Goal: Task Accomplishment & Management: Use online tool/utility

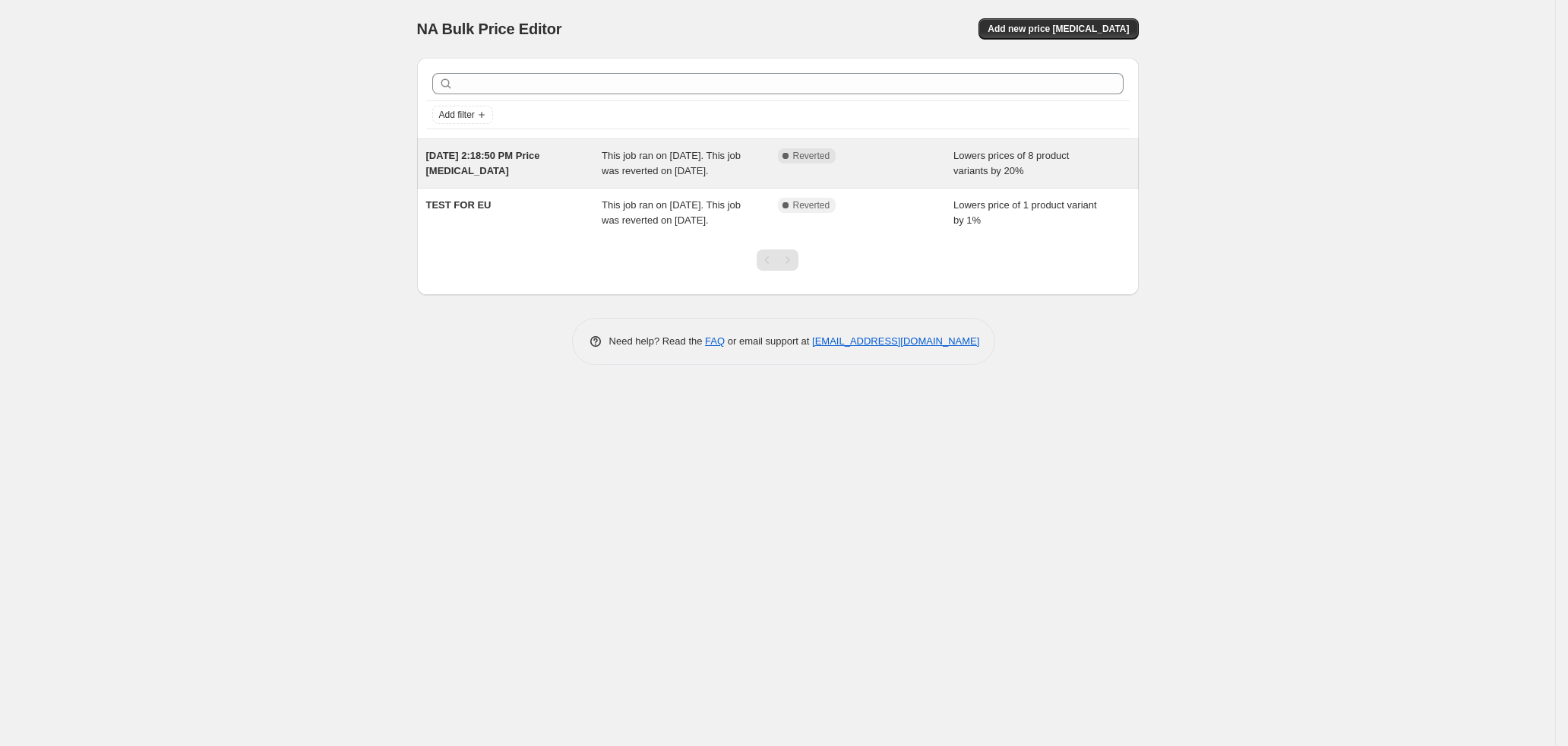
click at [558, 174] on div "[DATE] 2:18:50 PM Price [MEDICAL_DATA]" at bounding box center [514, 164] width 177 height 30
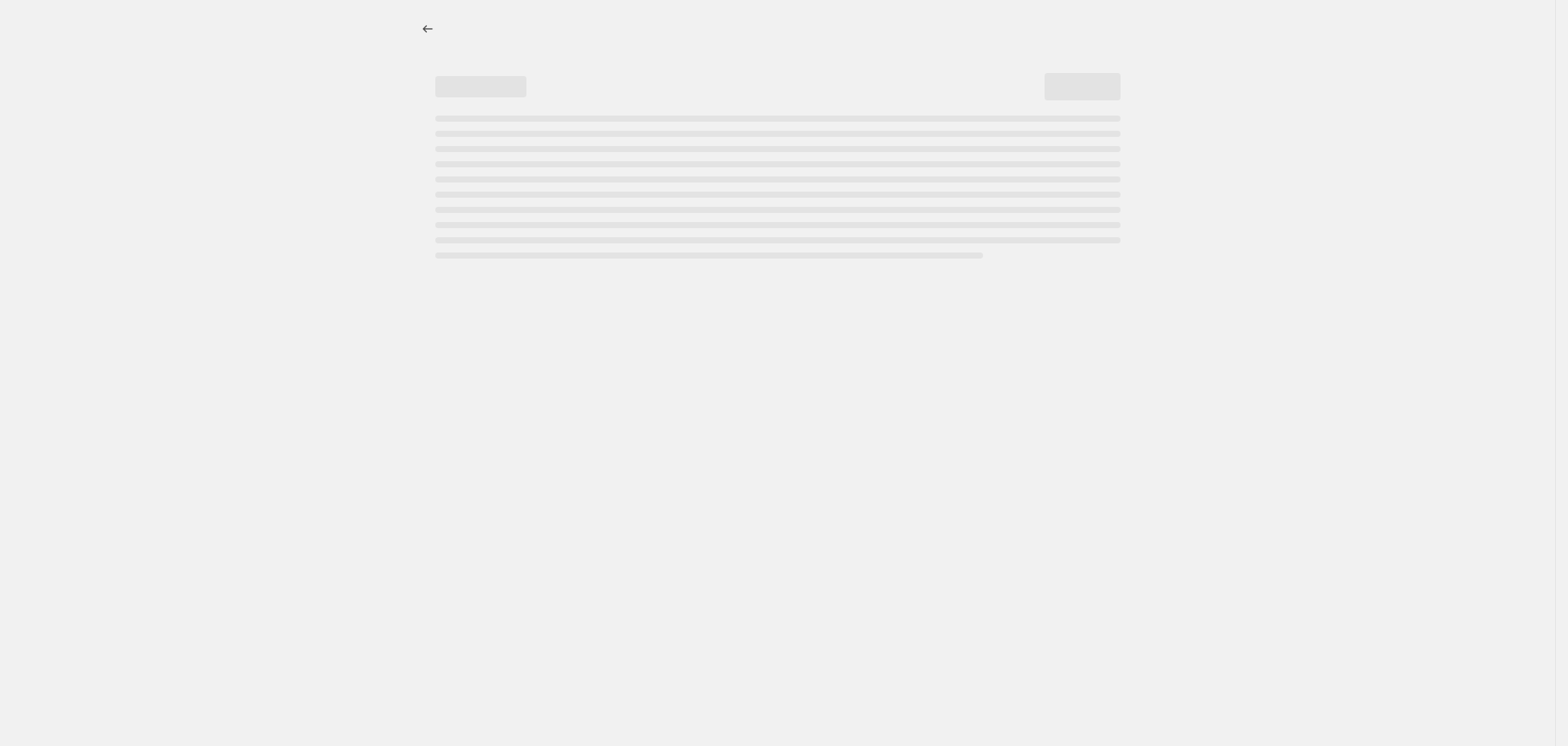
select select "percentage"
select select "tag"
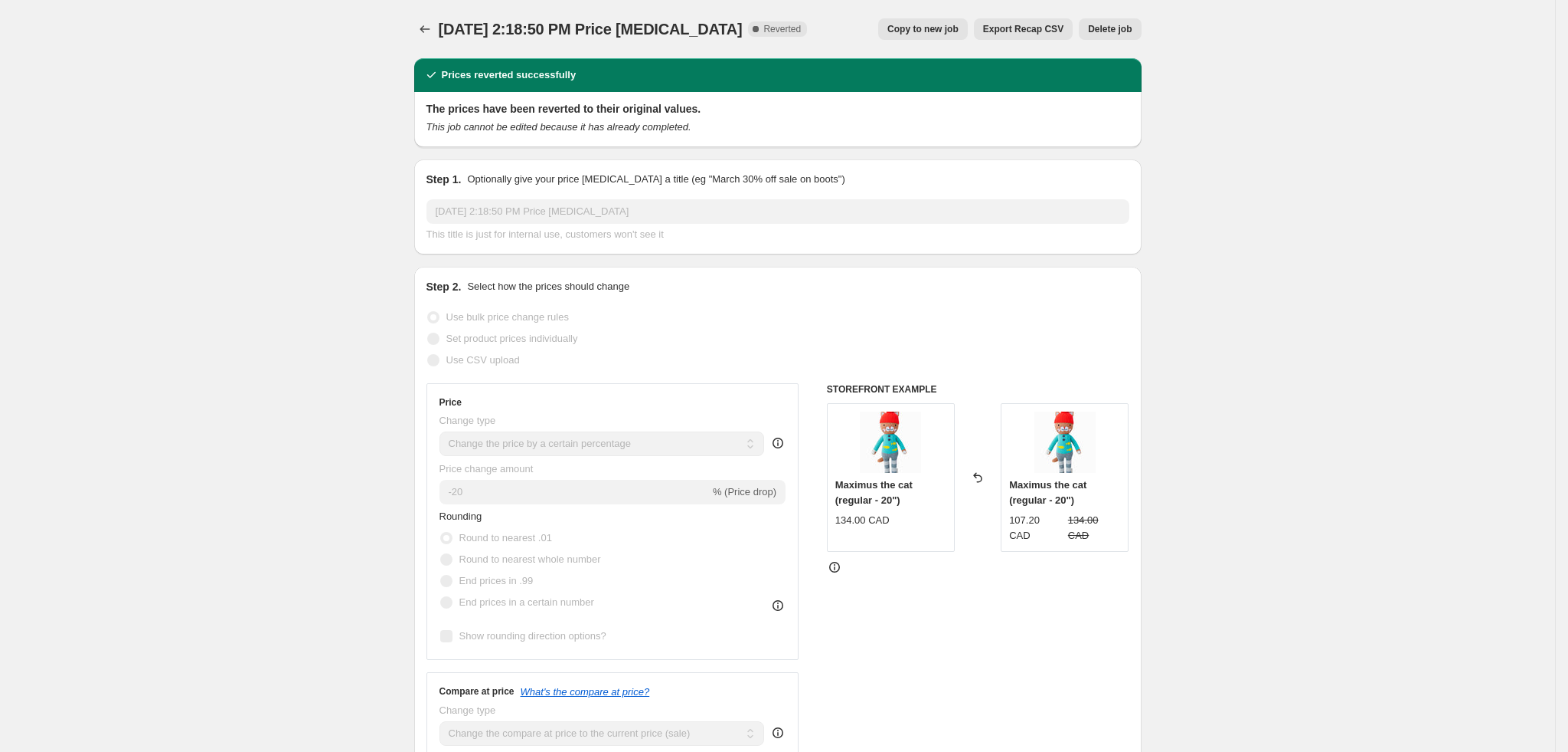
click at [953, 30] on span "Copy to new job" at bounding box center [923, 29] width 71 height 12
select select "percentage"
select select "tag"
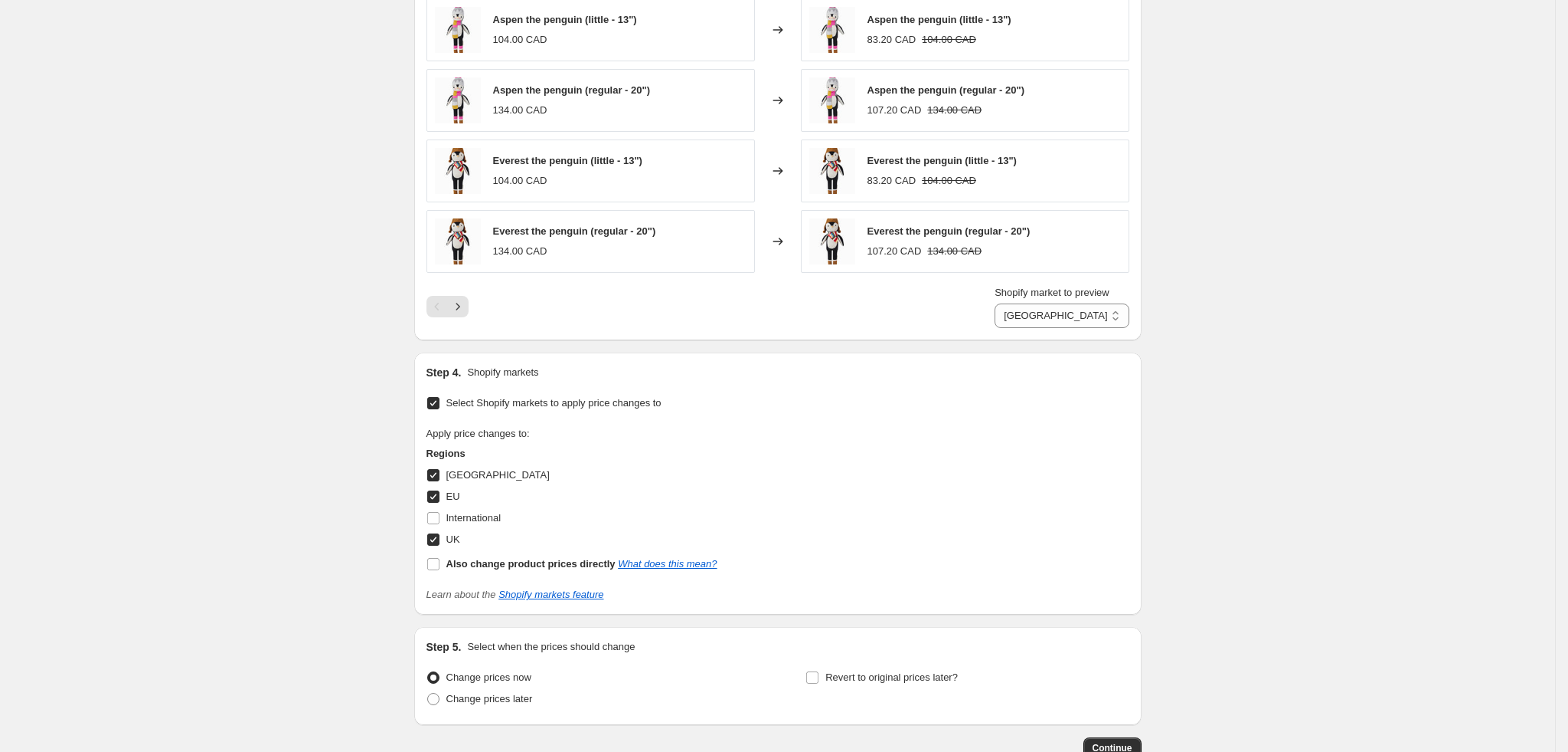
scroll to position [1252, 0]
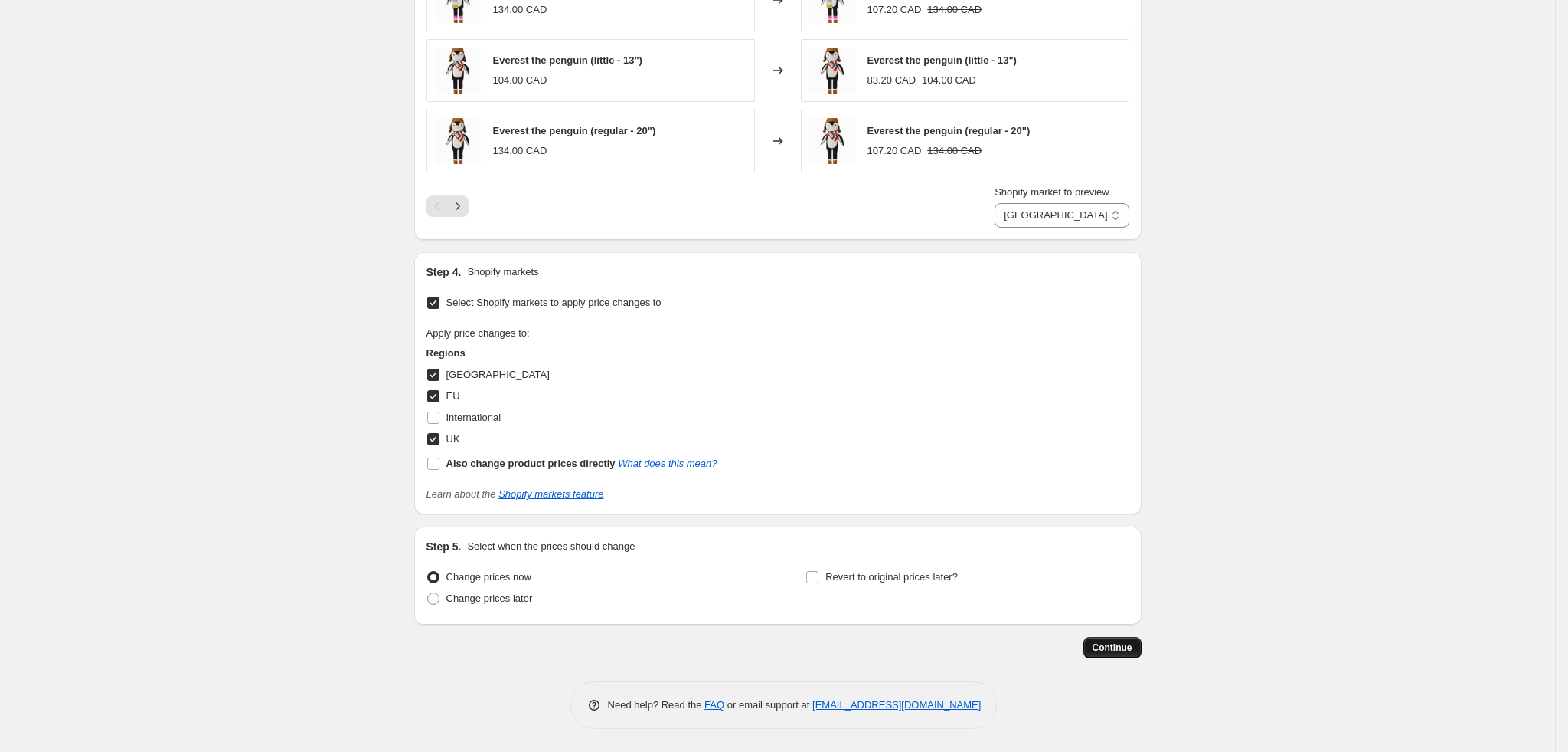
click at [1114, 652] on span "Continue" at bounding box center [1112, 648] width 40 height 12
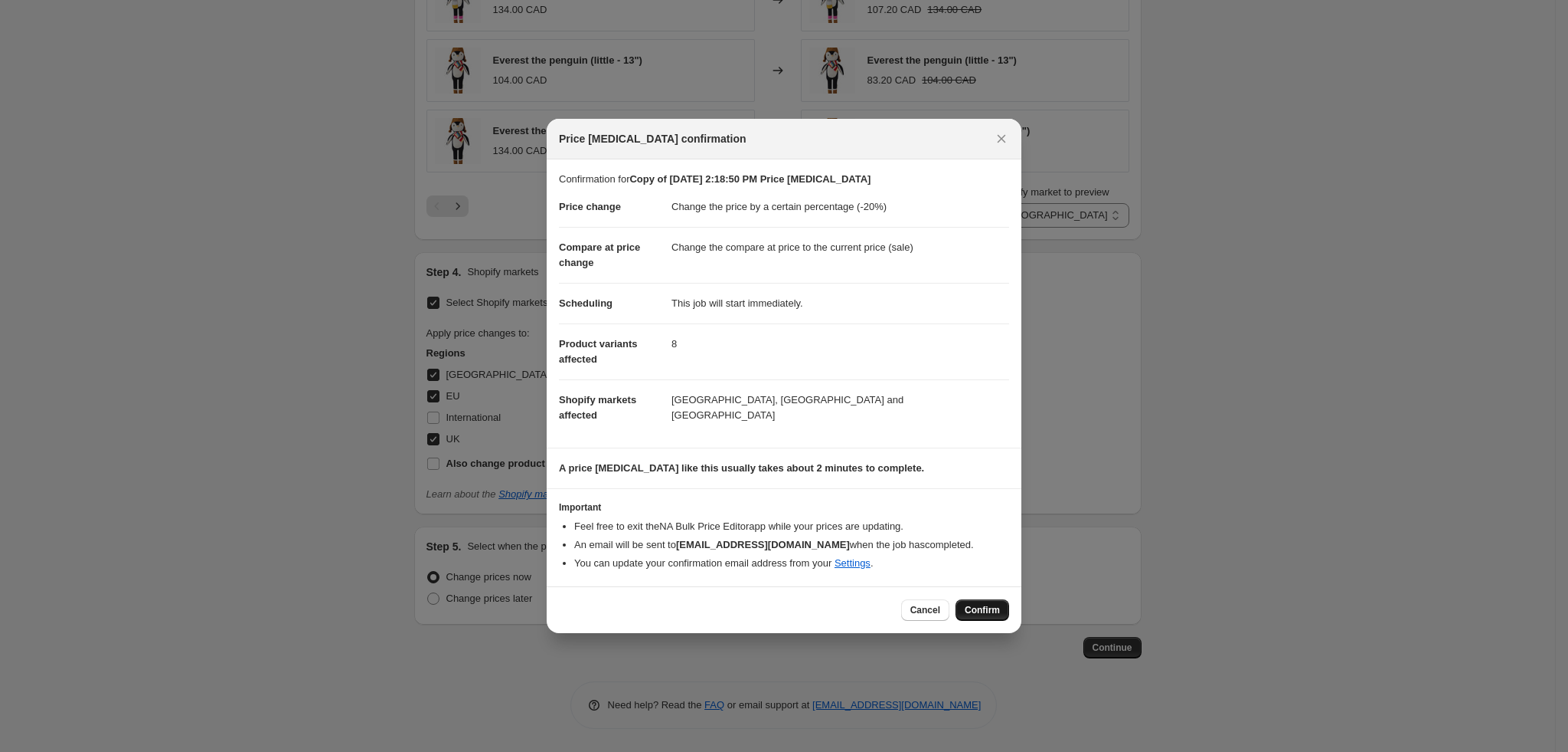
click at [975, 618] on button "Confirm" at bounding box center [982, 609] width 53 height 21
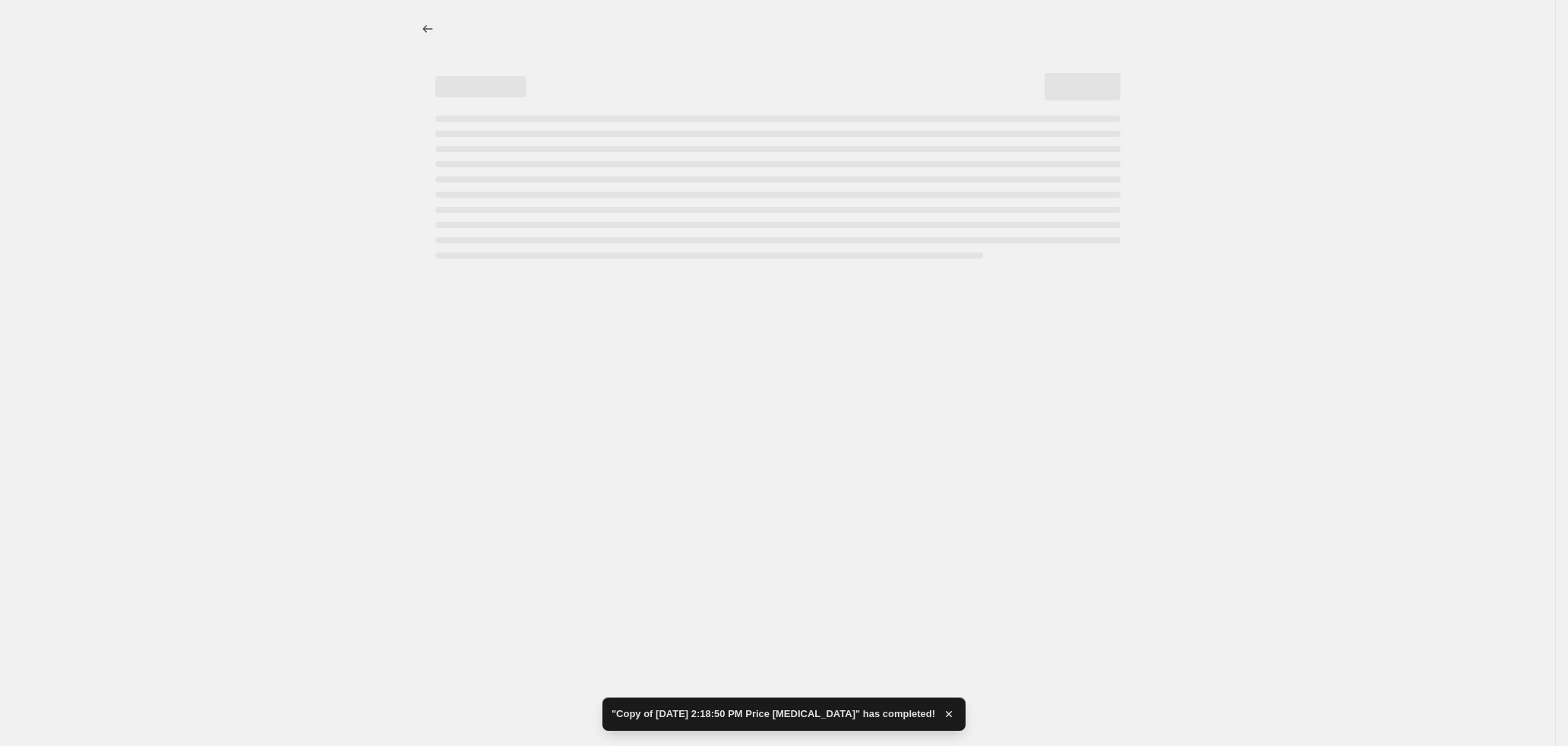
select select "percentage"
select select "tag"
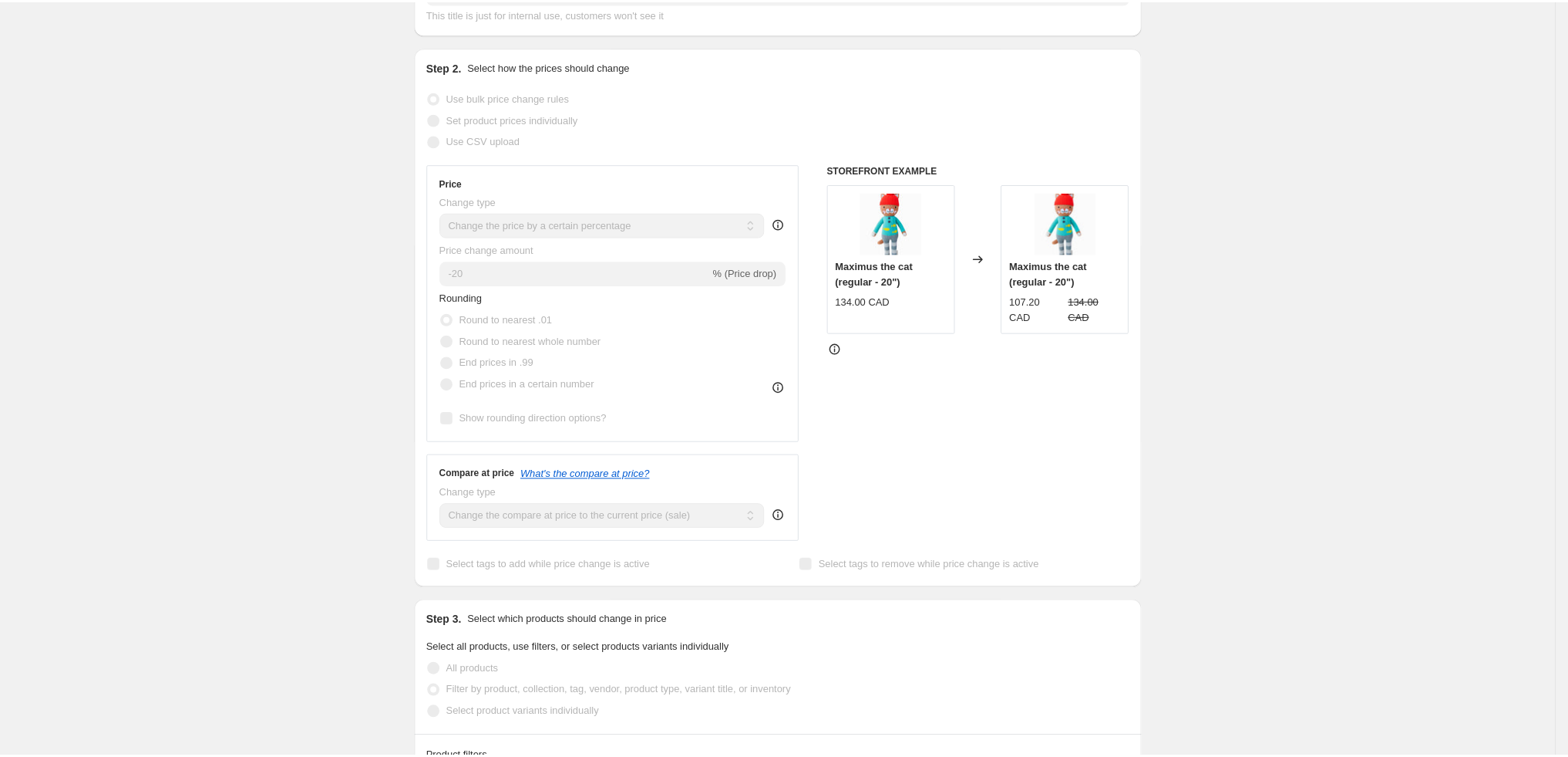
scroll to position [265, 0]
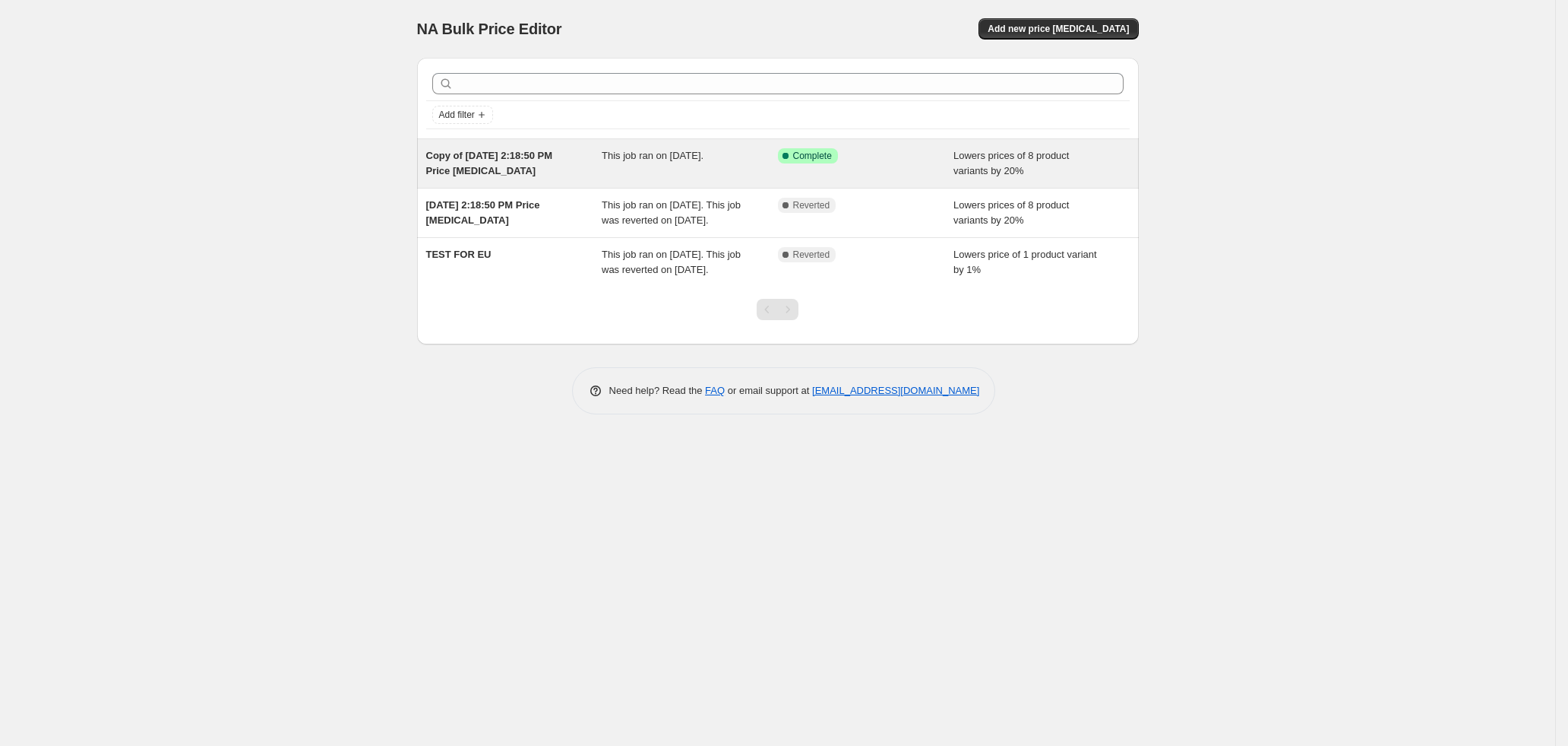
click at [531, 157] on span "Copy of [DATE] 2:18:50 PM Price [MEDICAL_DATA]" at bounding box center [489, 163] width 127 height 27
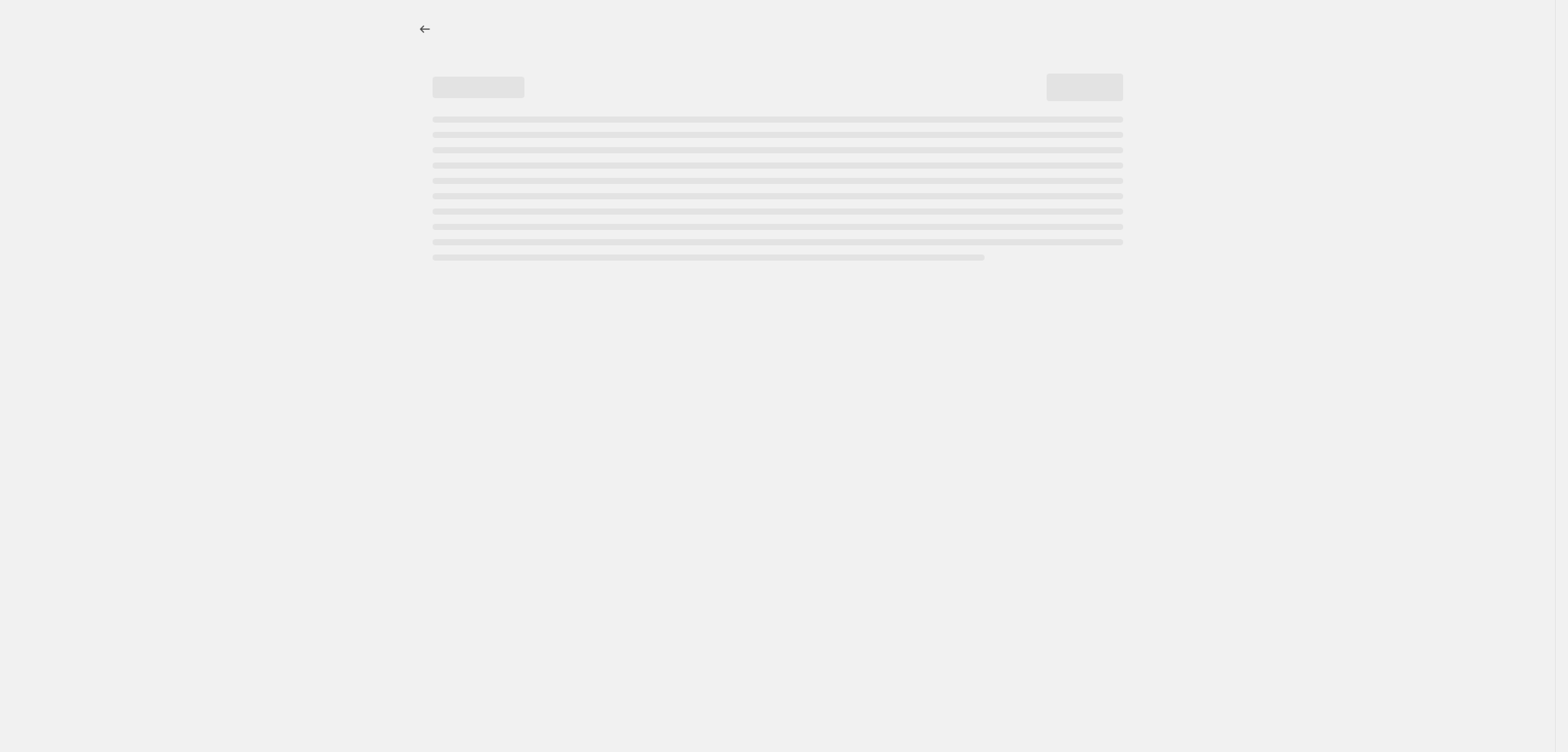
select select "percentage"
select select "tag"
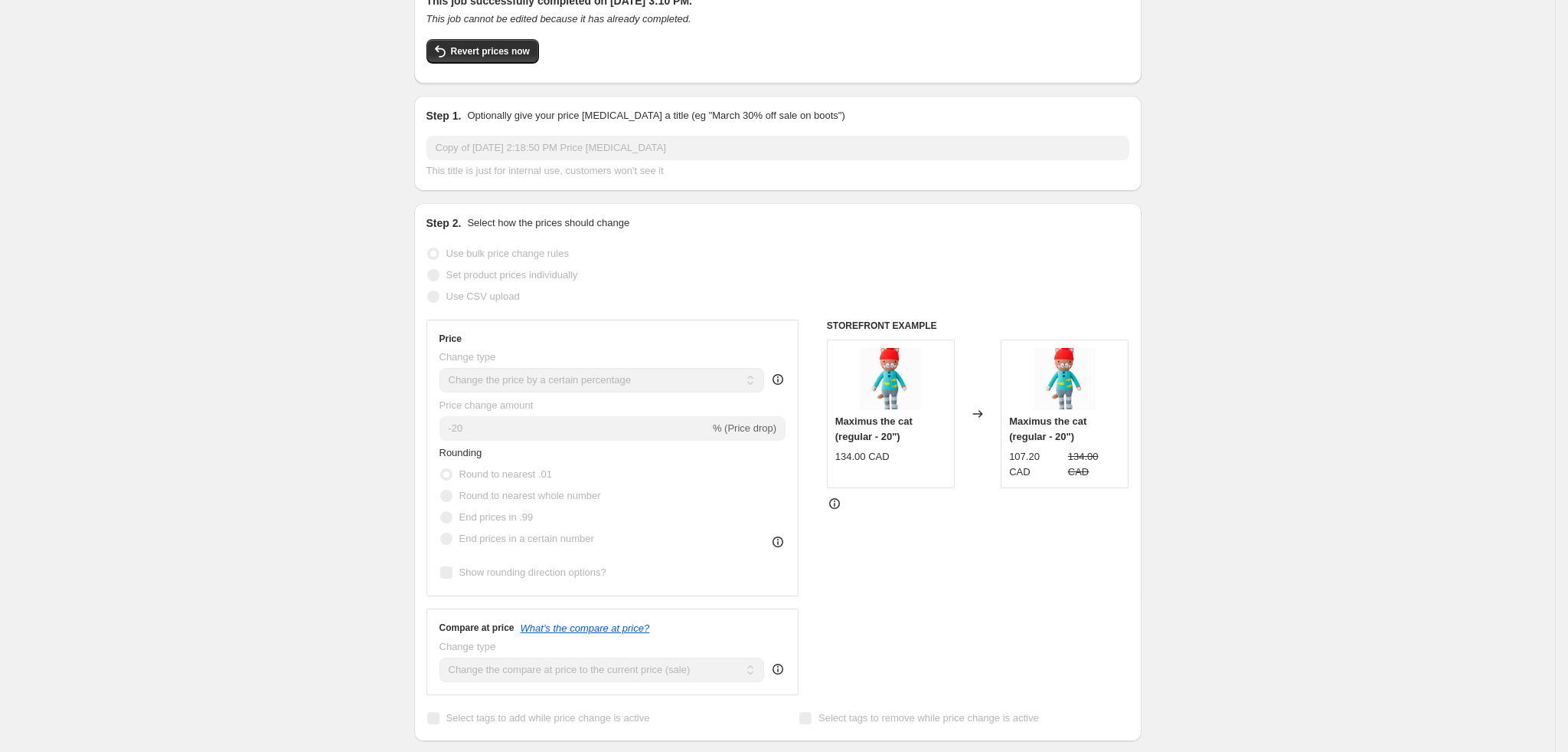
scroll to position [110, 0]
click at [816, 599] on div "Price Change type Change the price to a certain amount Change the price by a ce…" at bounding box center [777, 504] width 703 height 375
click at [1140, 263] on div "Step 2. Select how the prices should change Use bulk price change rules Set pro…" at bounding box center [777, 470] width 727 height 538
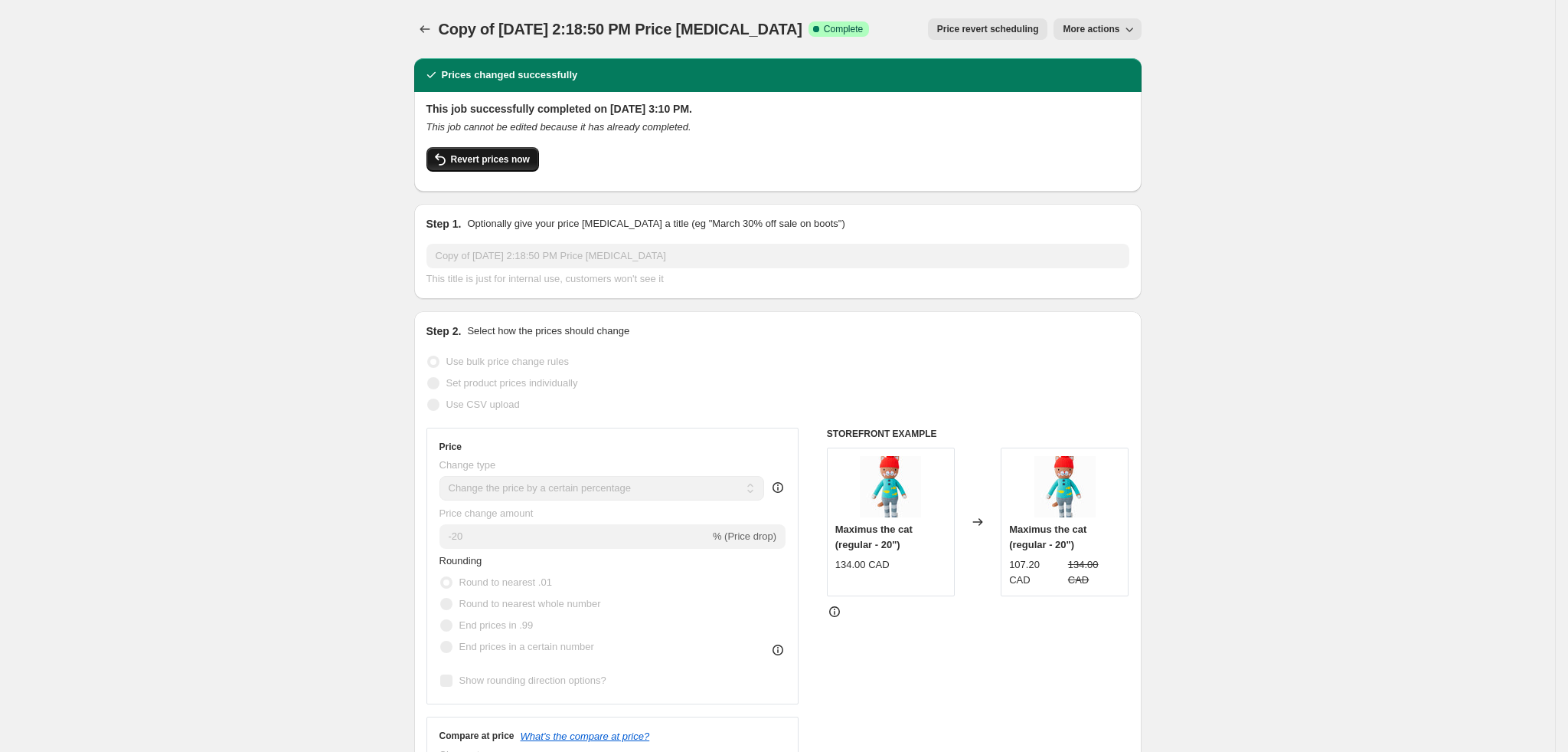
click at [507, 159] on span "Revert prices now" at bounding box center [490, 159] width 79 height 12
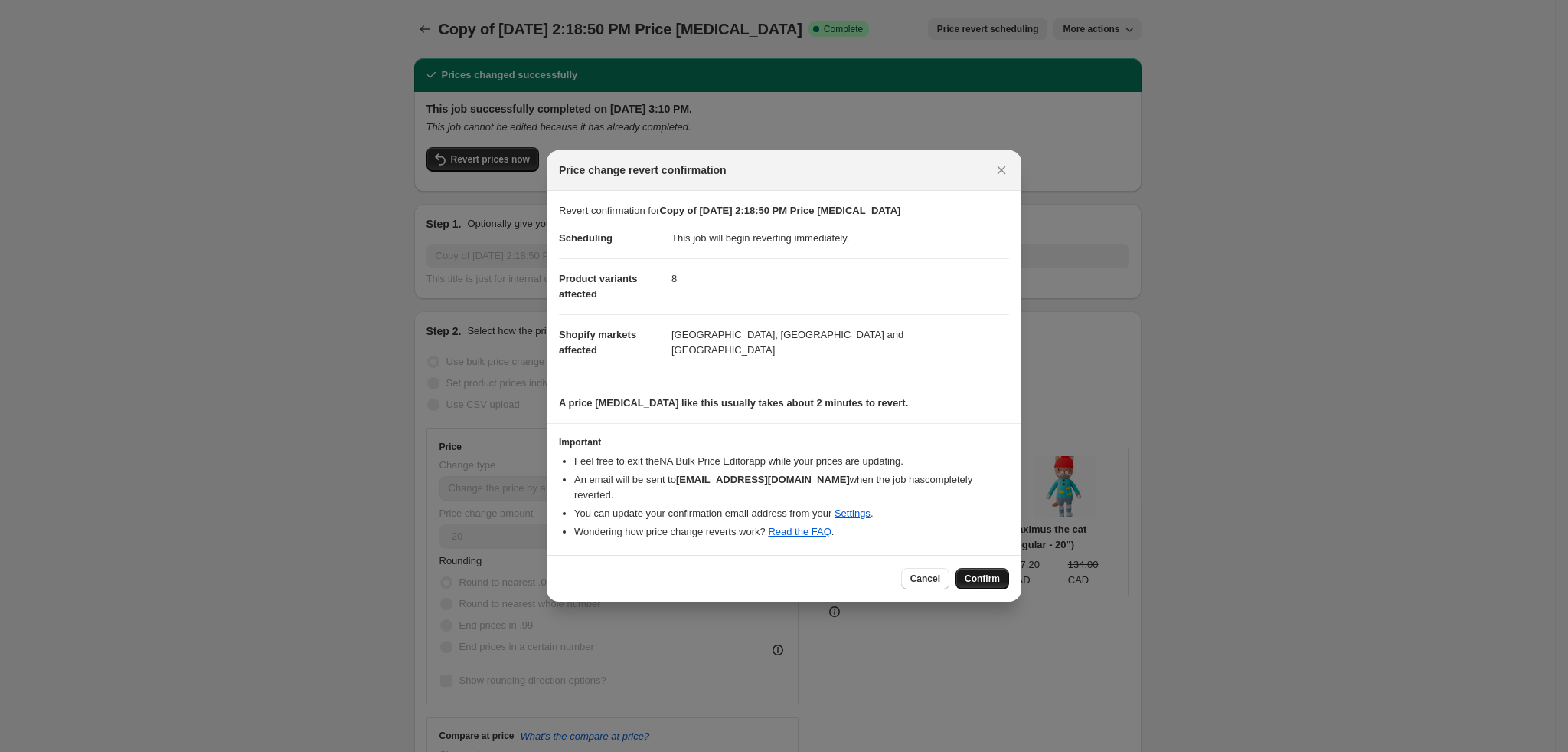
click at [988, 572] on span "Confirm" at bounding box center [982, 578] width 36 height 12
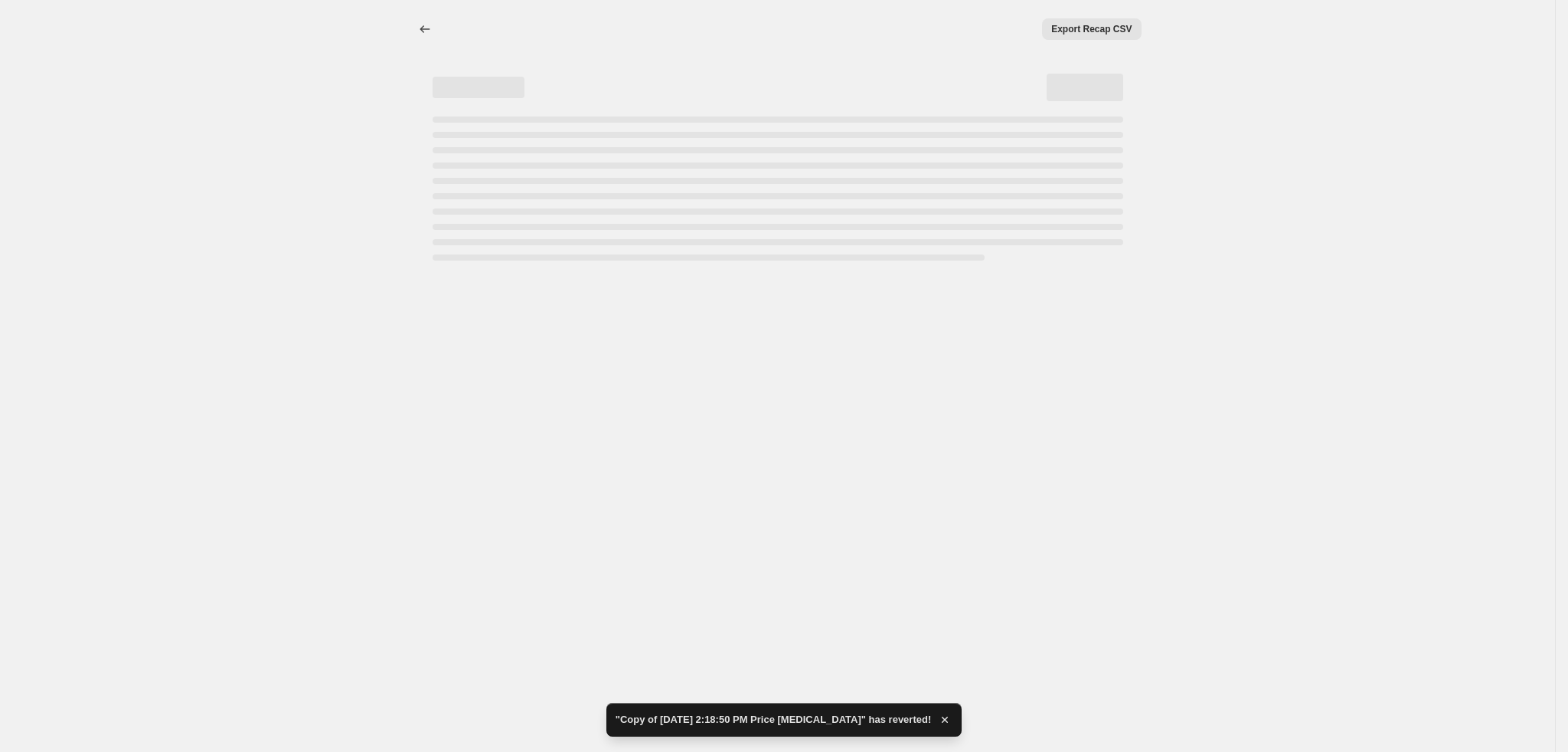
select select "percentage"
select select "tag"
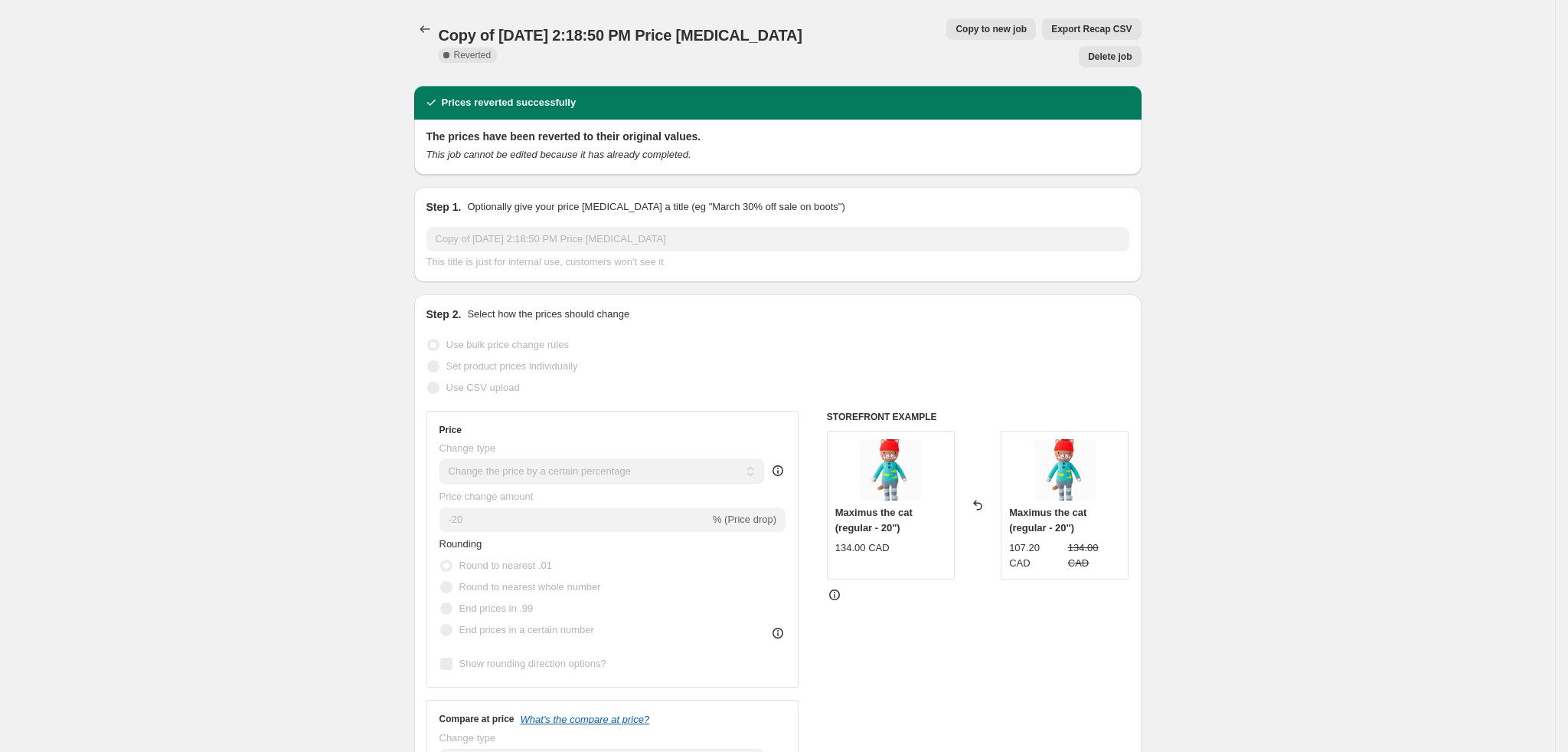
click at [955, 33] on span "Copy to new job" at bounding box center [991, 29] width 71 height 12
select select "percentage"
select select "tag"
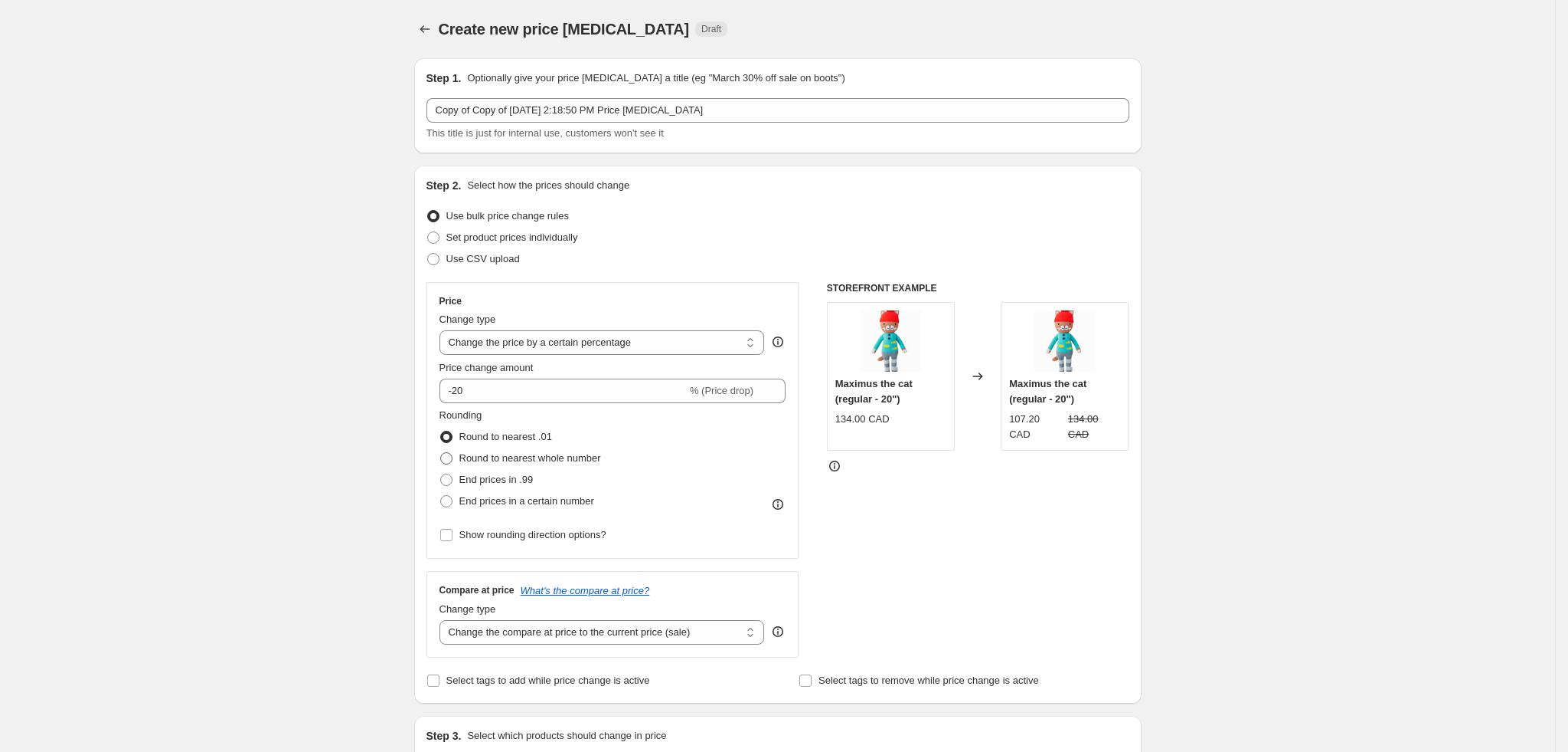
click at [446, 457] on span at bounding box center [446, 458] width 12 height 12
click at [441, 453] on input "Round to nearest whole number" at bounding box center [440, 452] width 1 height 1
radio input "true"
click at [451, 482] on span at bounding box center [446, 479] width 12 height 12
click at [441, 474] on input "End prices in .99" at bounding box center [440, 473] width 1 height 1
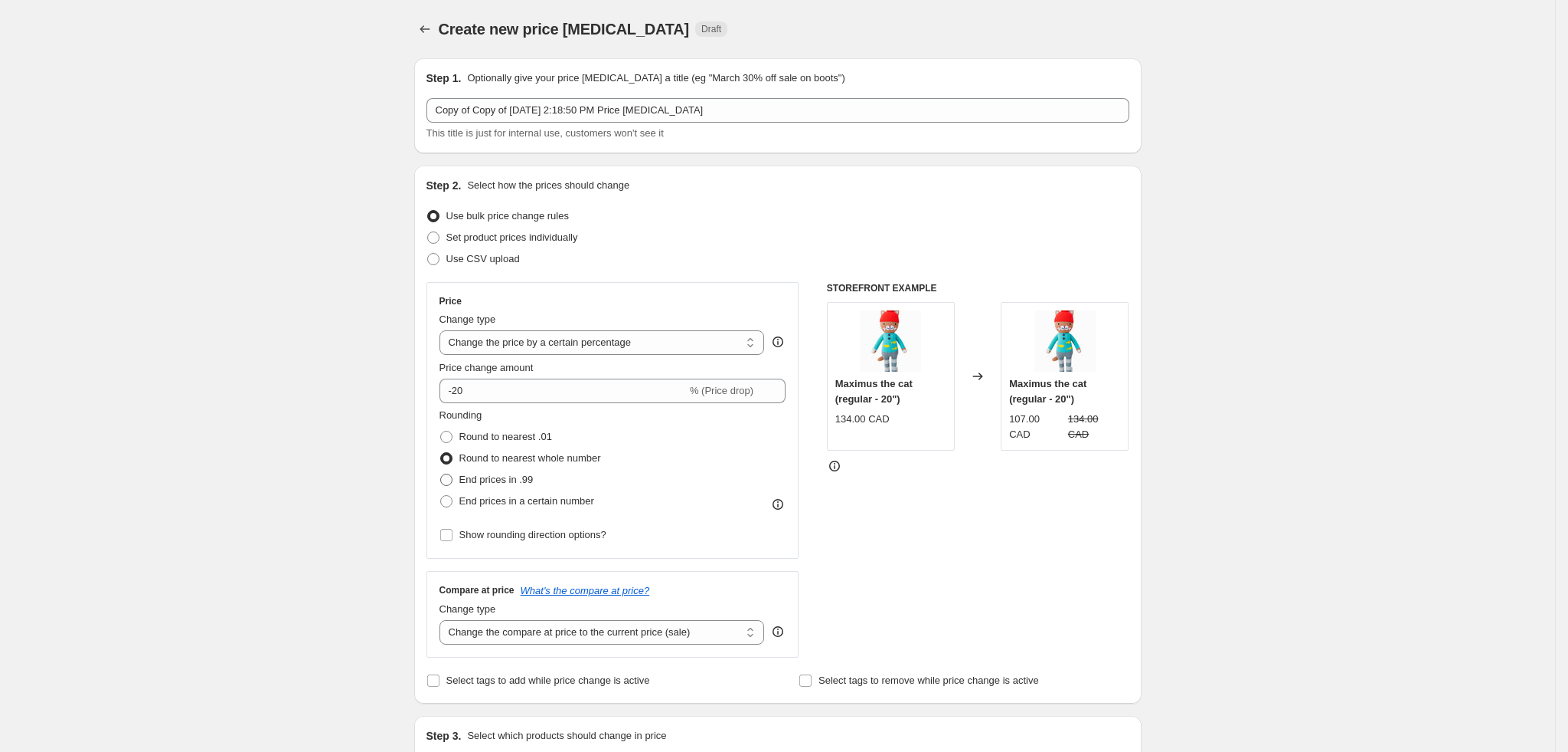
radio input "true"
click at [429, 25] on icon "Price change jobs" at bounding box center [425, 29] width 15 height 15
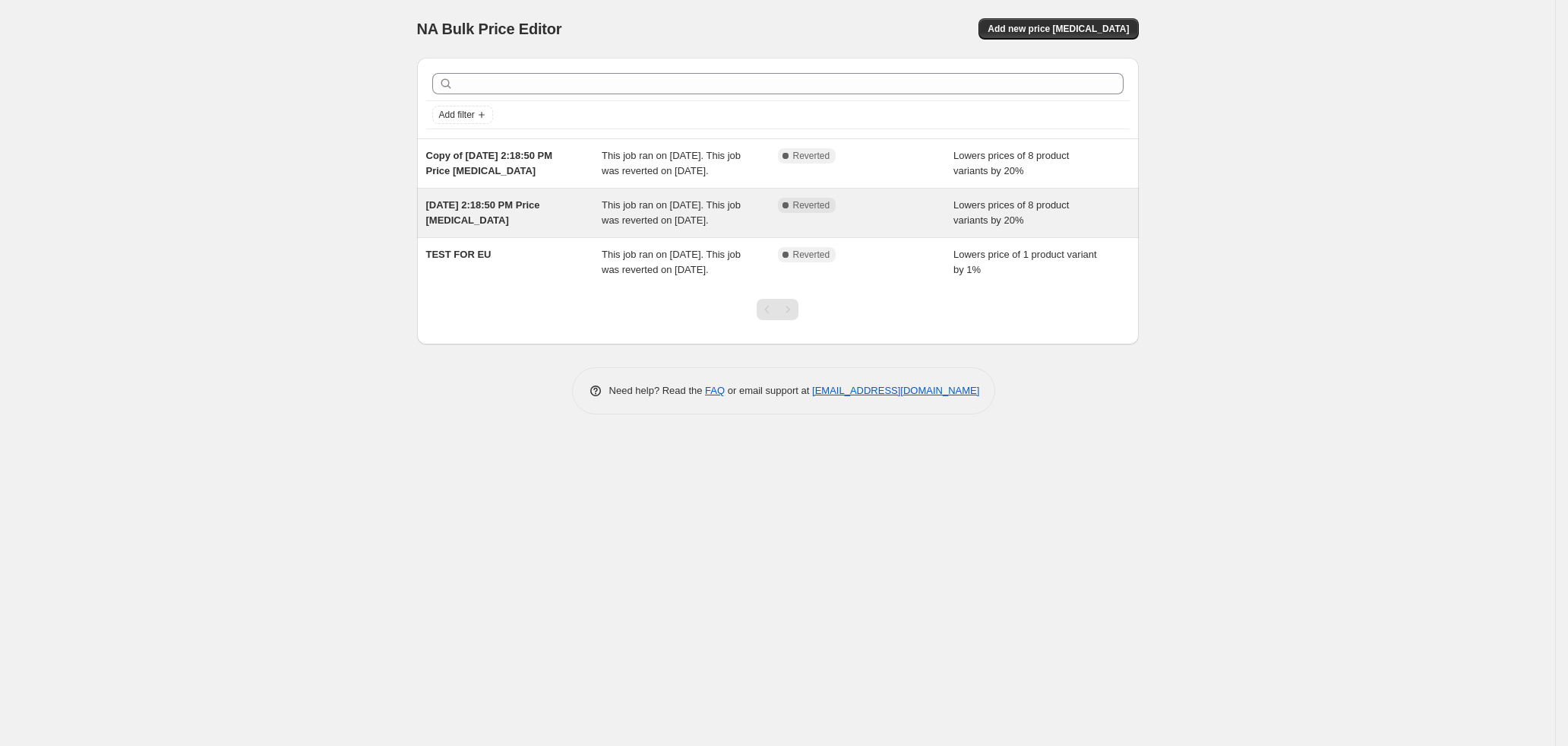
click at [516, 228] on div "[DATE] 2:18:50 PM Price [MEDICAL_DATA]" at bounding box center [514, 213] width 177 height 30
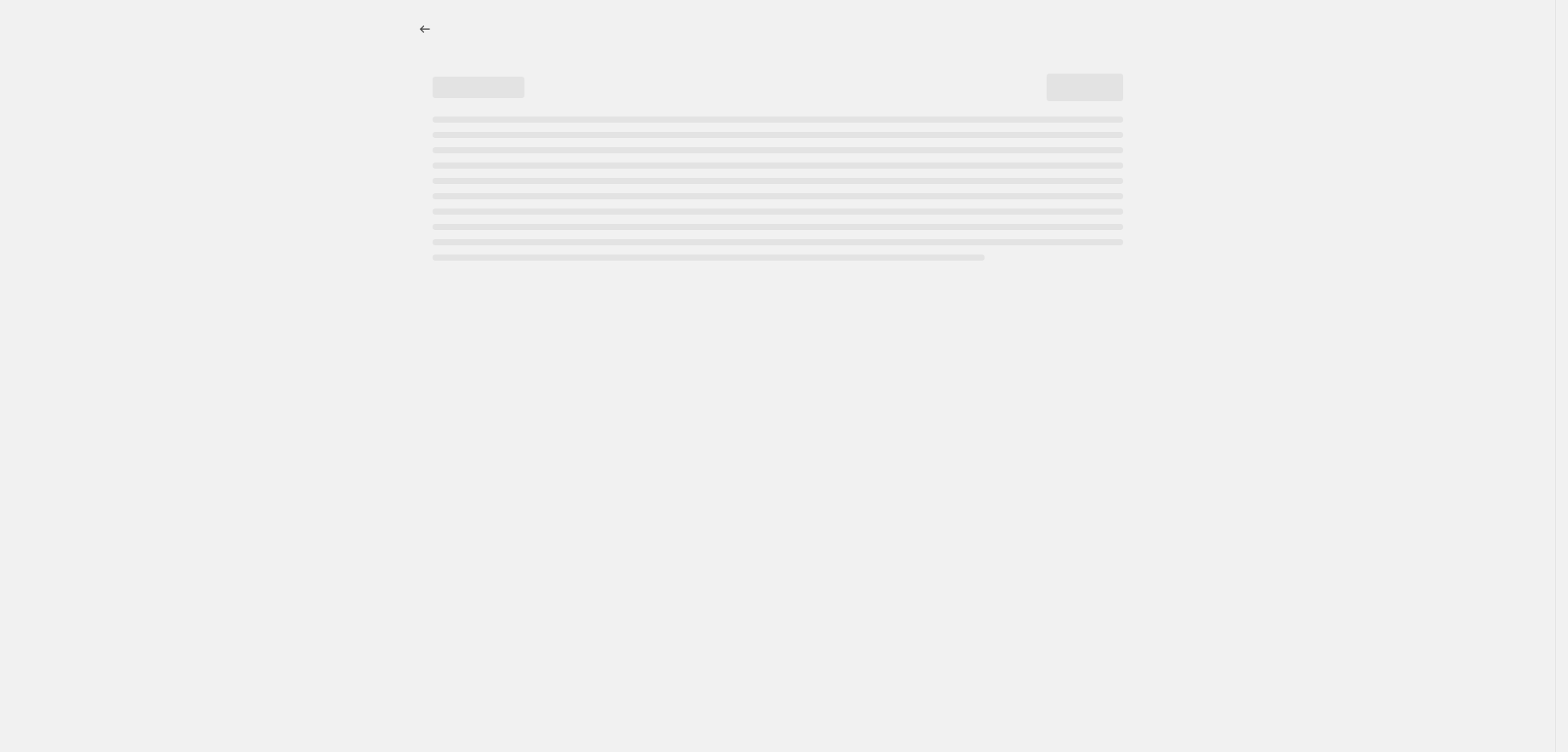
select select "percentage"
select select "tag"
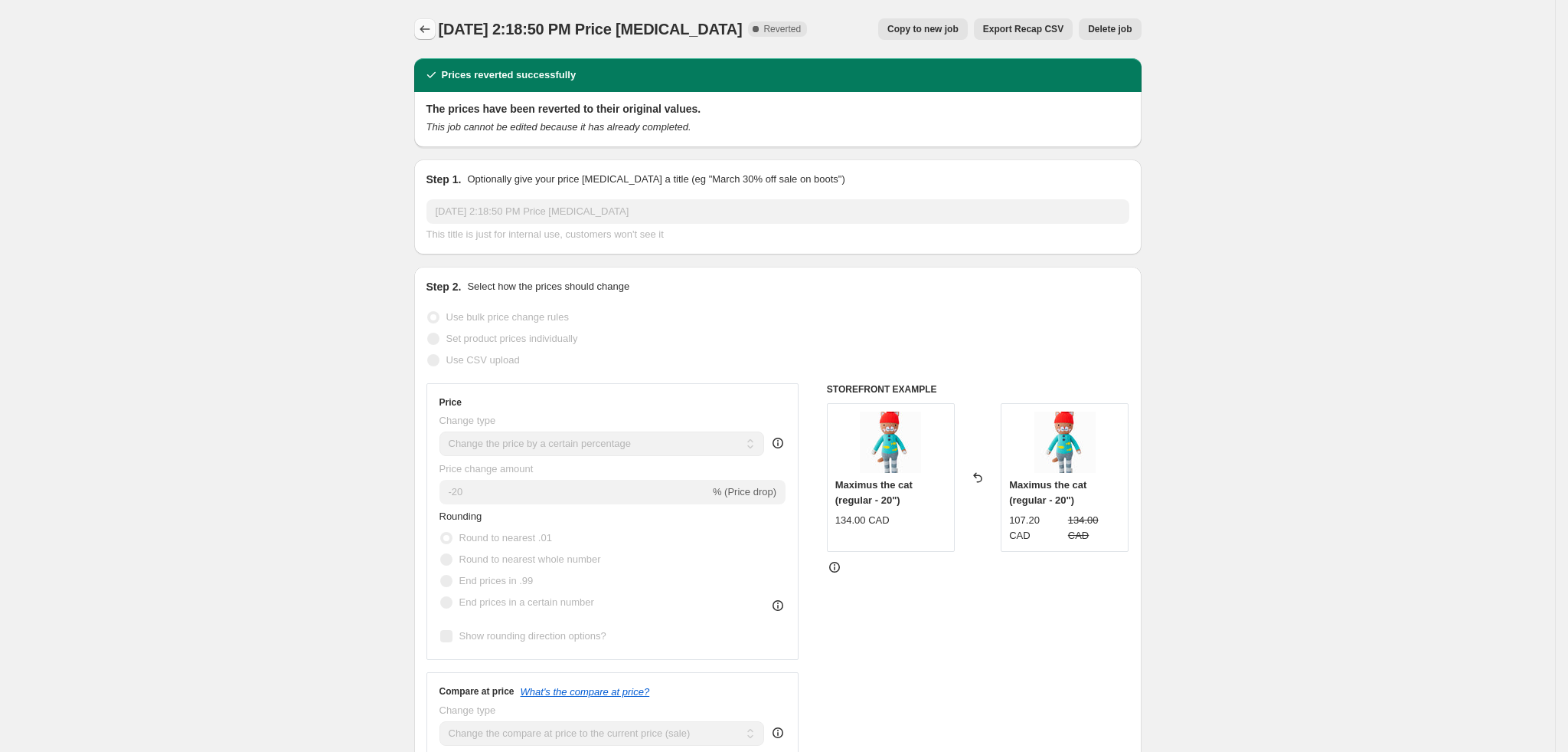
click at [433, 29] on icon "Price change jobs" at bounding box center [425, 29] width 15 height 15
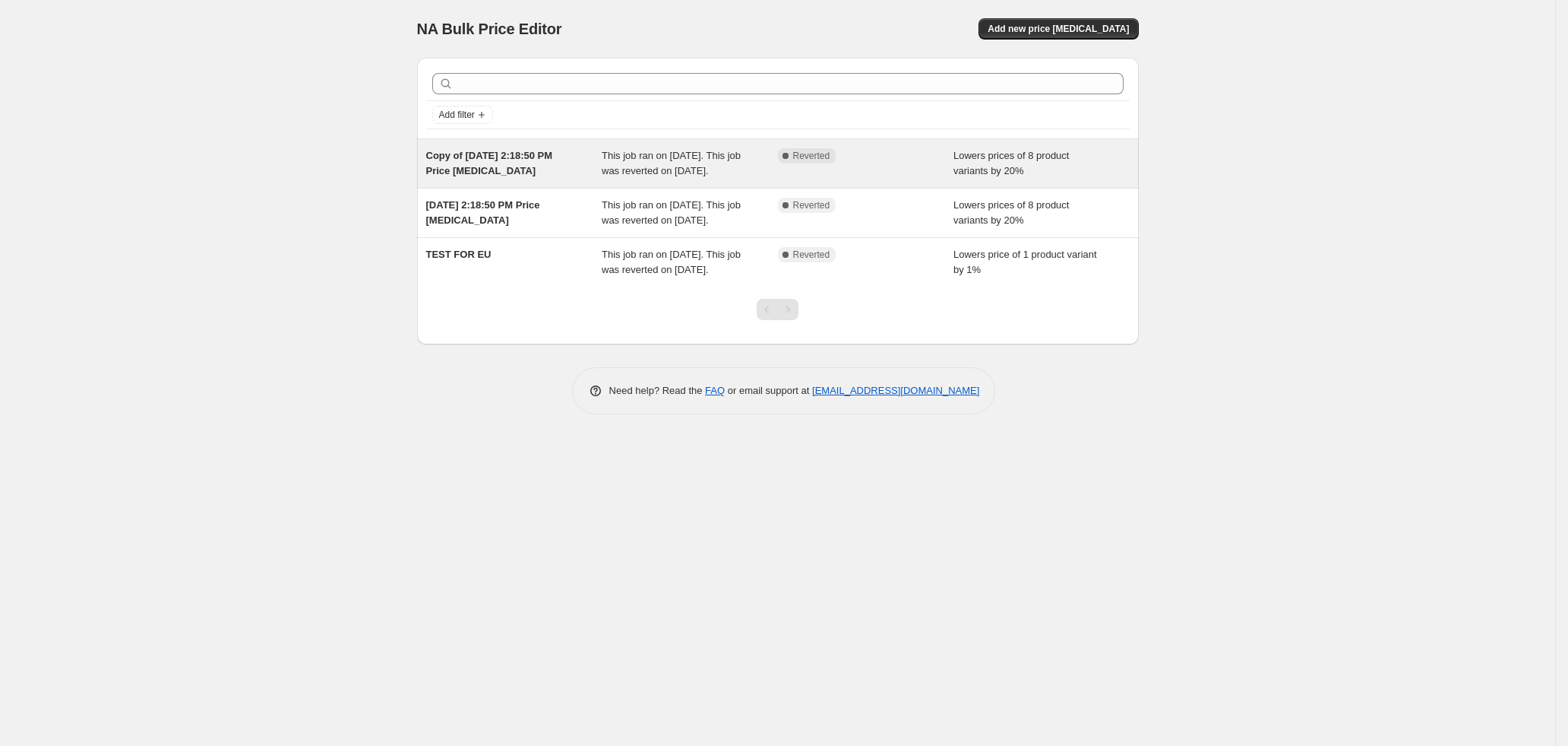
click at [533, 172] on div "Copy of [DATE] 2:18:50 PM Price [MEDICAL_DATA]" at bounding box center [514, 164] width 177 height 30
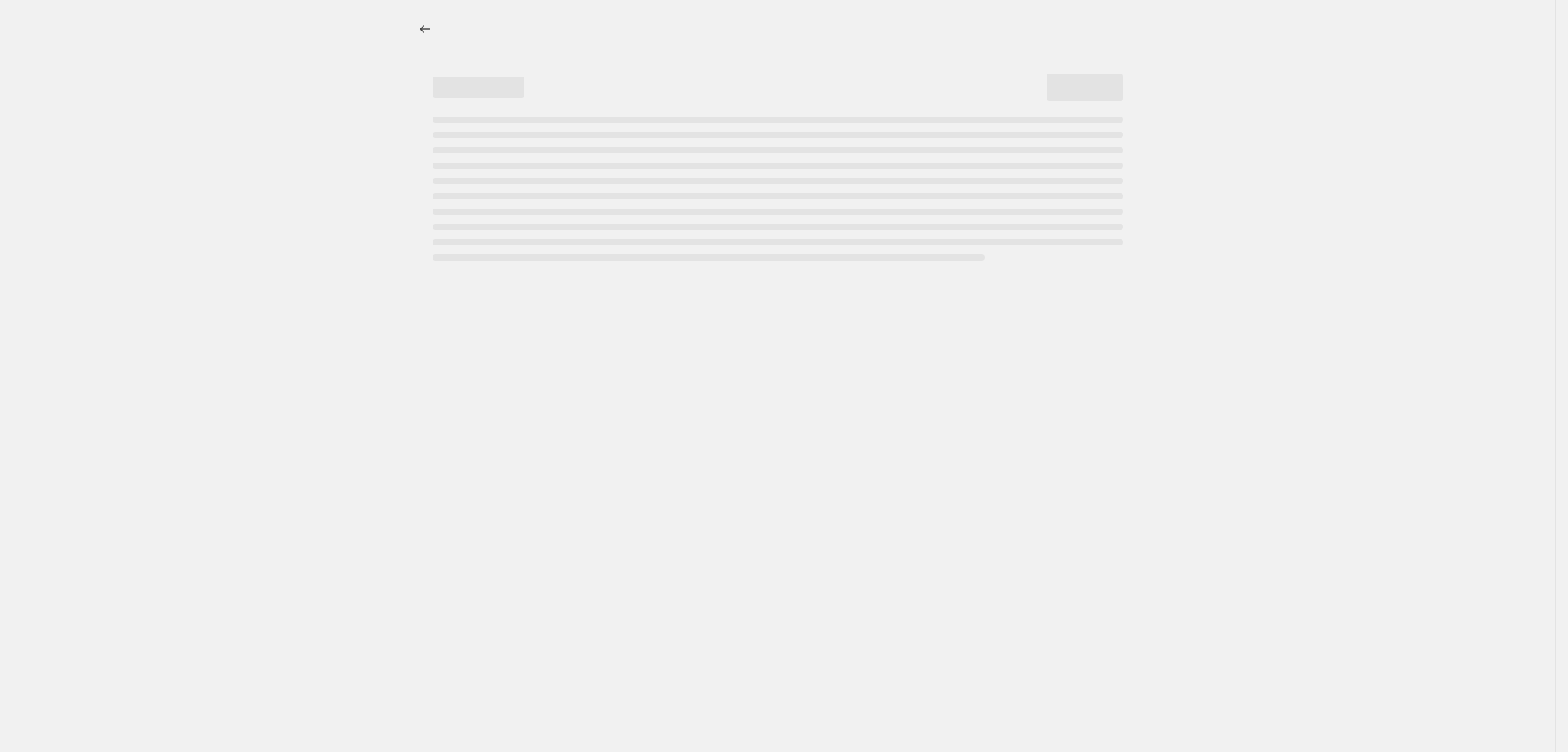
select select "percentage"
select select "tag"
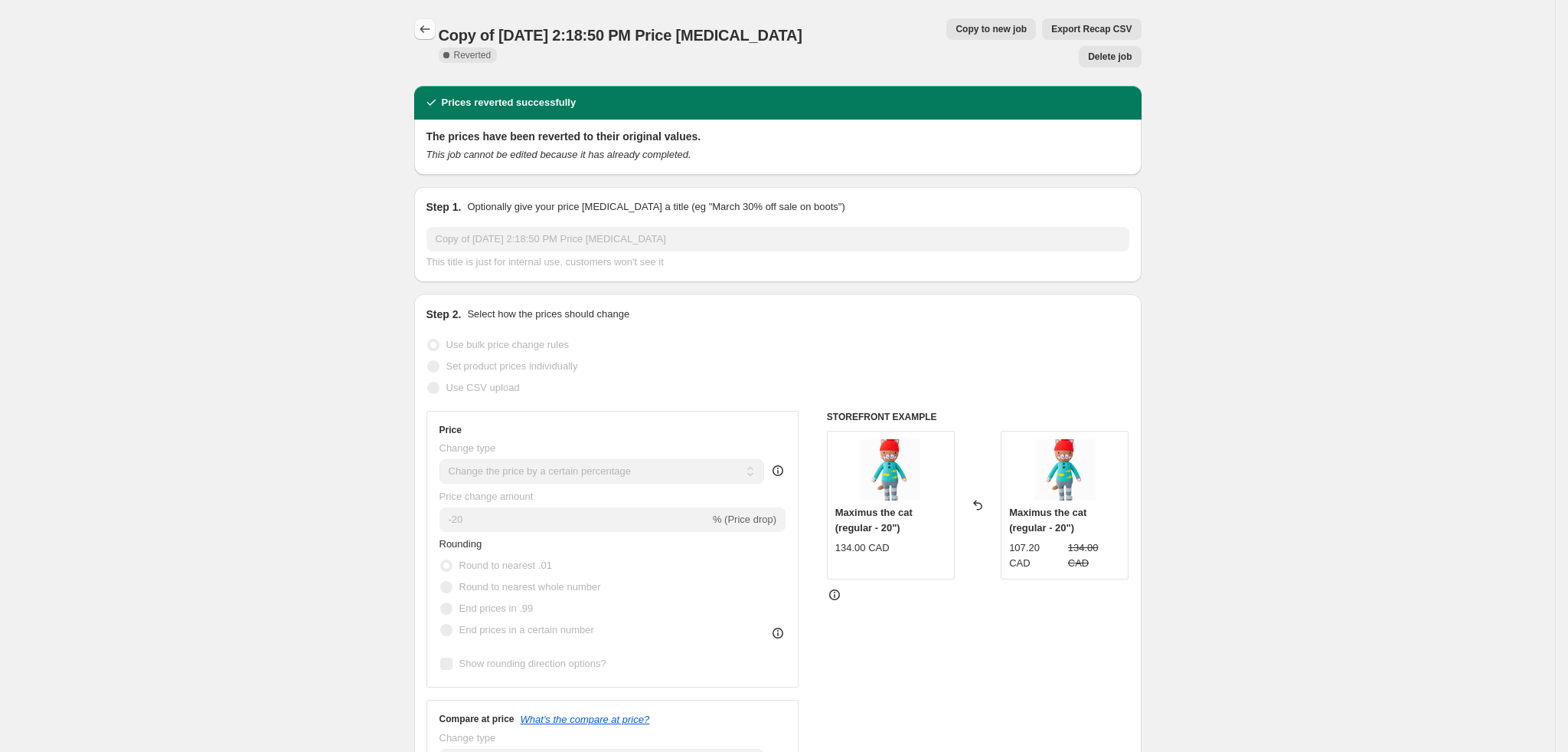
click at [429, 27] on icon "Price change jobs" at bounding box center [425, 29] width 15 height 15
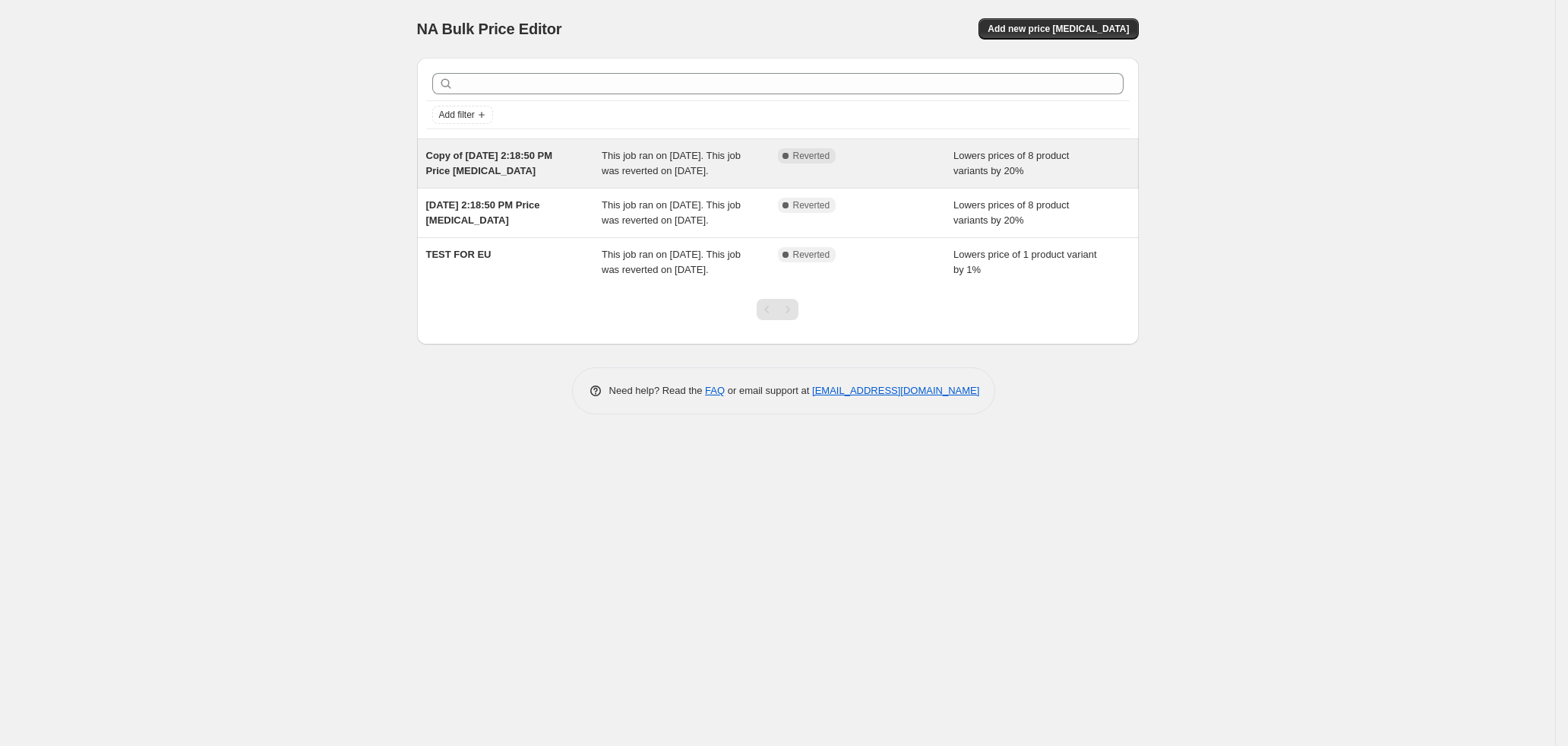
click at [540, 164] on div "Copy of [DATE] 2:18:50 PM Price [MEDICAL_DATA]" at bounding box center [514, 164] width 177 height 30
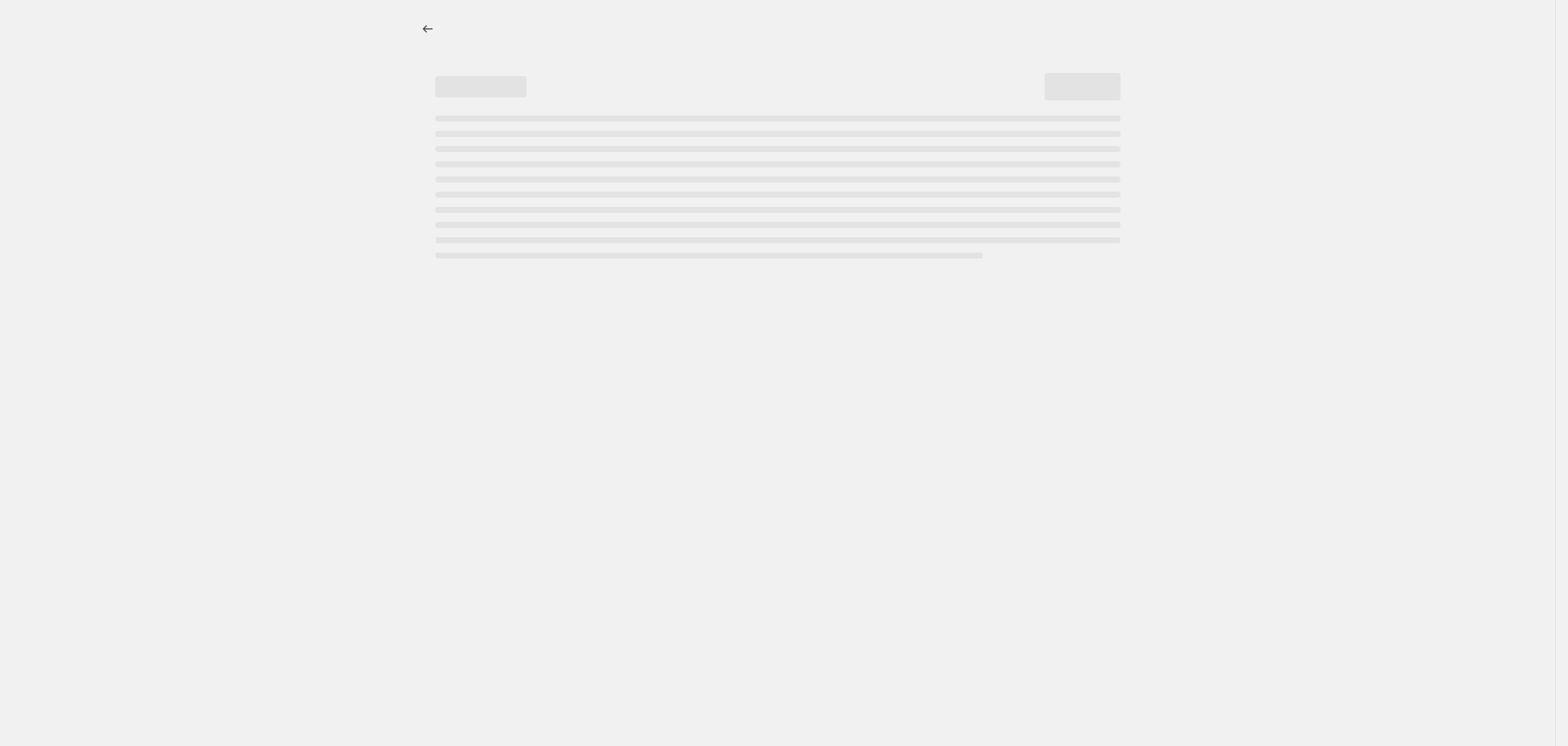
select select "percentage"
select select "tag"
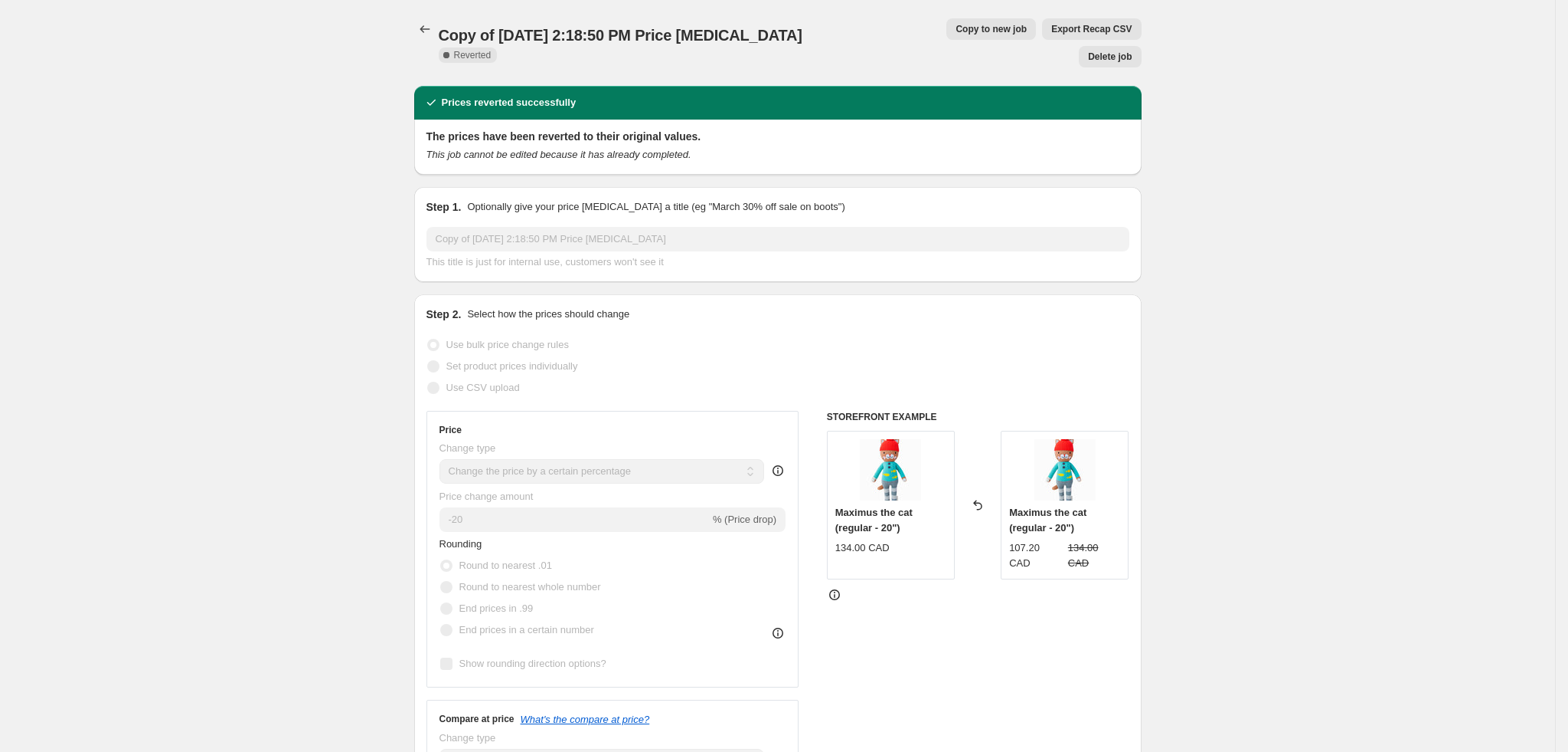
click at [958, 36] on button "Copy to new job" at bounding box center [991, 29] width 90 height 21
select select "percentage"
select select "tag"
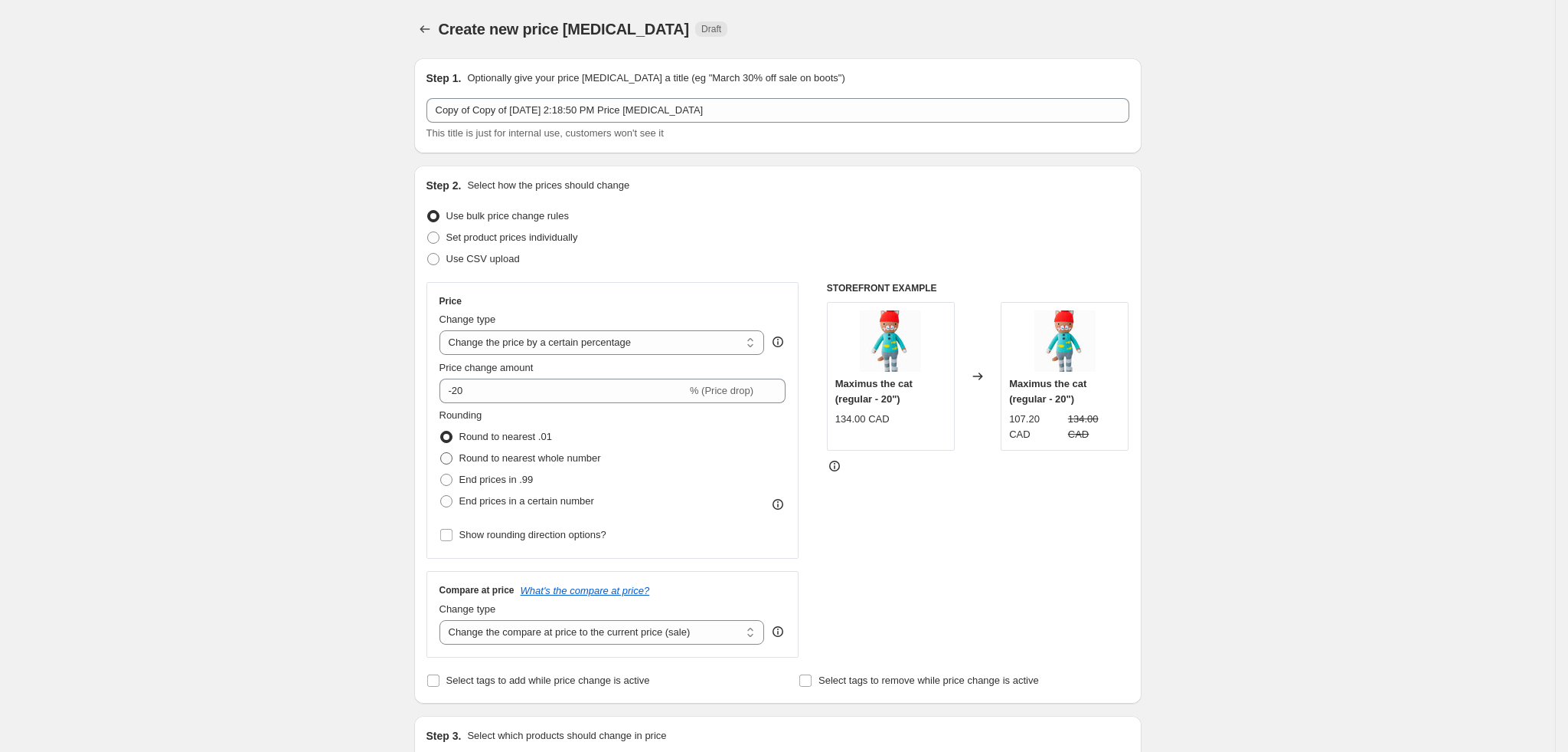
click at [459, 462] on label "Round to nearest whole number" at bounding box center [520, 458] width 161 height 21
click at [441, 453] on input "Round to nearest whole number" at bounding box center [440, 452] width 1 height 1
radio input "true"
click at [431, 30] on icon "Price change jobs" at bounding box center [425, 29] width 15 height 15
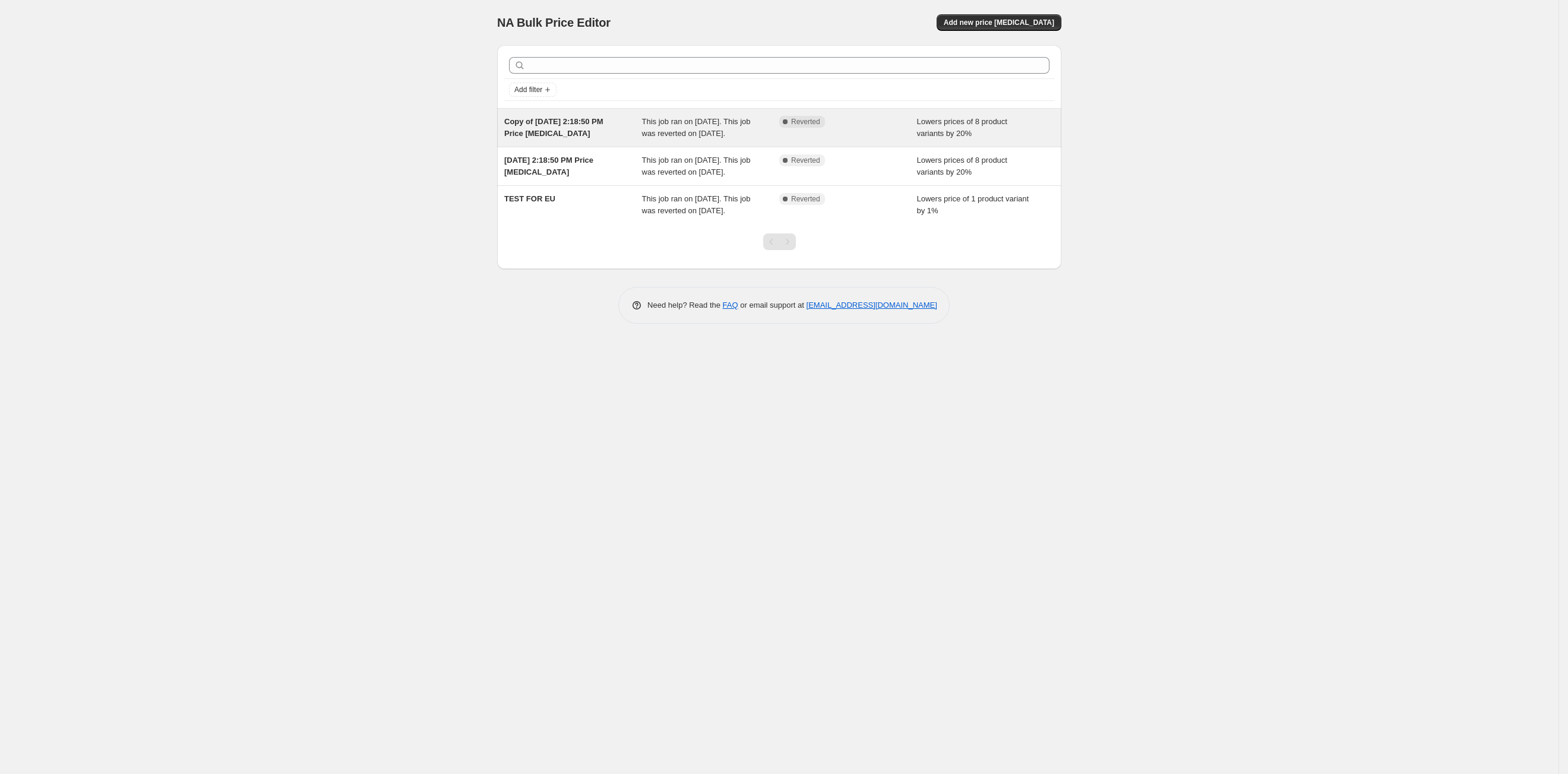
click at [603, 137] on div "Copy of [DATE] 2:18:50 PM Price [MEDICAL_DATA]" at bounding box center [573, 128] width 138 height 23
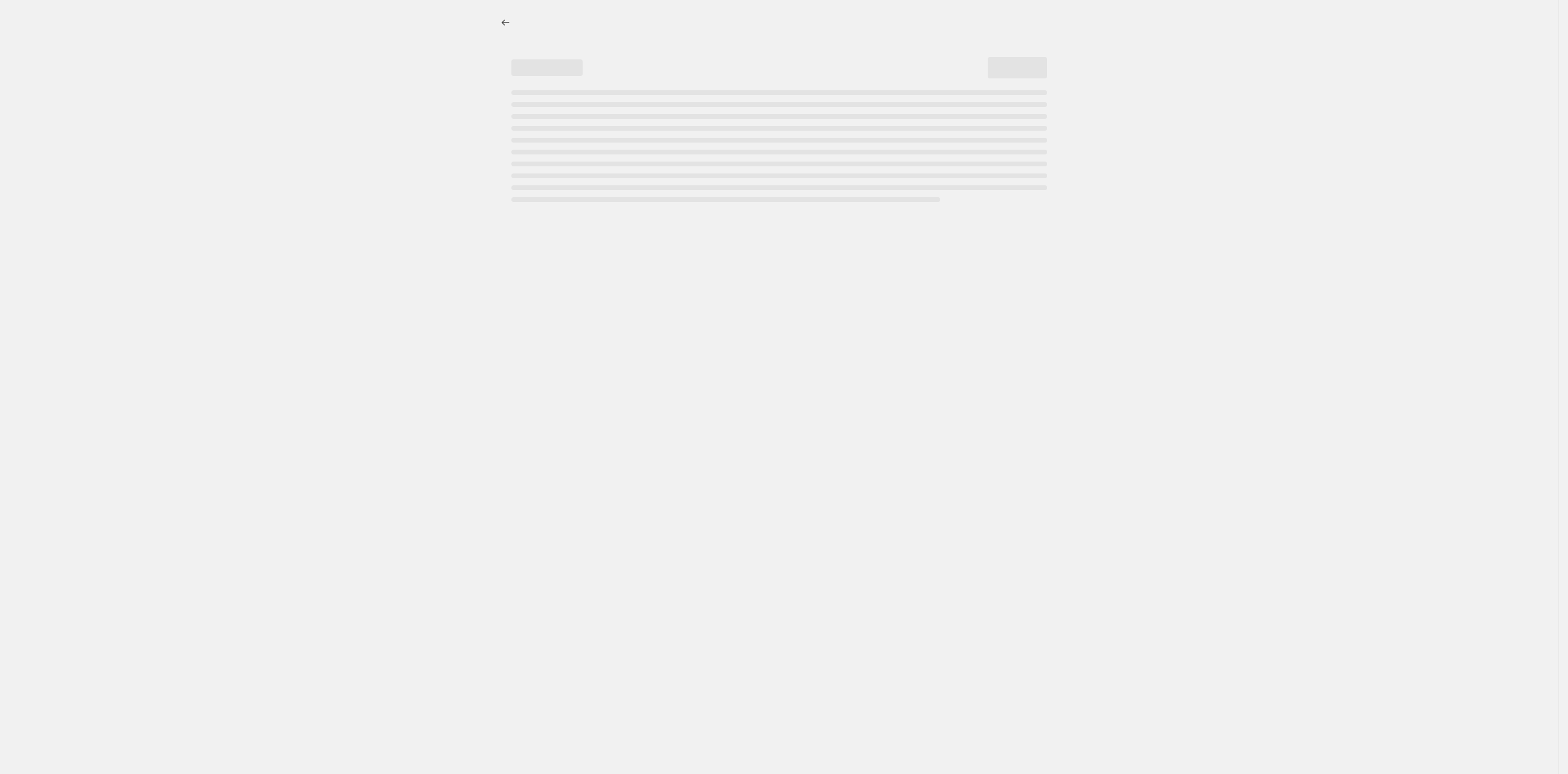
select select "percentage"
select select "tag"
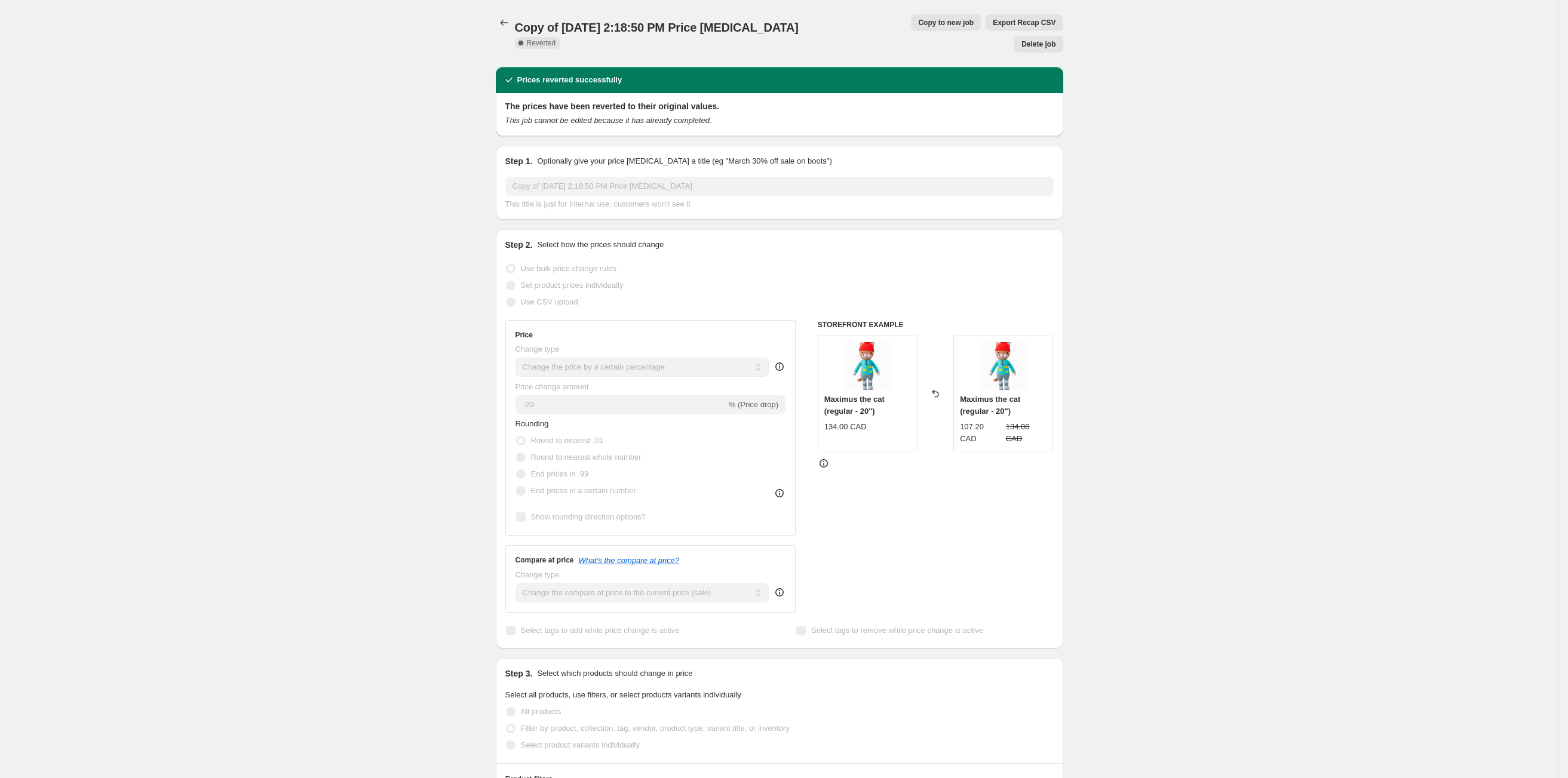
click at [918, 27] on span "Copy to new job" at bounding box center [946, 23] width 56 height 10
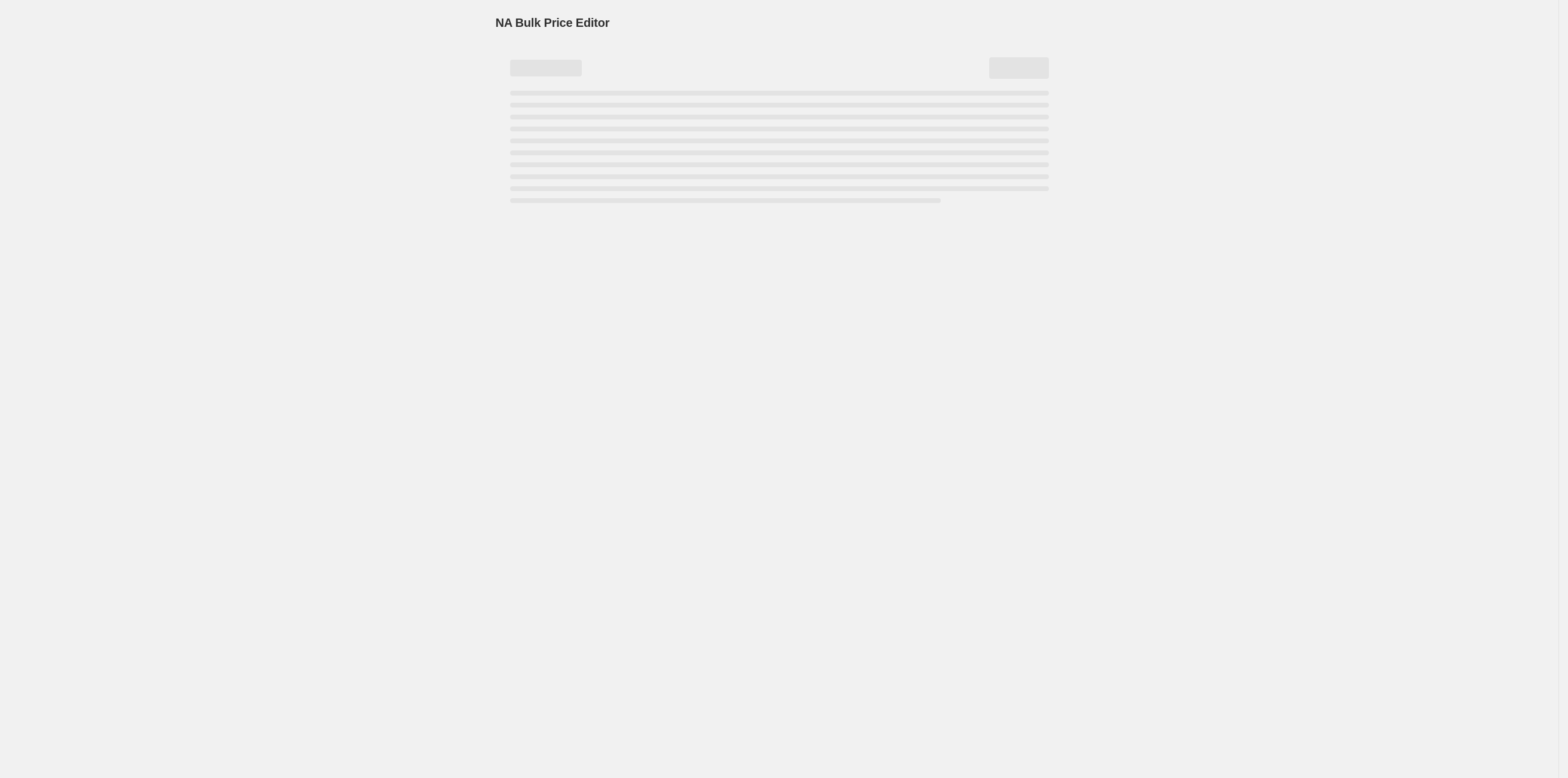
select select "percentage"
select select "tag"
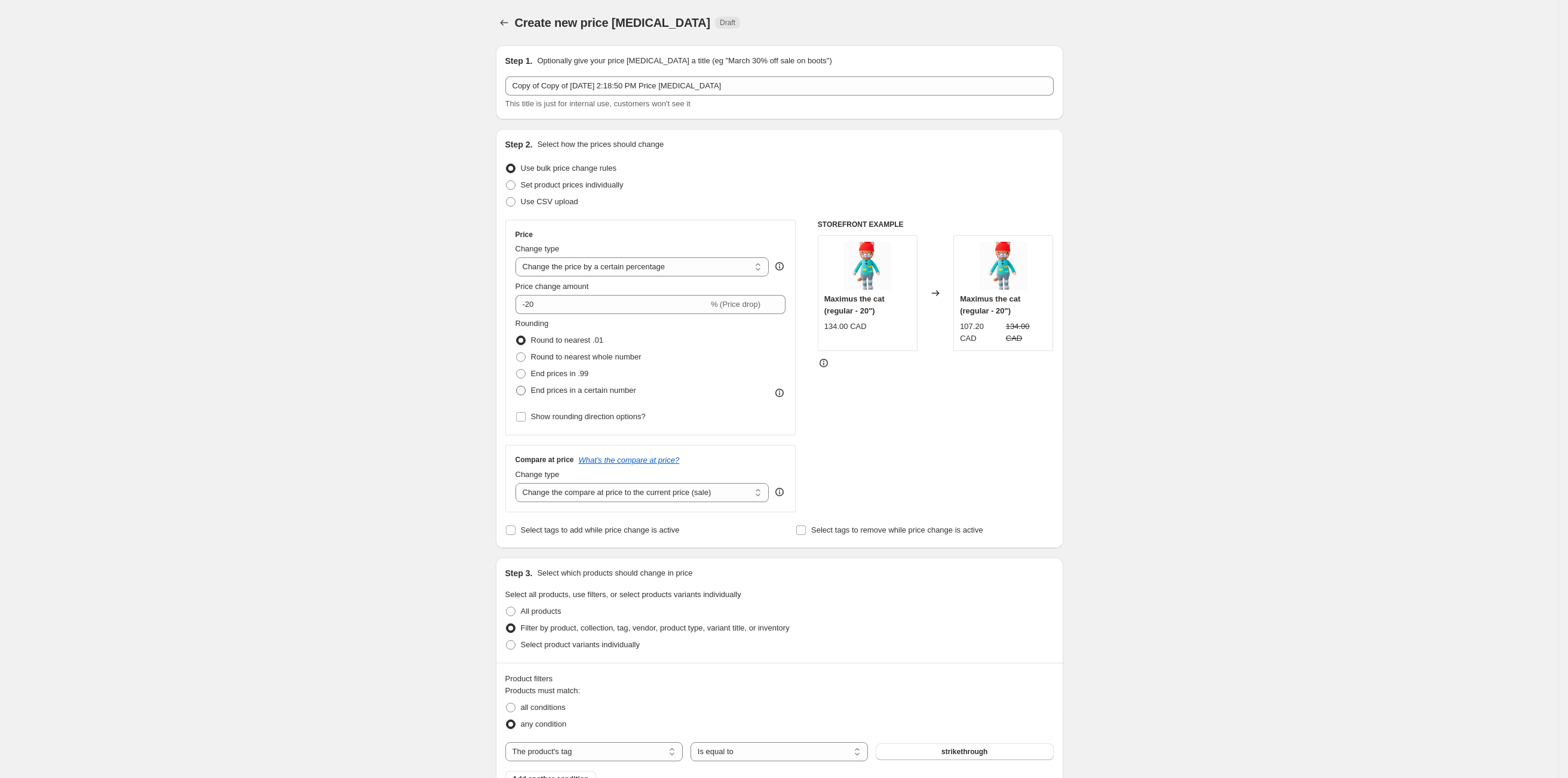
click at [526, 388] on span at bounding box center [521, 391] width 10 height 10
click at [517, 386] on input "End prices in a certain number" at bounding box center [516, 386] width 1 height 1
radio input "true"
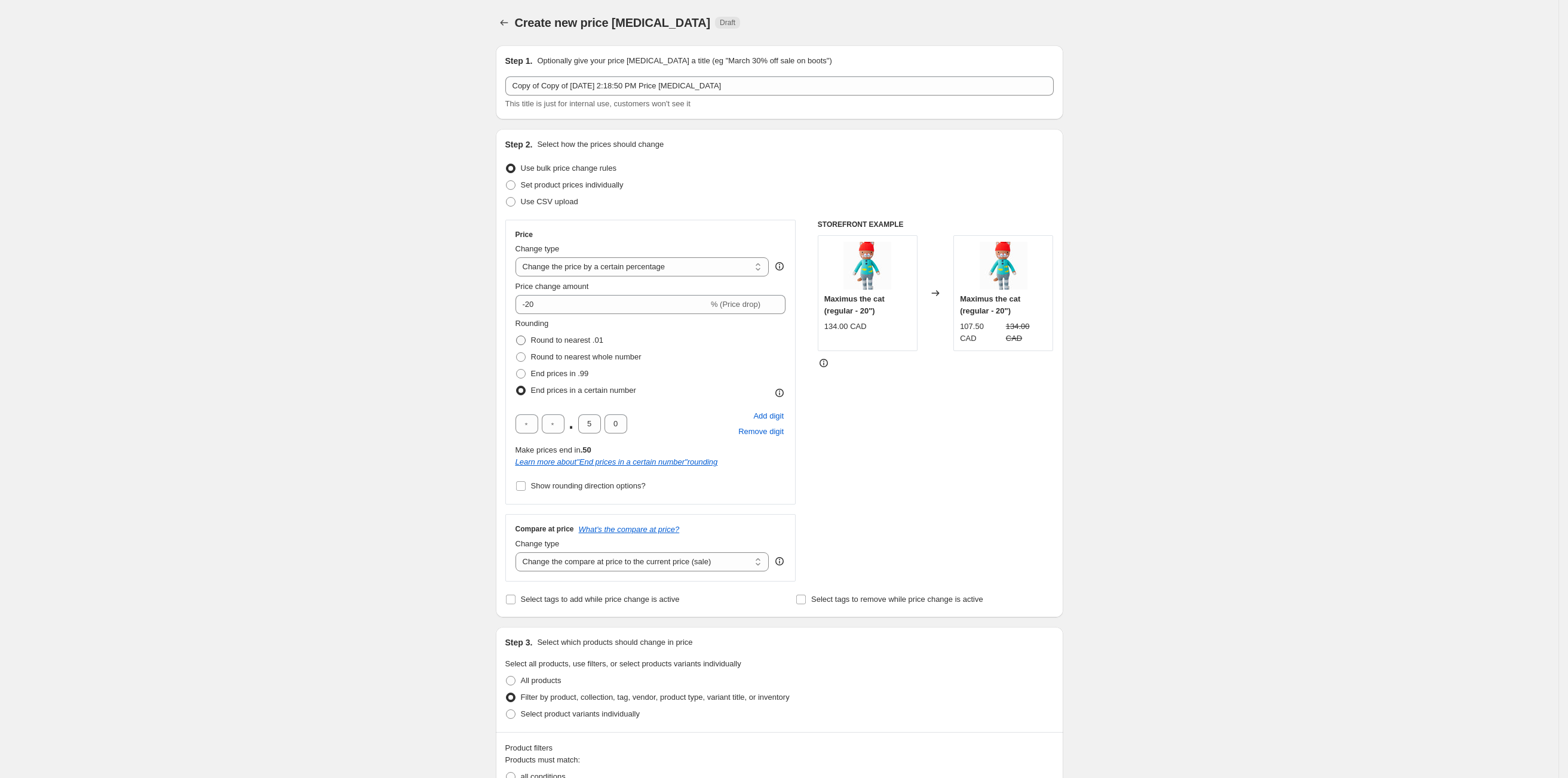
click at [524, 342] on span at bounding box center [521, 340] width 10 height 10
click at [517, 336] on input "Round to nearest .01" at bounding box center [516, 336] width 1 height 1
radio input "true"
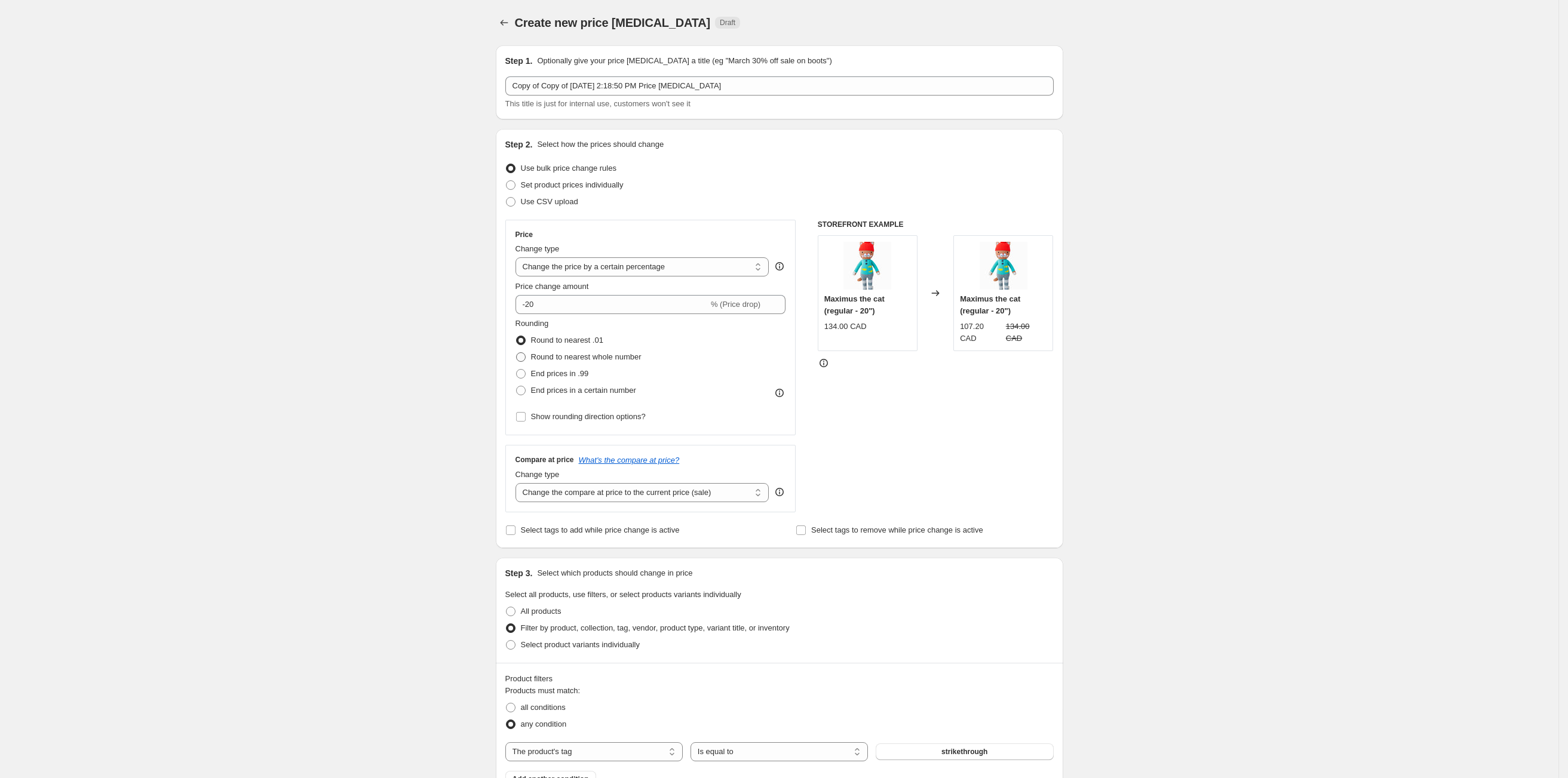
click at [524, 353] on span at bounding box center [521, 357] width 10 height 10
click at [517, 353] on input "Round to nearest whole number" at bounding box center [516, 352] width 1 height 1
radio input "true"
click at [533, 374] on label "End prices in .99" at bounding box center [552, 374] width 74 height 17
click at [517, 370] on input "End prices in .99" at bounding box center [516, 369] width 1 height 1
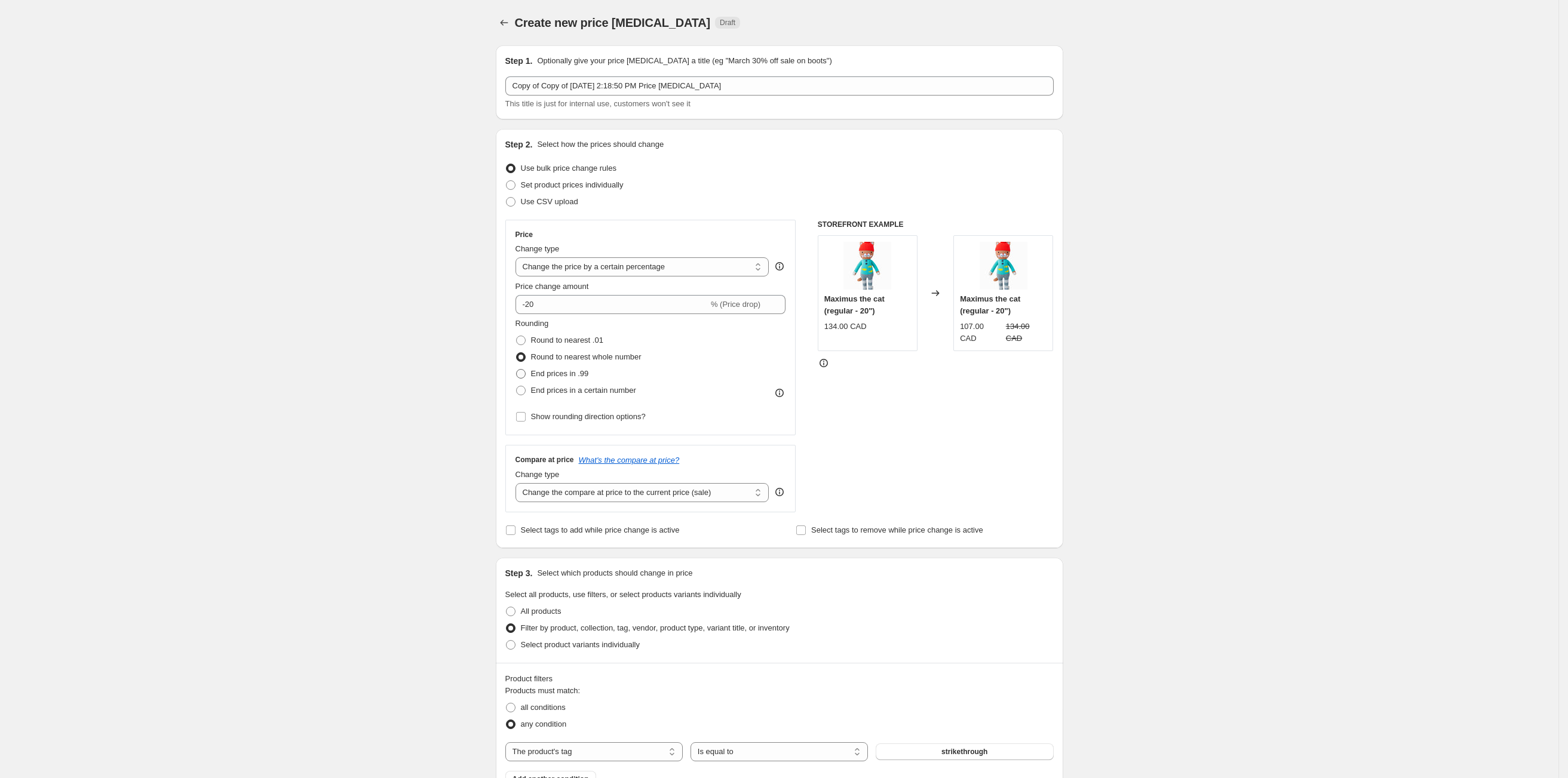
radio input "true"
click at [526, 374] on span at bounding box center [521, 374] width 10 height 10
click at [517, 370] on input "End prices in .99" at bounding box center [516, 369] width 1 height 1
click at [531, 416] on label "Show rounding direction options?" at bounding box center [580, 417] width 130 height 17
click at [526, 416] on input "Show rounding direction options?" at bounding box center [521, 417] width 10 height 10
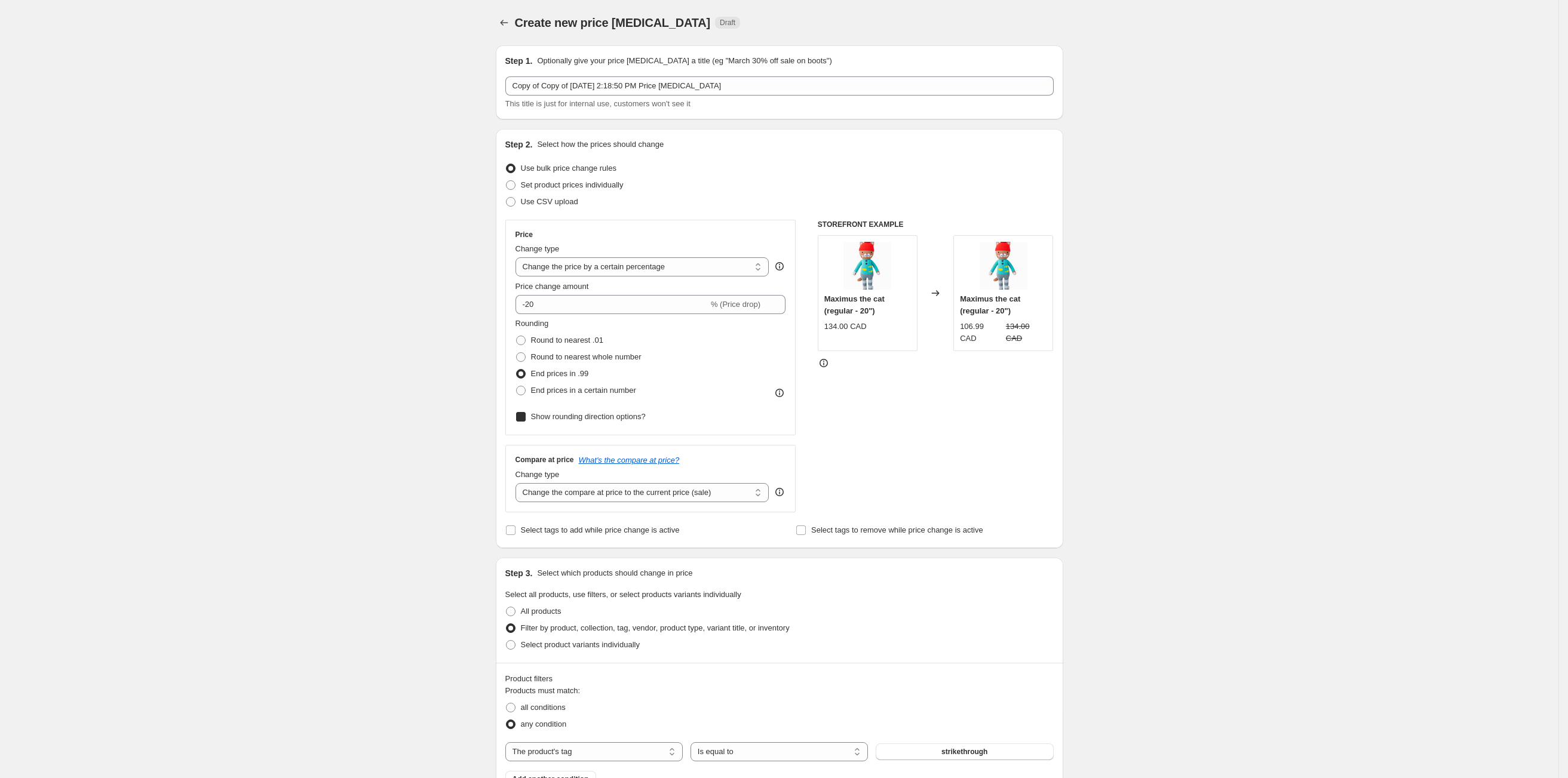
checkbox input "true"
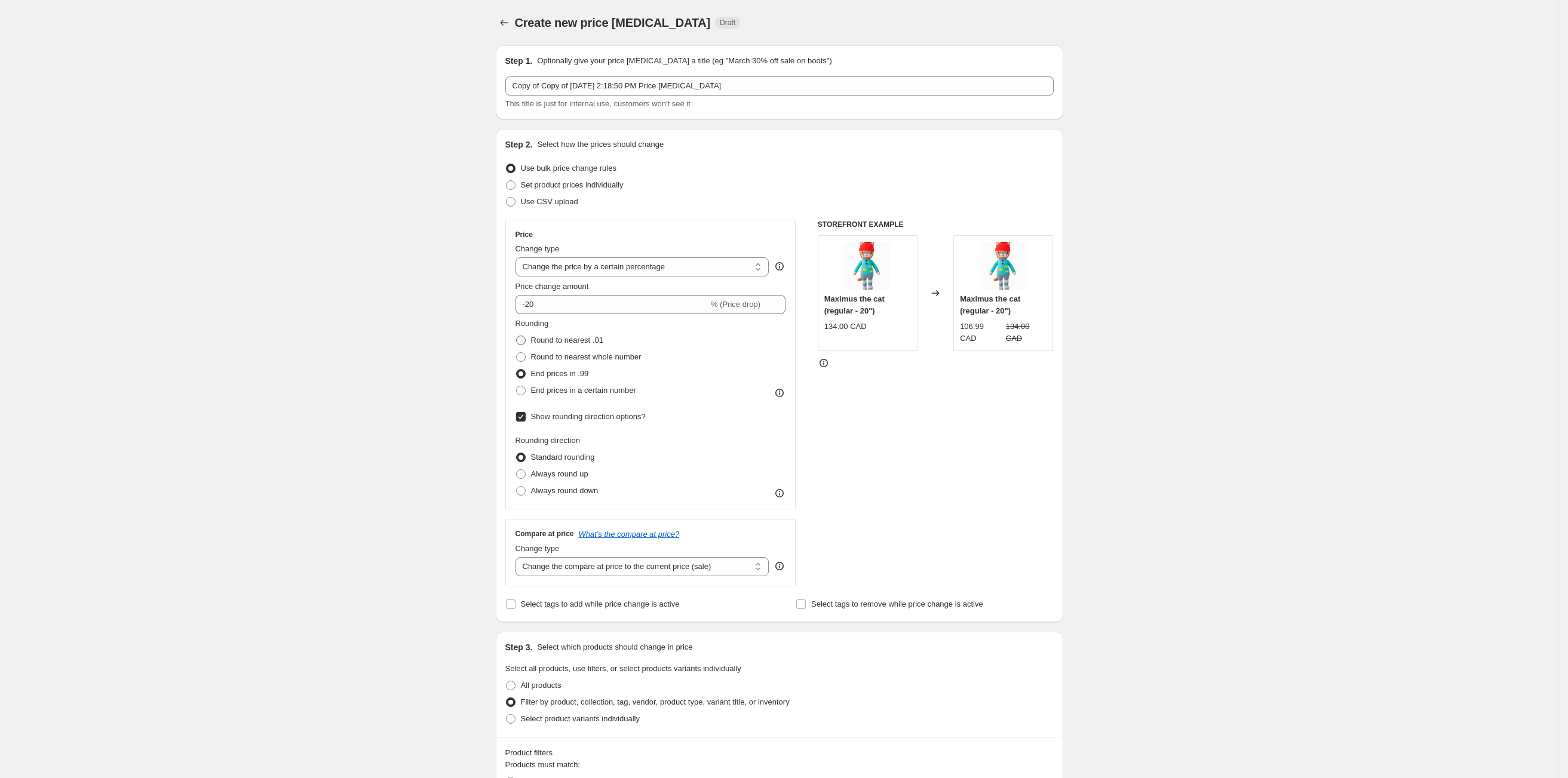
click at [525, 345] on span at bounding box center [521, 340] width 10 height 10
click at [517, 336] on input "Round to nearest .01" at bounding box center [516, 336] width 1 height 1
radio input "true"
click at [526, 475] on span at bounding box center [521, 474] width 10 height 10
click at [517, 470] on input "Always round up" at bounding box center [516, 470] width 1 height 1
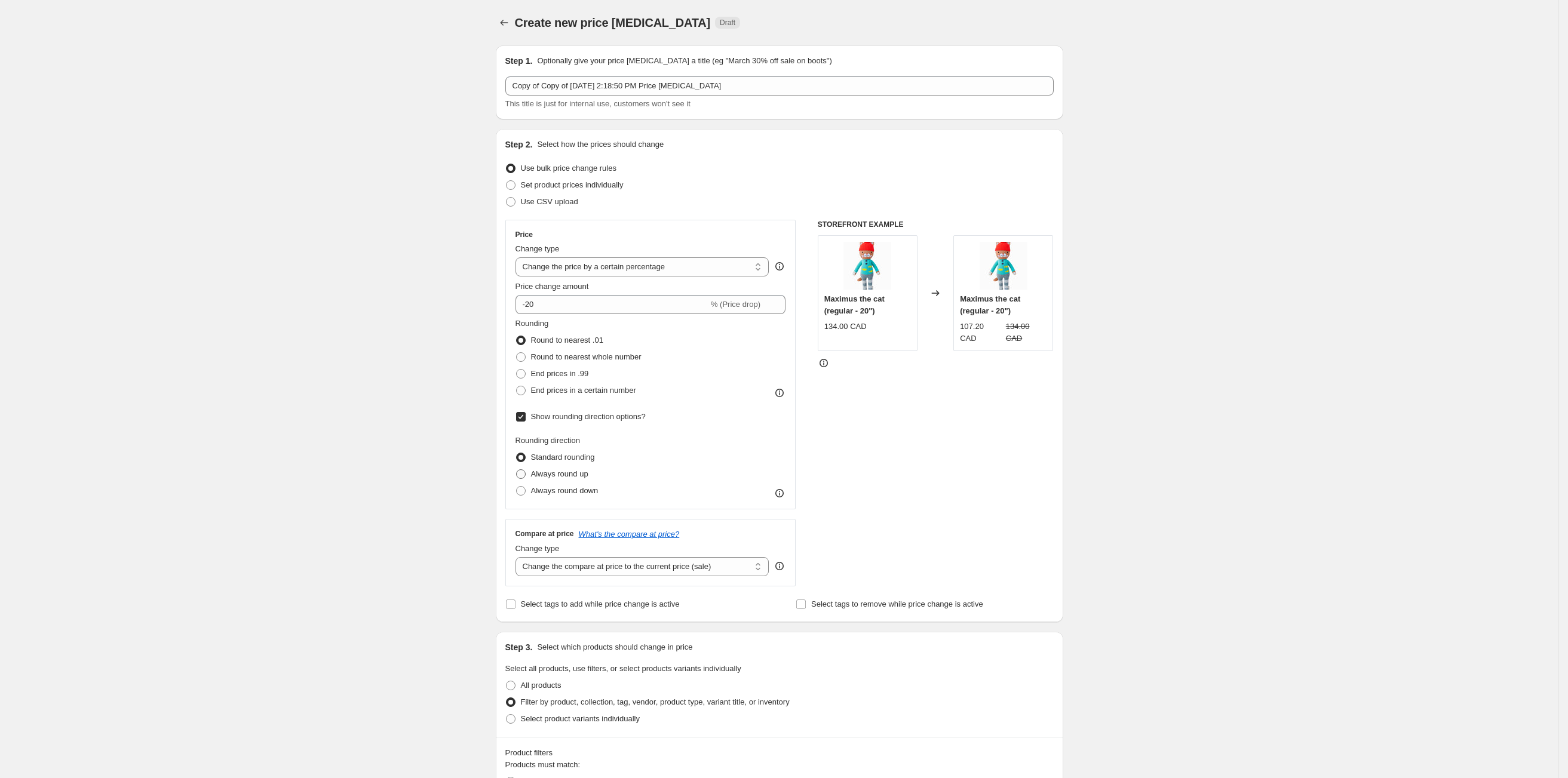
radio input "true"
click at [523, 458] on span at bounding box center [521, 458] width 10 height 10
click at [517, 454] on input "Standard rounding" at bounding box center [516, 453] width 1 height 1
radio input "true"
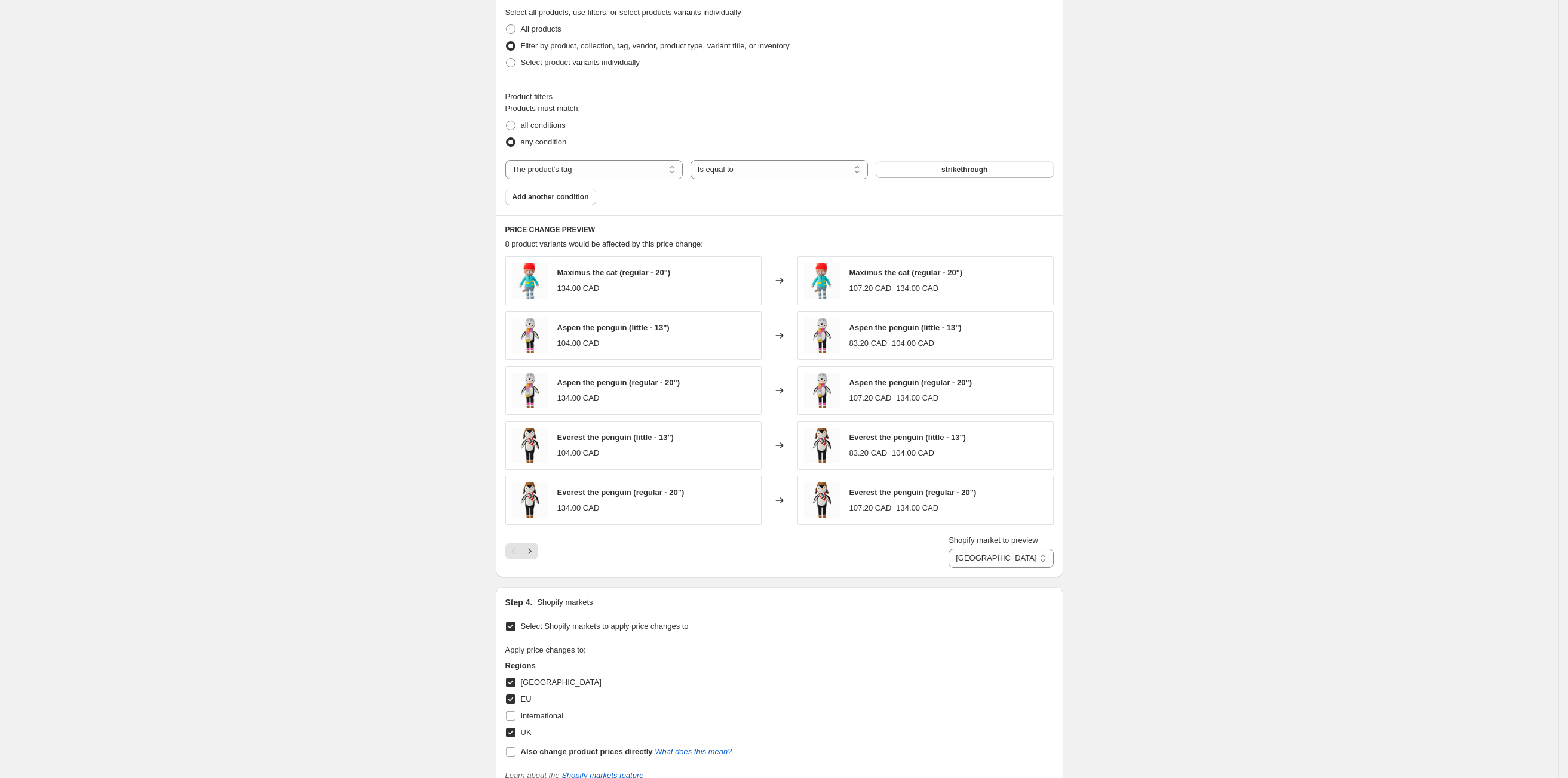
scroll to position [859, 0]
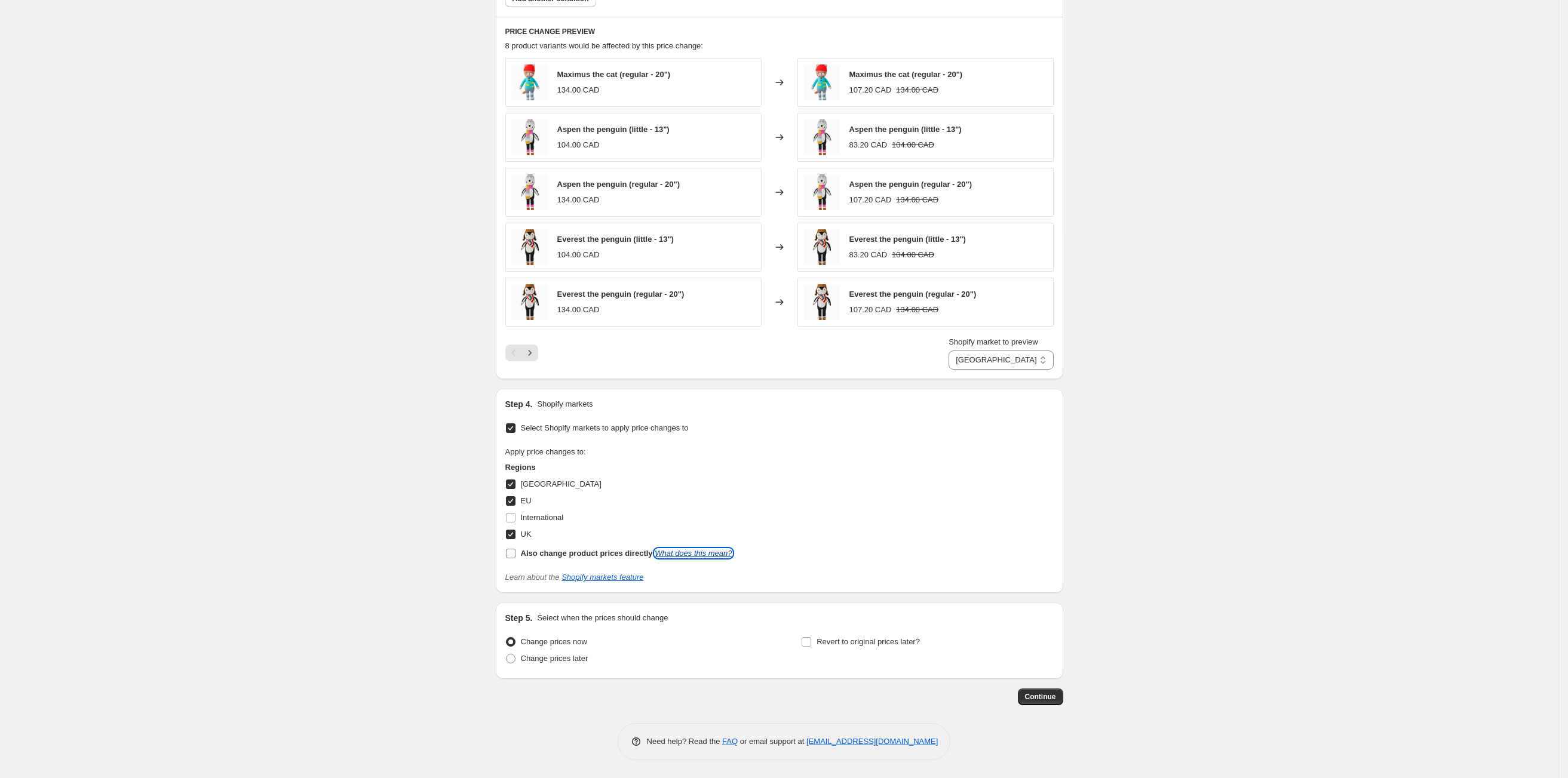
click at [676, 554] on link "What does this mean?" at bounding box center [693, 553] width 77 height 9
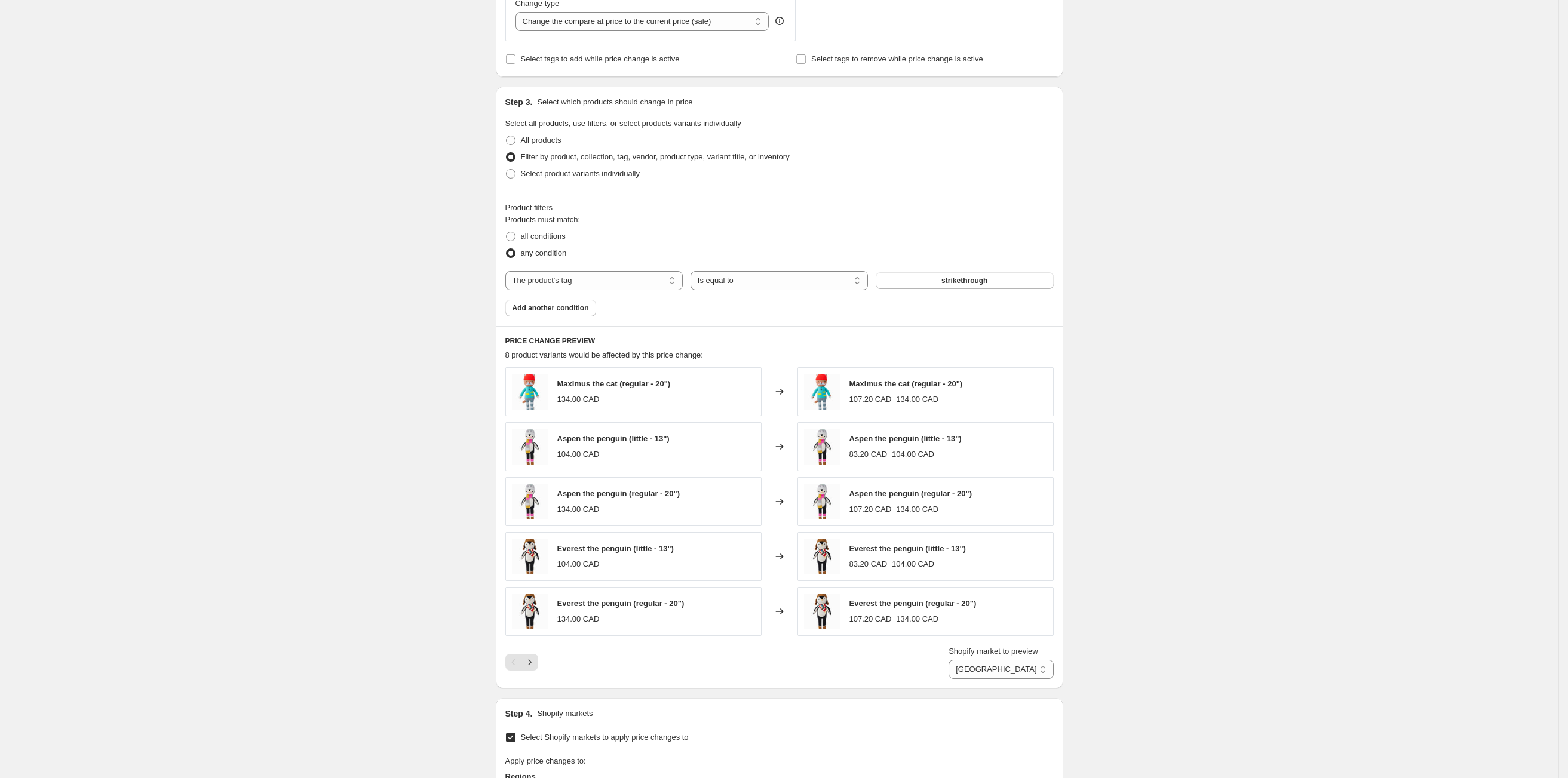
scroll to position [540, 0]
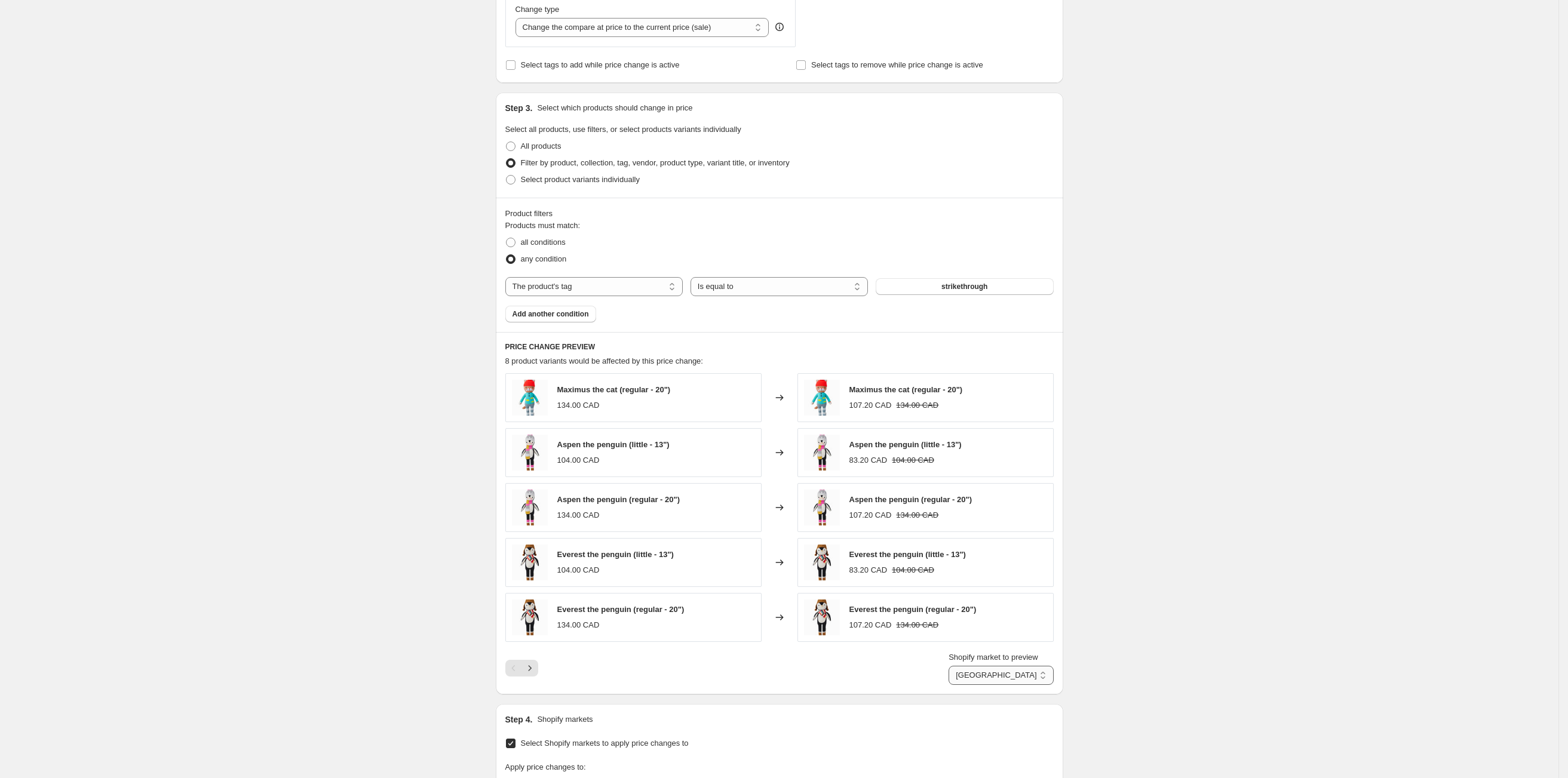
click at [979, 685] on select "[GEOGRAPHIC_DATA] EU [GEOGRAPHIC_DATA]" at bounding box center [1001, 676] width 104 height 19
click at [968, 670] on select "[GEOGRAPHIC_DATA] EU [GEOGRAPHIC_DATA]" at bounding box center [1001, 676] width 104 height 19
click at [996, 675] on select "[GEOGRAPHIC_DATA] EU [GEOGRAPHIC_DATA]" at bounding box center [1009, 676] width 90 height 19
select select "3539001"
click at [968, 670] on select "[GEOGRAPHIC_DATA] EU [GEOGRAPHIC_DATA]" at bounding box center [1009, 676] width 90 height 19
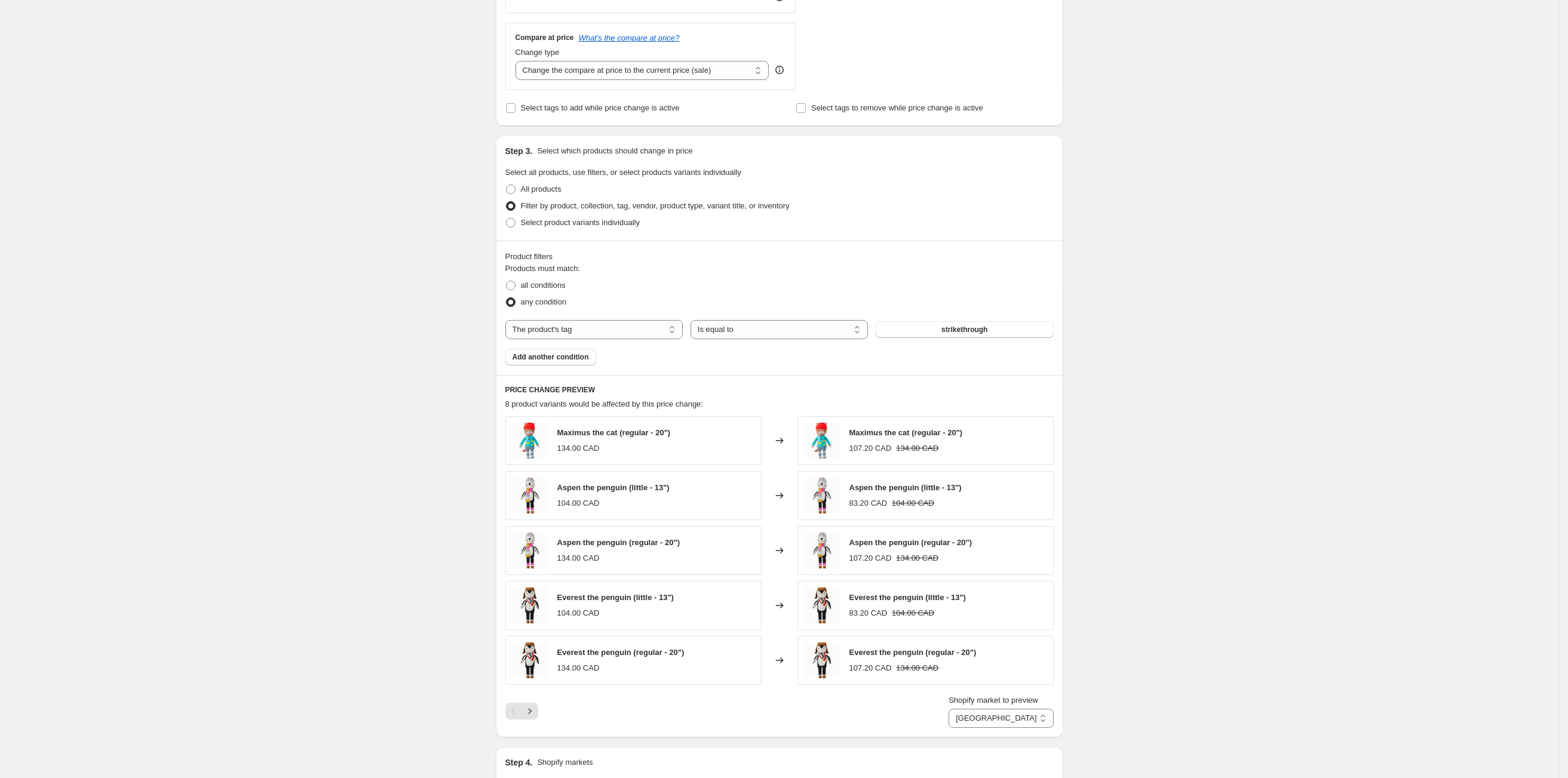
scroll to position [859, 0]
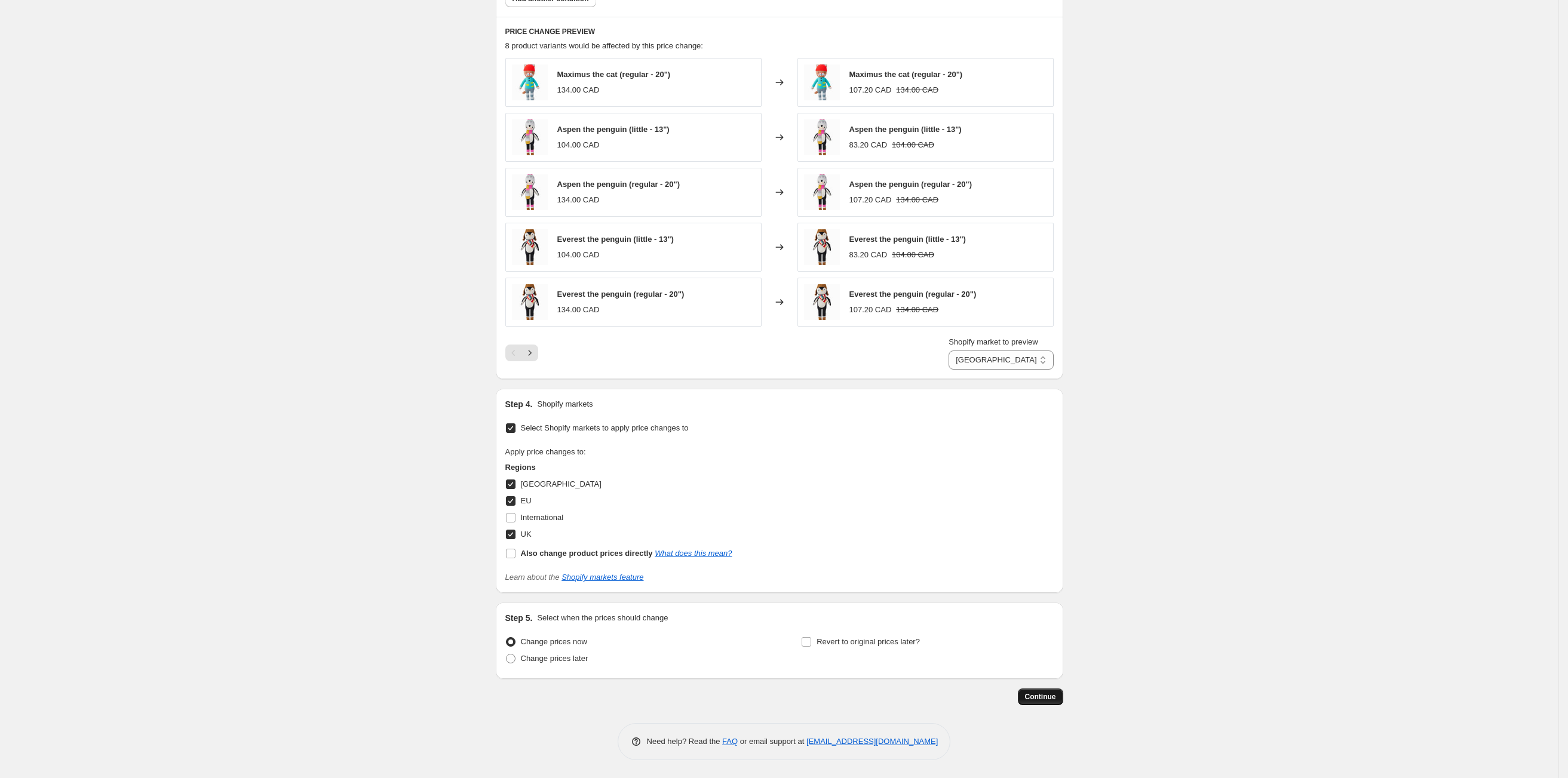
click at [1042, 699] on span "Continue" at bounding box center [1041, 697] width 31 height 10
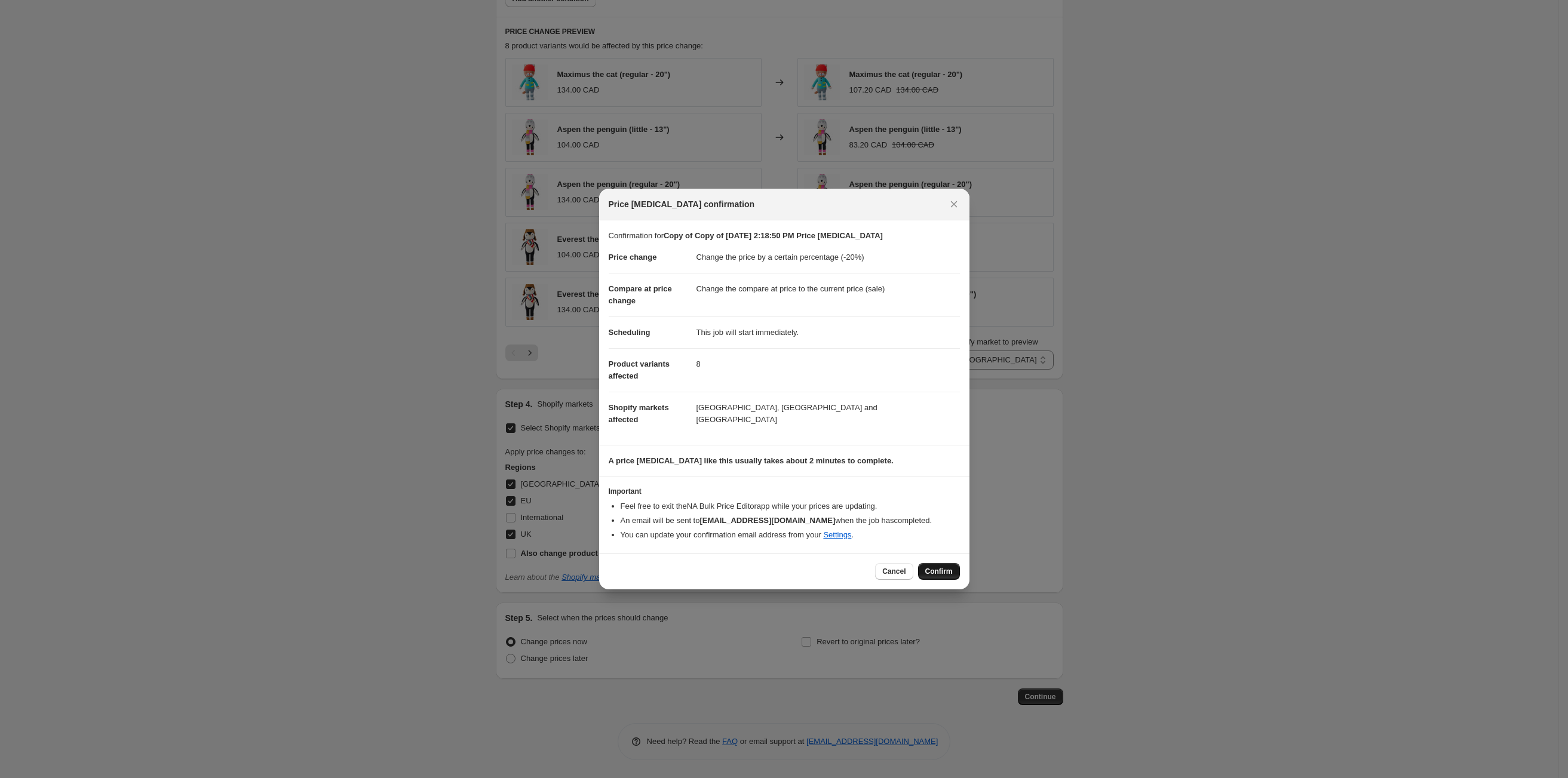
click at [936, 578] on button "Confirm" at bounding box center [939, 572] width 42 height 17
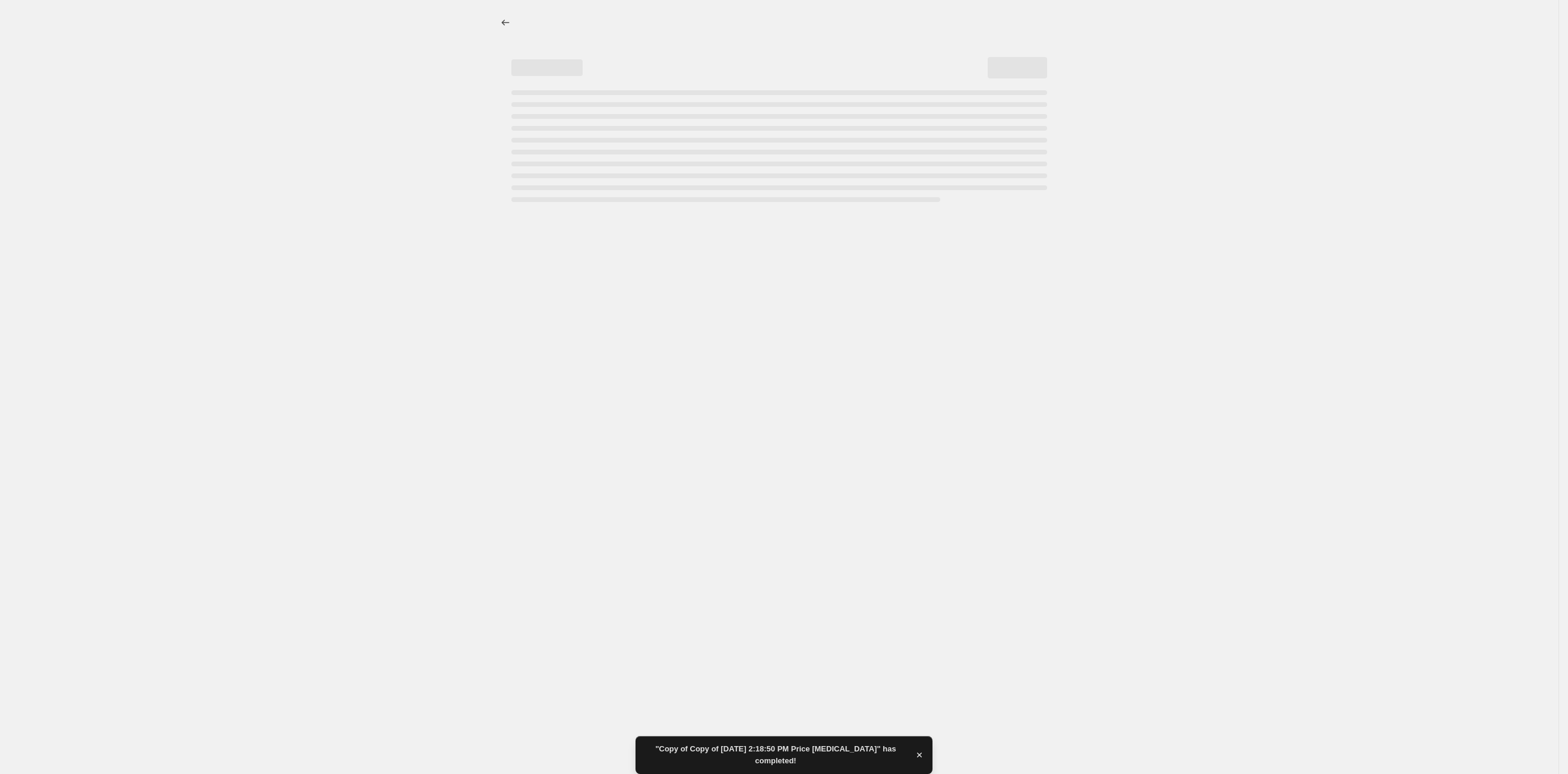
select select "percentage"
select select "tag"
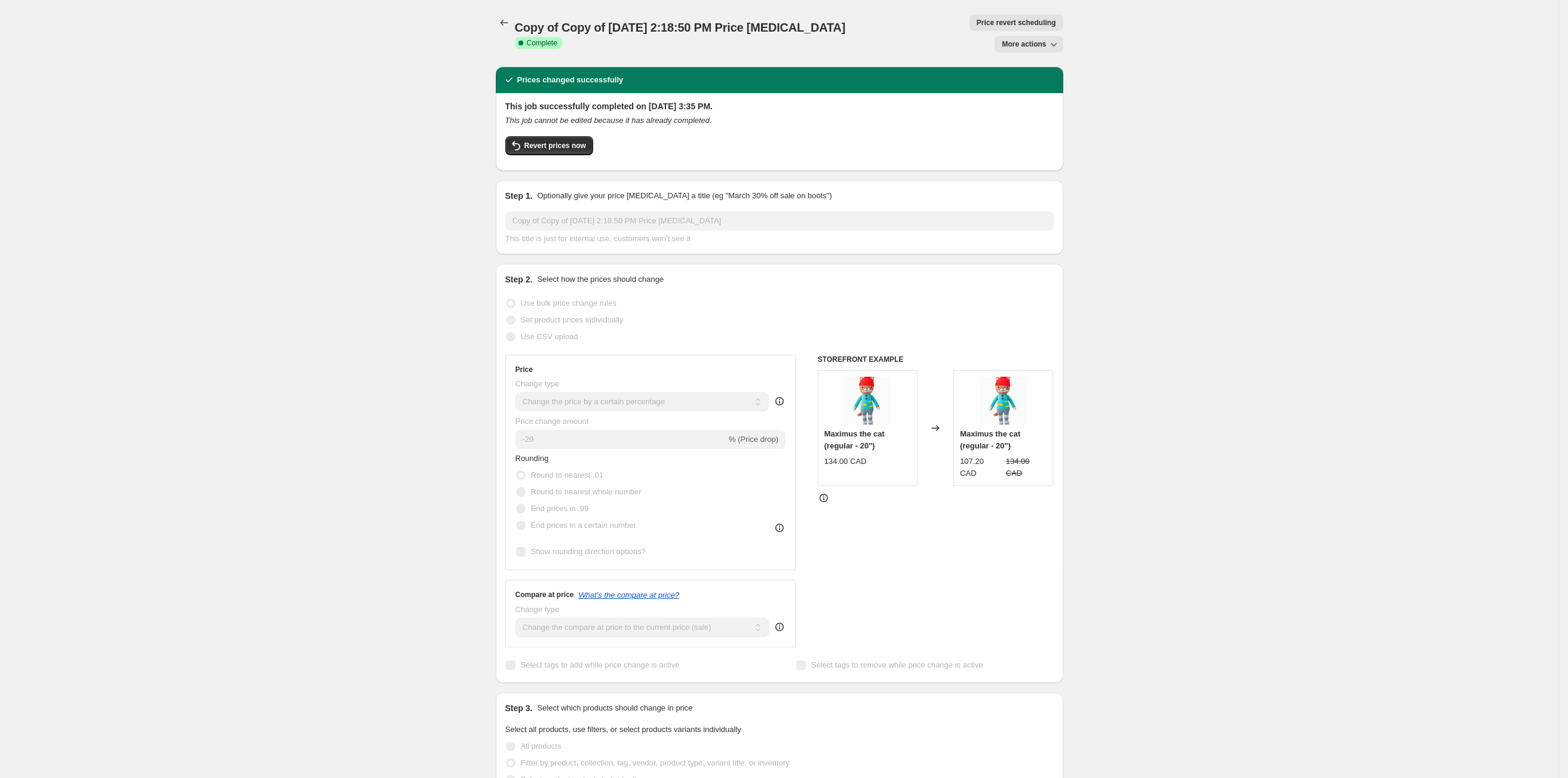
click at [1018, 40] on span "More actions" at bounding box center [1024, 44] width 44 height 10
click at [1016, 44] on span "Copy to new job" at bounding box center [1037, 47] width 56 height 9
select select "percentage"
select select "tag"
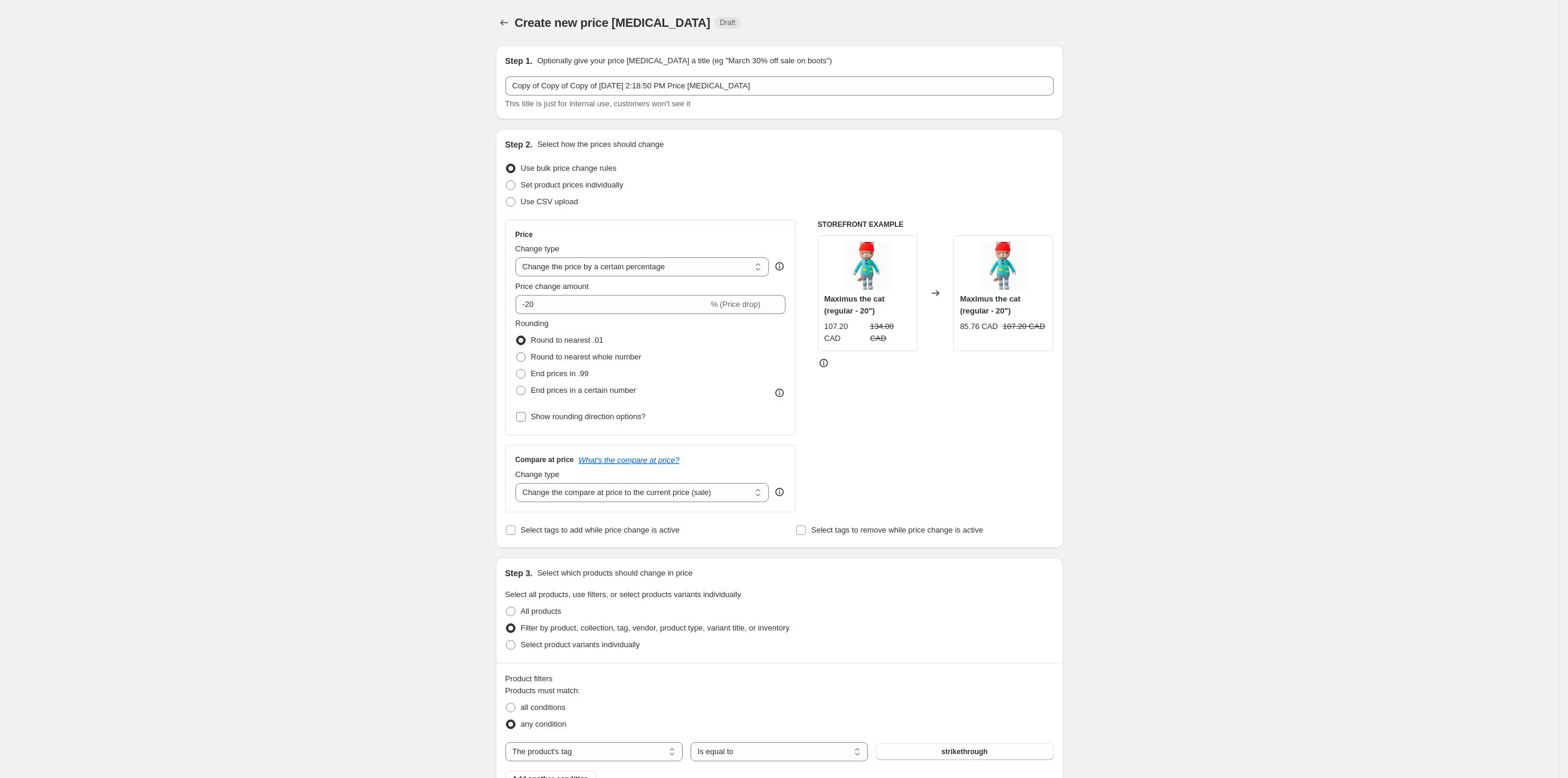
click at [523, 417] on input "Show rounding direction options?" at bounding box center [521, 417] width 10 height 10
checkbox input "true"
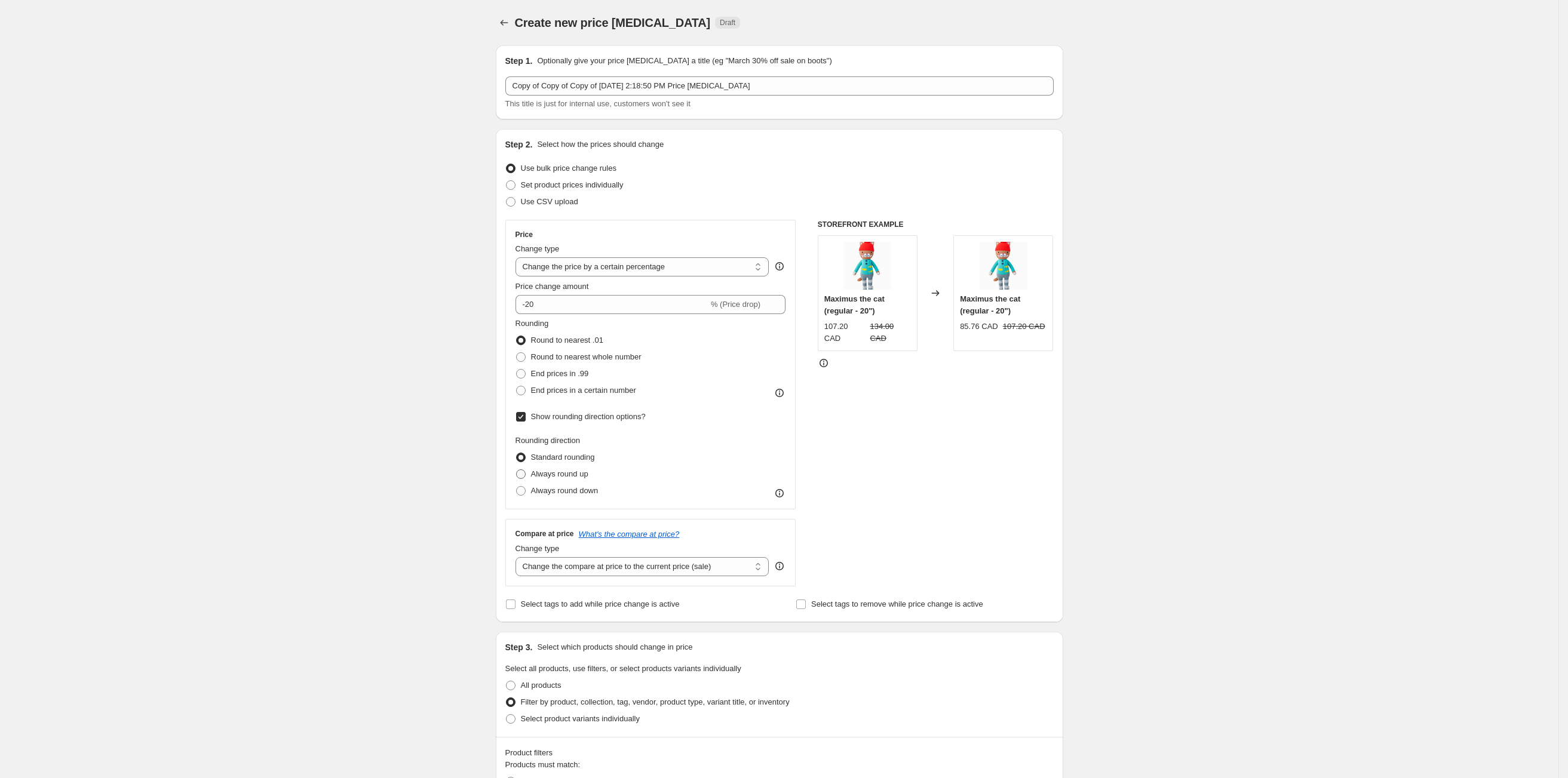
click at [526, 474] on span at bounding box center [521, 474] width 10 height 10
click at [517, 470] on input "Always round up" at bounding box center [516, 470] width 1 height 1
radio input "true"
click at [520, 488] on span at bounding box center [521, 491] width 10 height 10
click at [517, 487] on input "Always round down" at bounding box center [516, 486] width 1 height 1
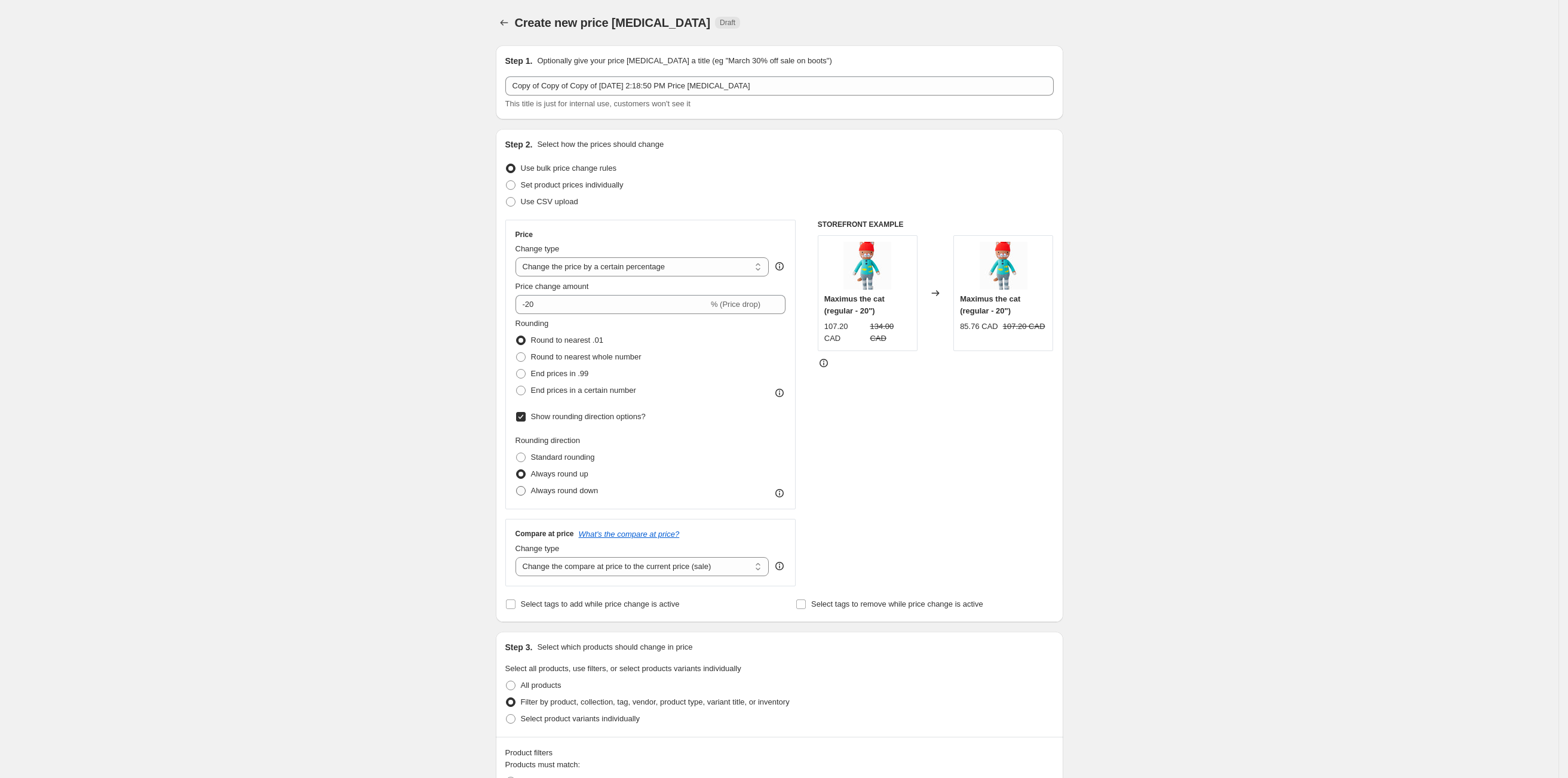
radio input "true"
click at [526, 455] on span at bounding box center [521, 458] width 10 height 10
click at [517, 454] on input "Standard rounding" at bounding box center [516, 453] width 1 height 1
radio input "true"
click at [504, 17] on icon "Price change jobs" at bounding box center [504, 22] width 12 height 12
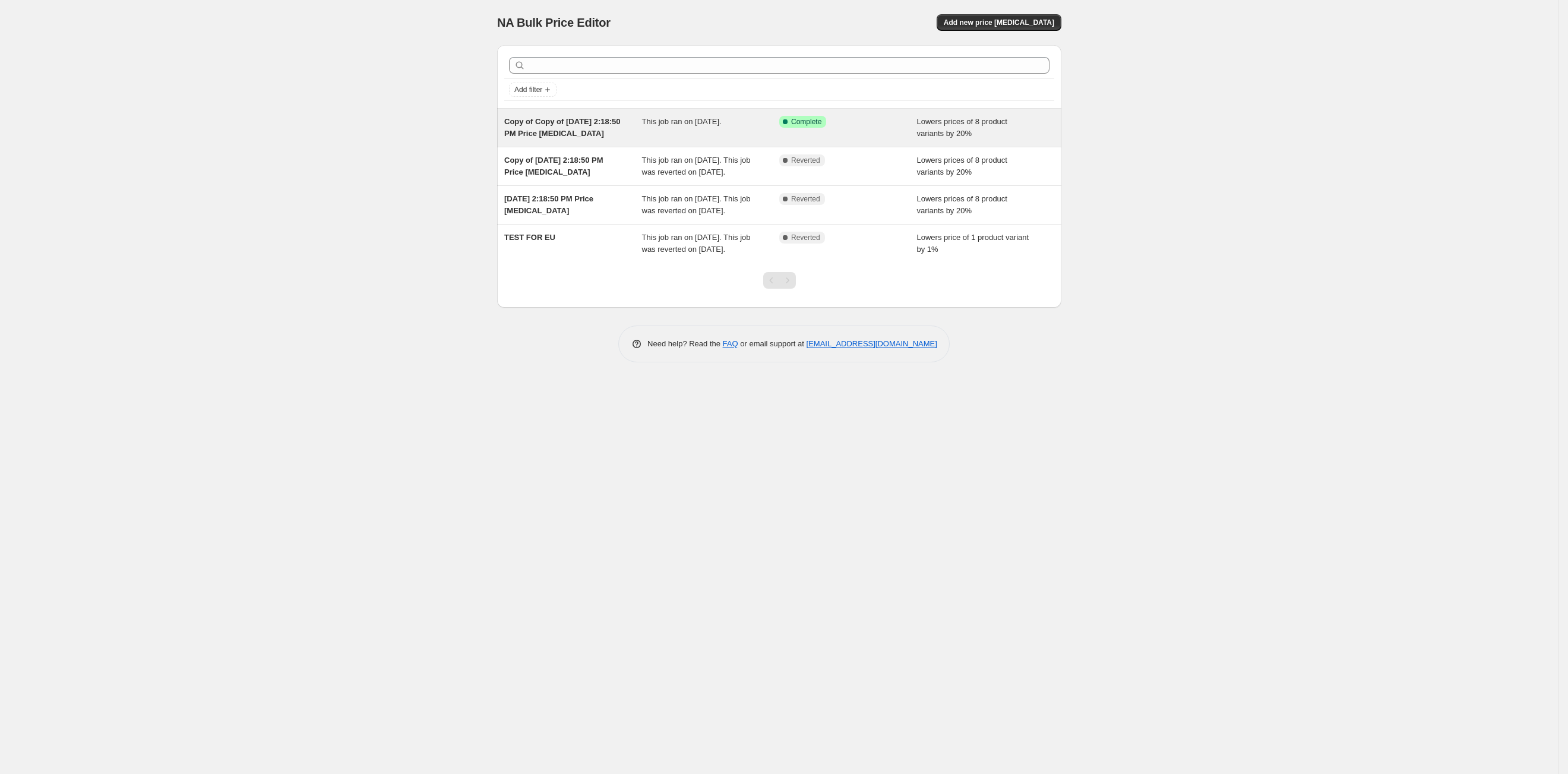
click at [556, 144] on div "Copy of Copy of [DATE] 2:18:50 PM Price [MEDICAL_DATA] This job ran on [DATE]. …" at bounding box center [779, 127] width 564 height 38
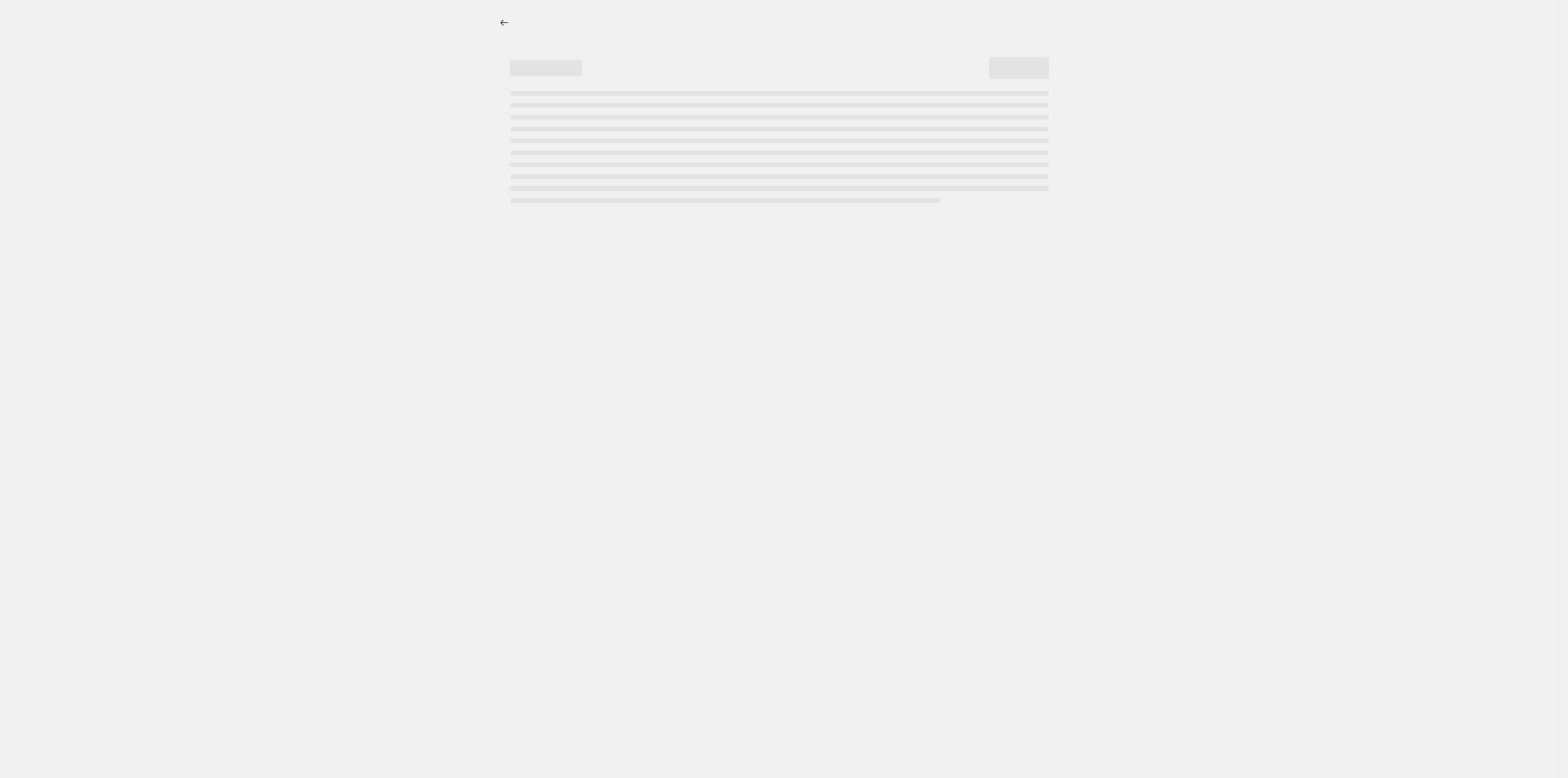
select select "percentage"
select select "tag"
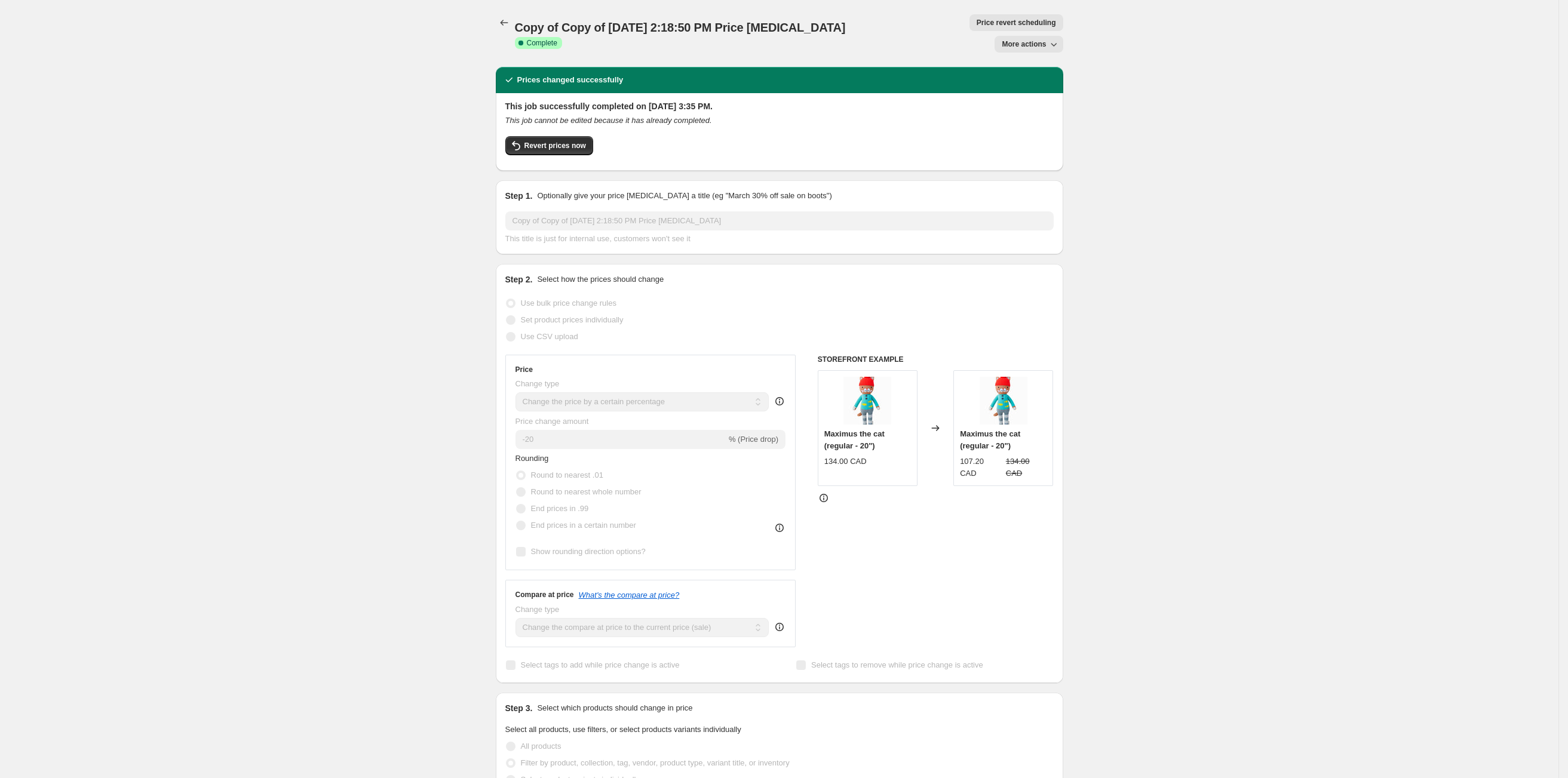
click at [977, 22] on span "Price revert scheduling" at bounding box center [1016, 23] width 79 height 10
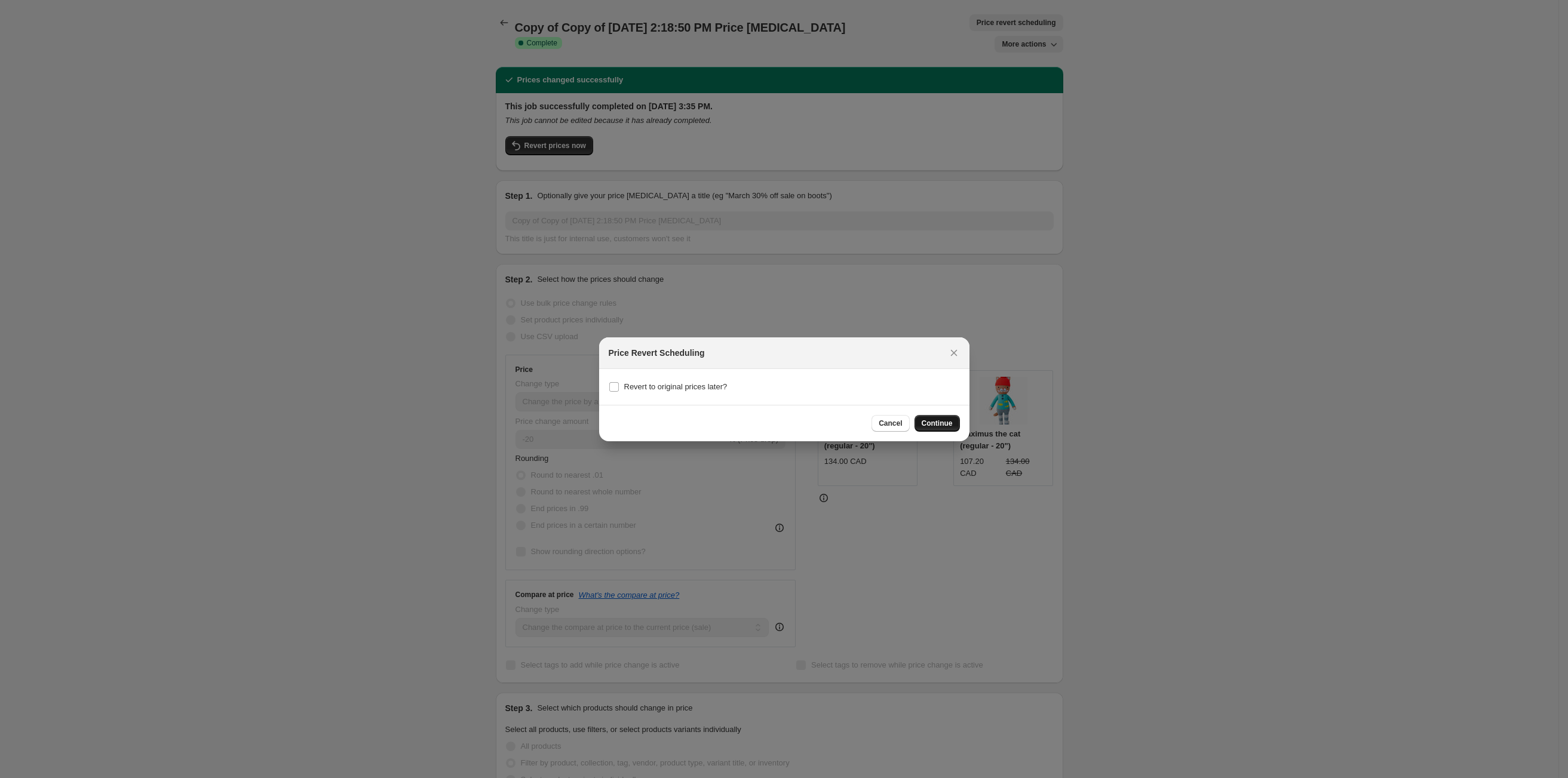
click at [932, 423] on span "Continue" at bounding box center [937, 424] width 31 height 10
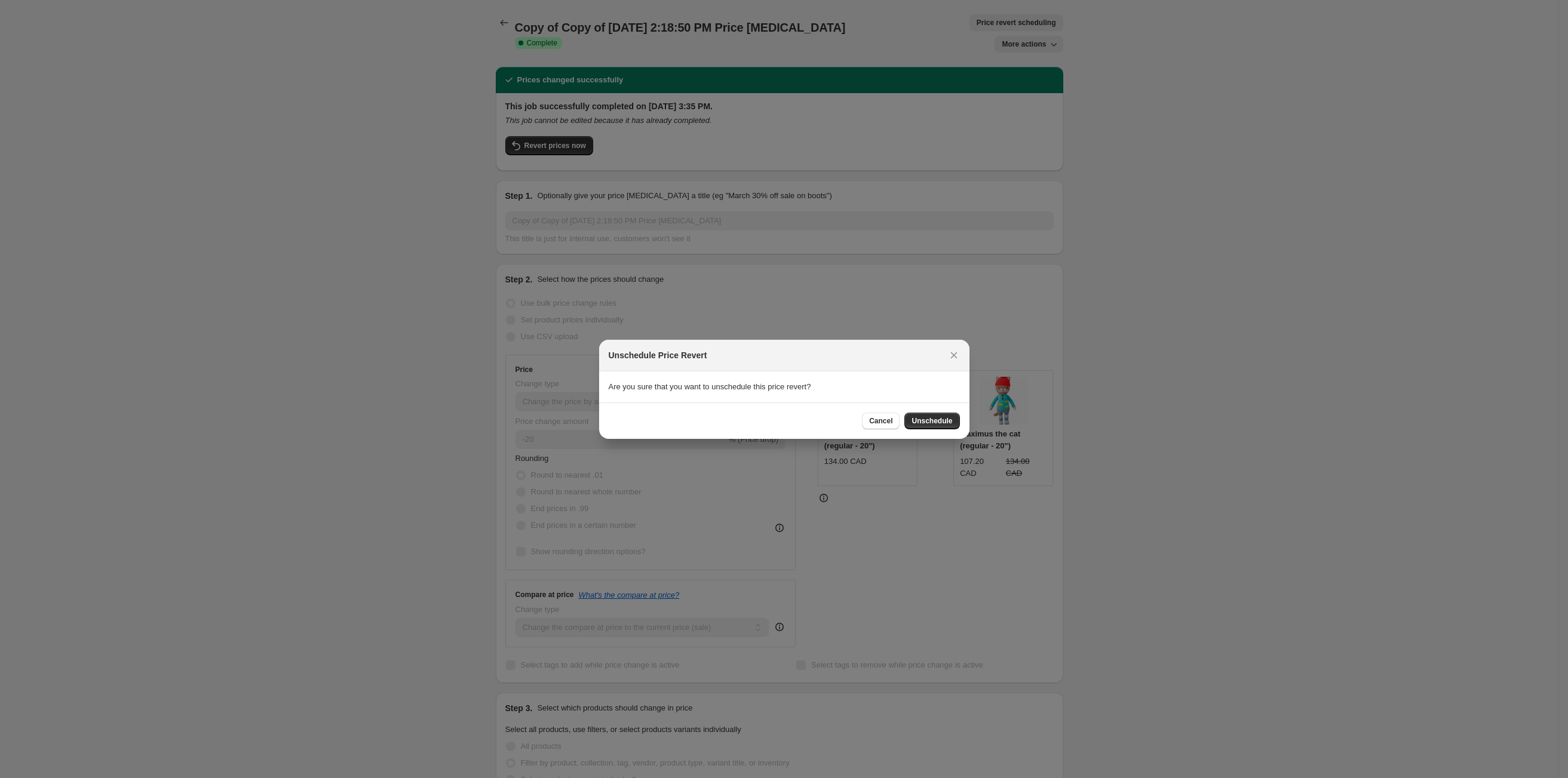
click at [863, 424] on div "Cancel Unschedule" at bounding box center [784, 421] width 352 height 17
click at [878, 427] on button "Cancel" at bounding box center [881, 421] width 38 height 17
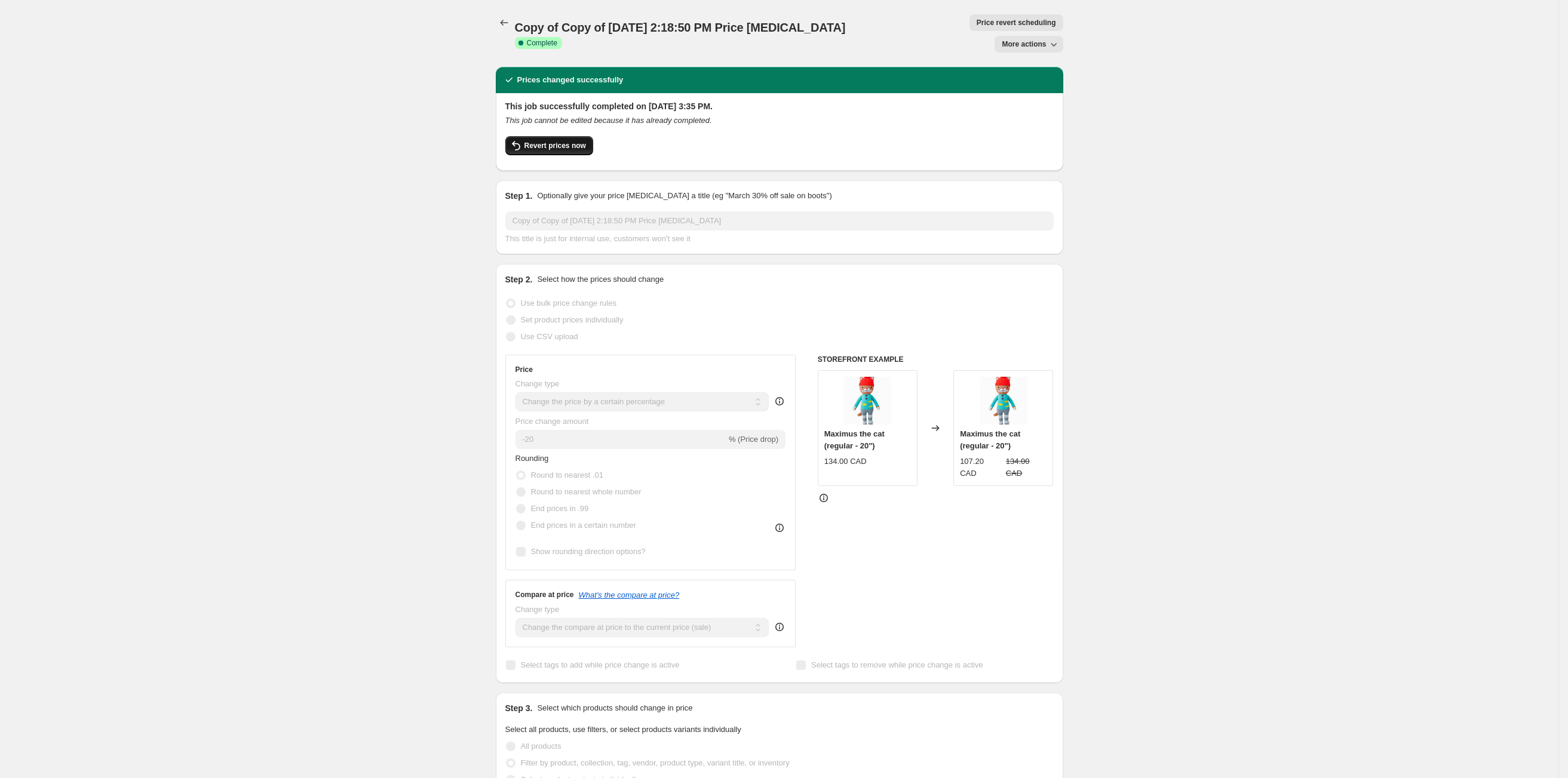
click at [542, 136] on button "Revert prices now" at bounding box center [549, 146] width 88 height 19
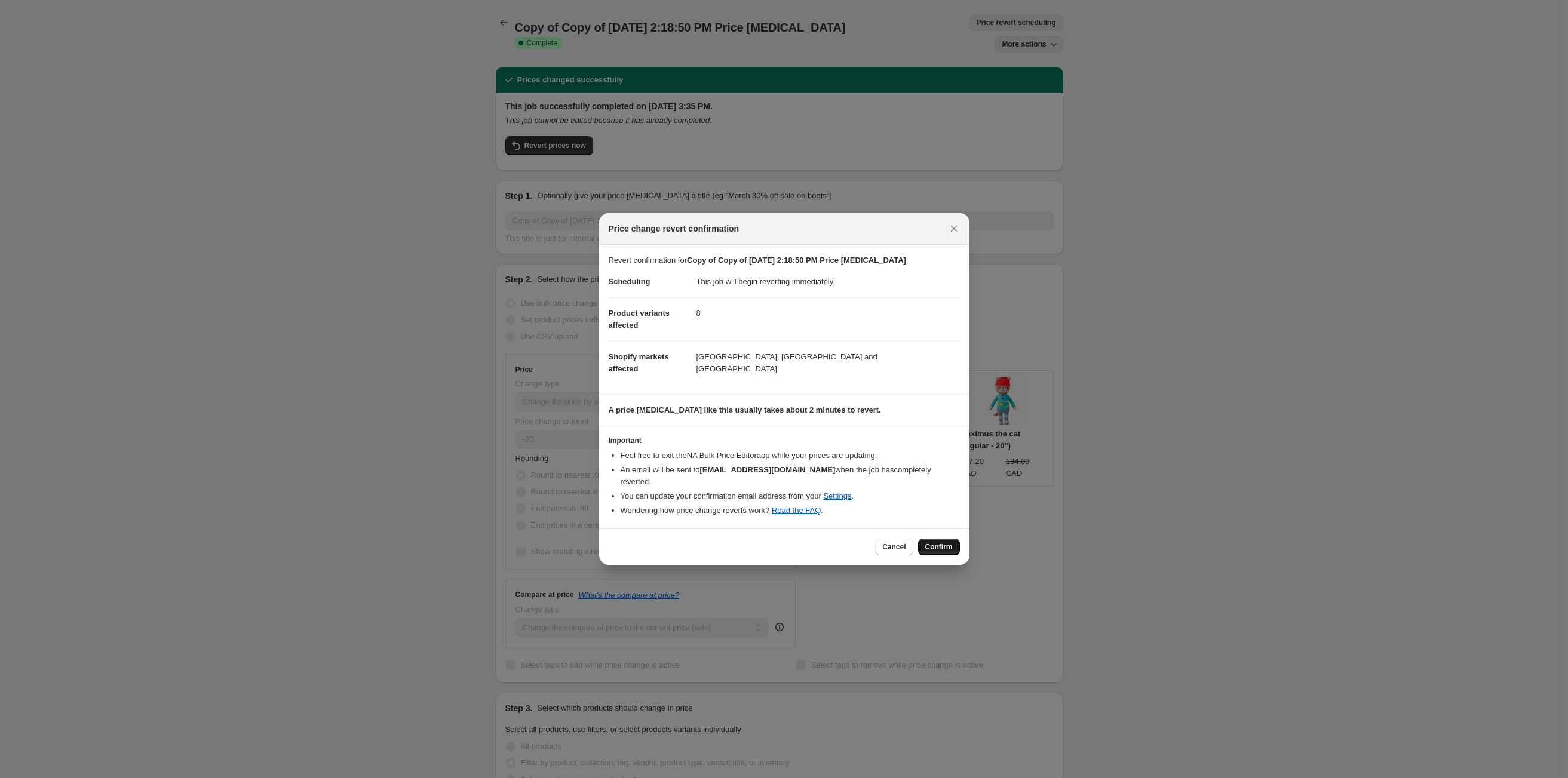
click at [956, 546] on button "Confirm" at bounding box center [939, 547] width 42 height 17
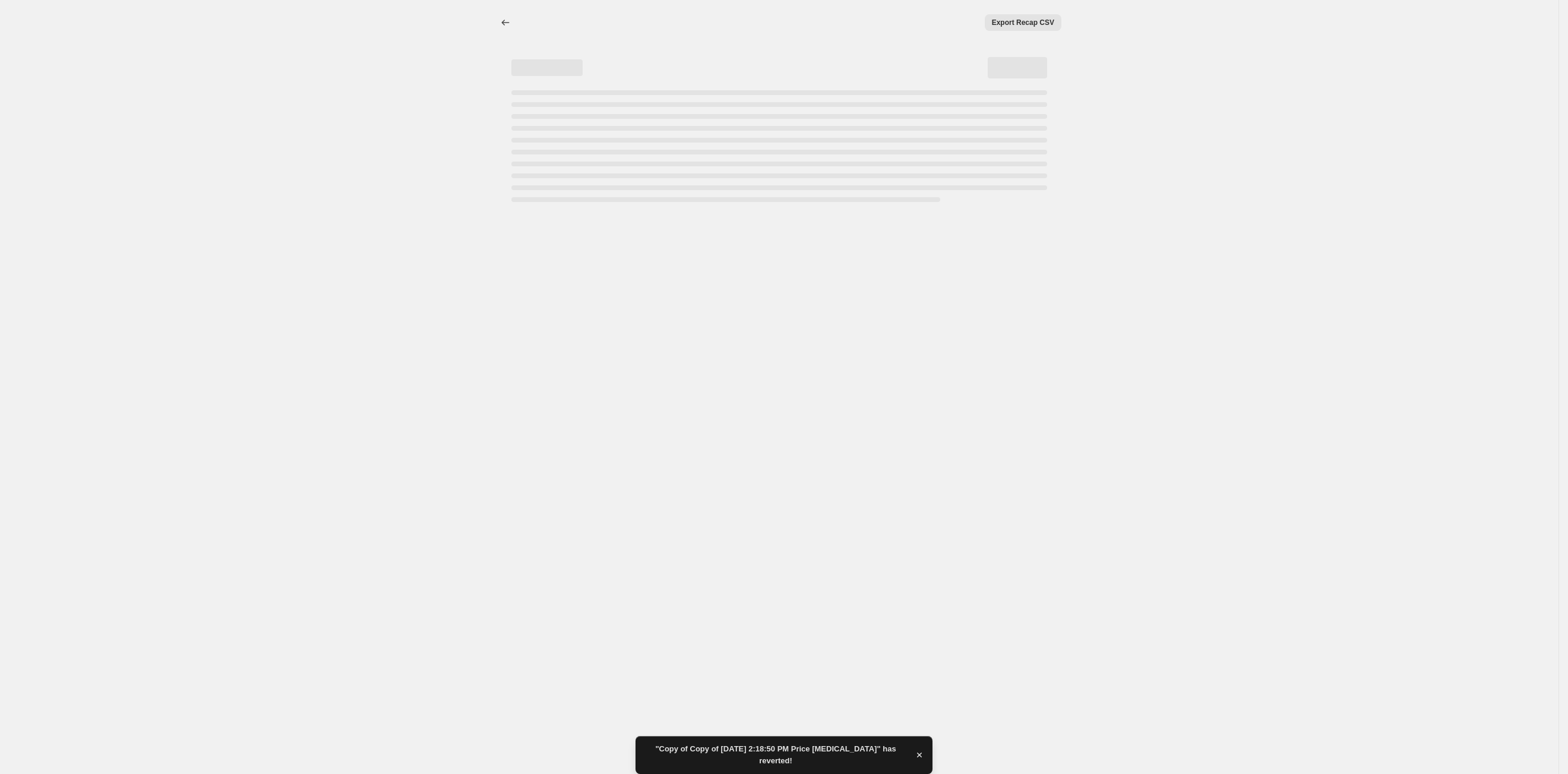
select select "percentage"
select select "tag"
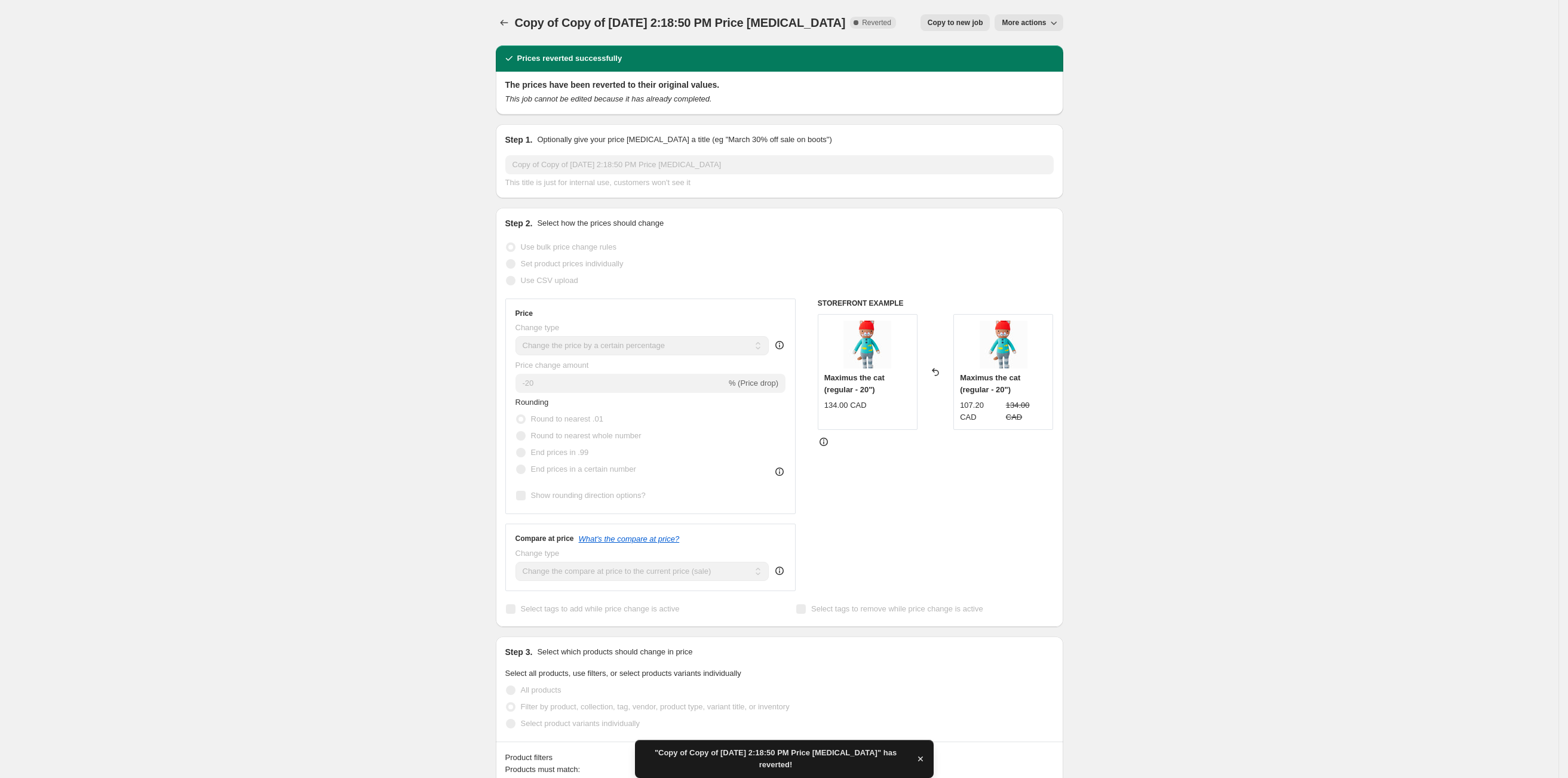
click at [947, 23] on span "Copy to new job" at bounding box center [955, 23] width 56 height 10
select select "percentage"
select select "tag"
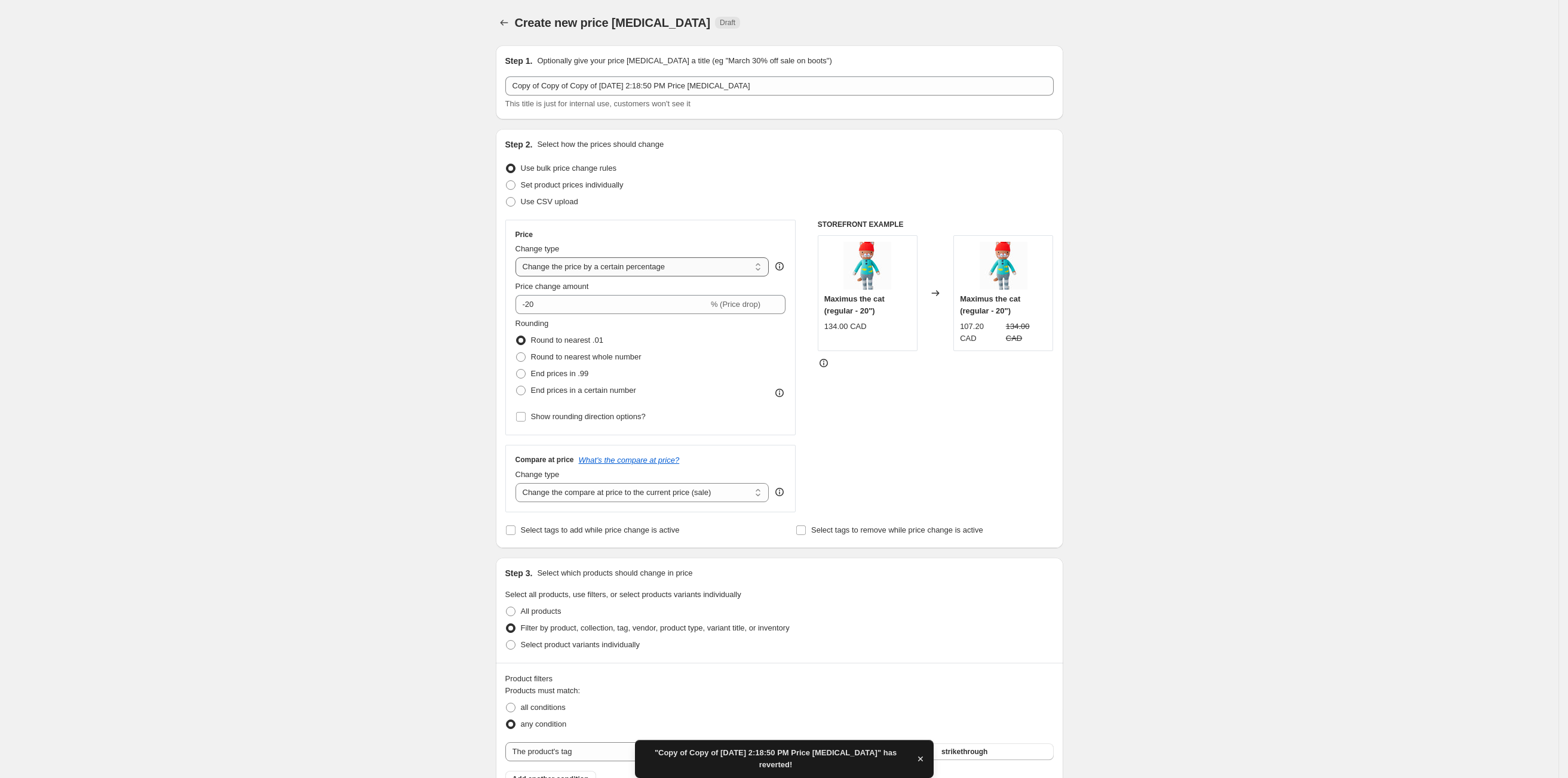
click at [657, 265] on select "Change the price to a certain amount Change the price by a certain amount Chang…" at bounding box center [642, 267] width 254 height 19
click at [373, 433] on div "Create new price [MEDICAL_DATA]. This page is ready Create new price [MEDICAL_D…" at bounding box center [779, 779] width 1559 height 1559
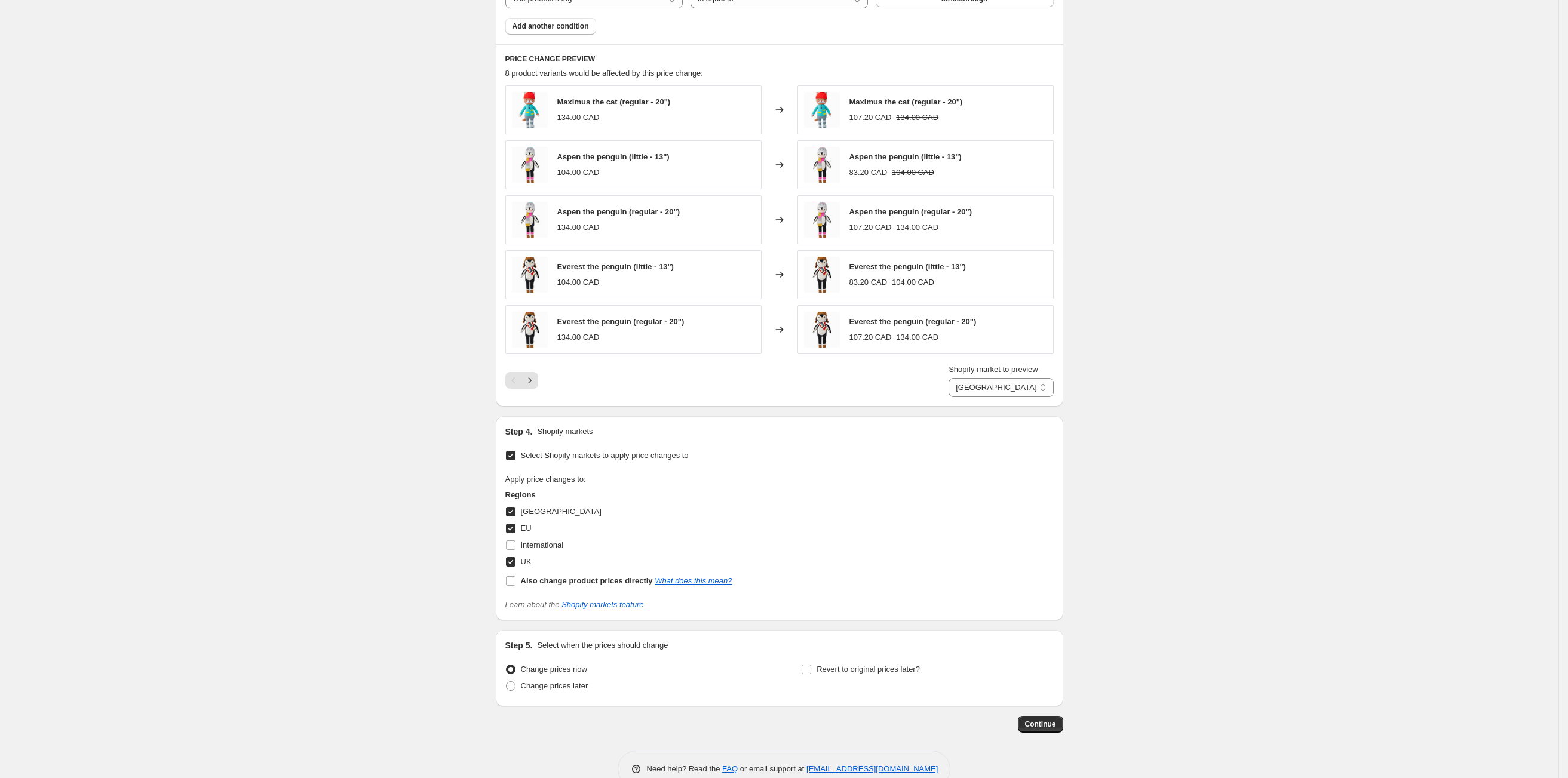
scroll to position [785, 0]
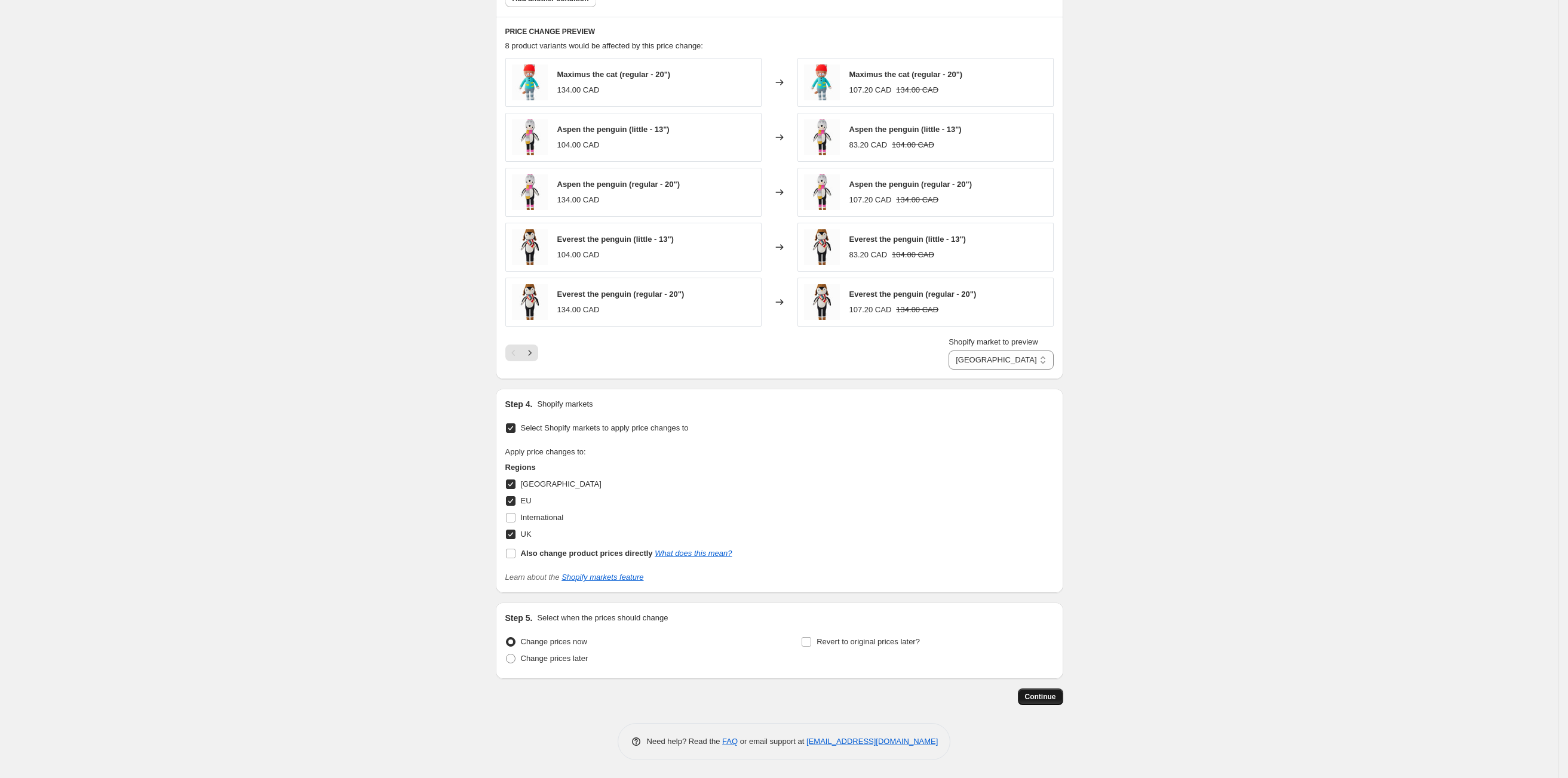
click at [1034, 693] on span "Continue" at bounding box center [1041, 697] width 31 height 10
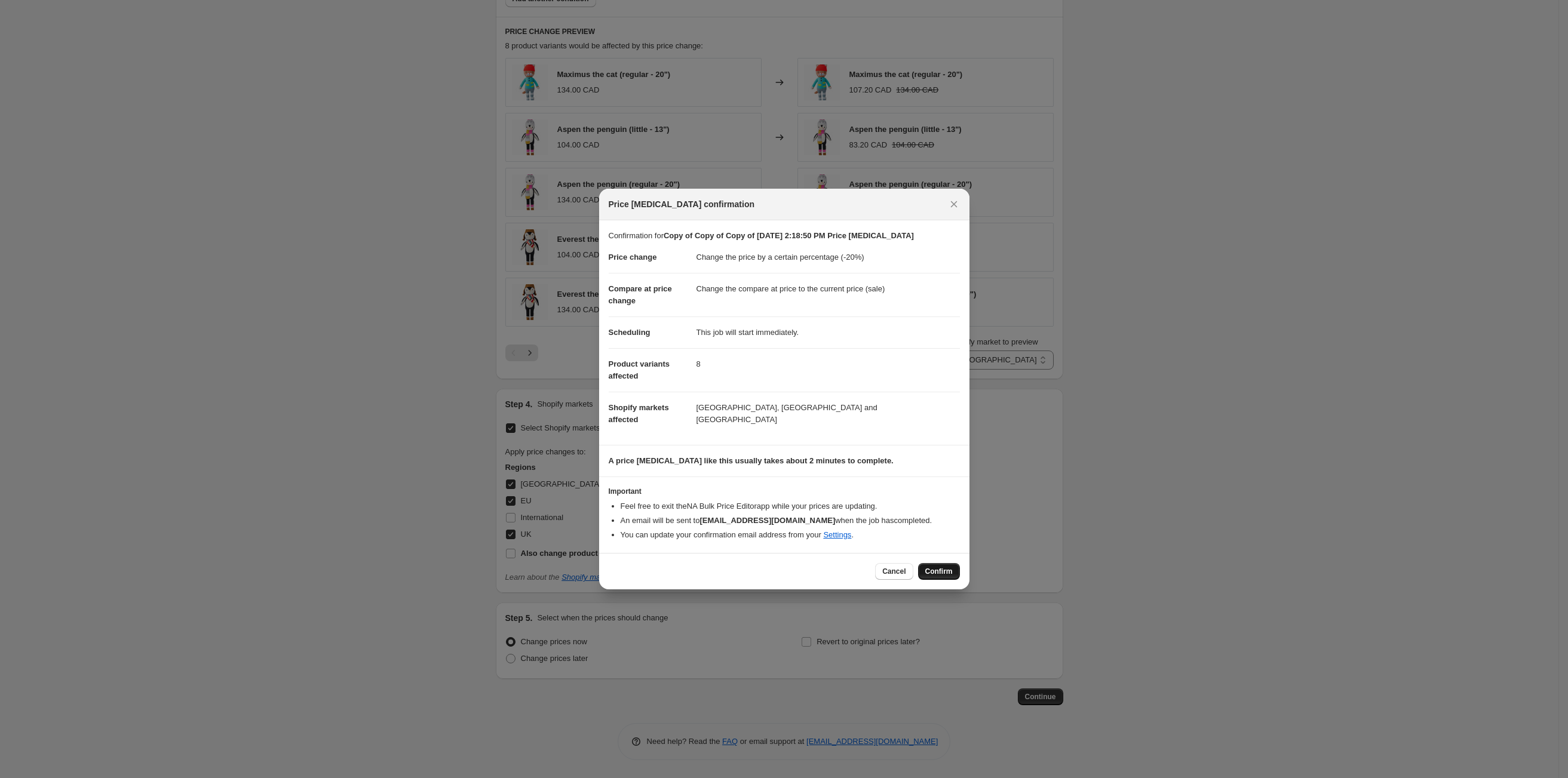
click at [936, 572] on span "Confirm" at bounding box center [939, 572] width 28 height 10
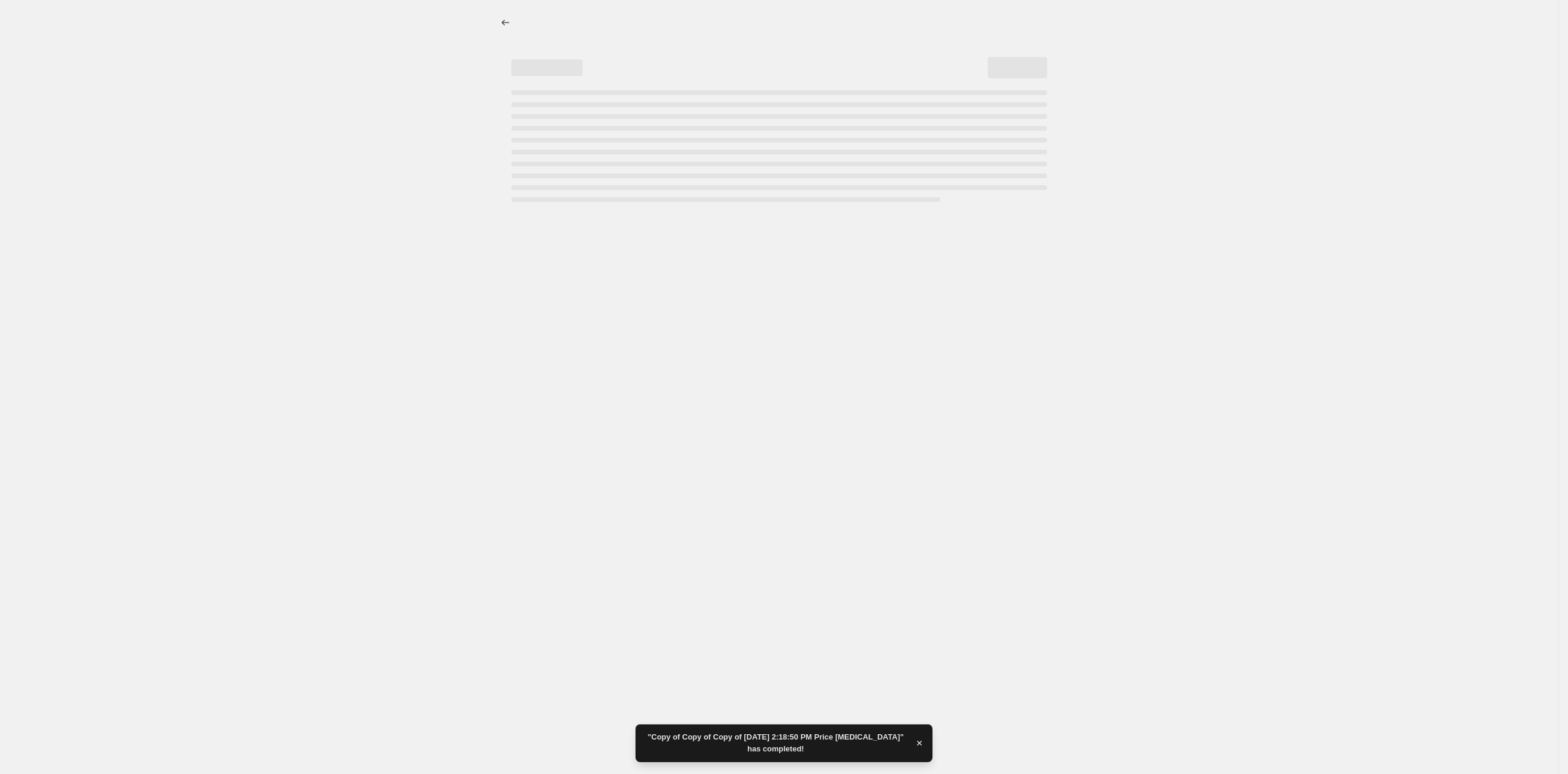
select select "percentage"
select select "tag"
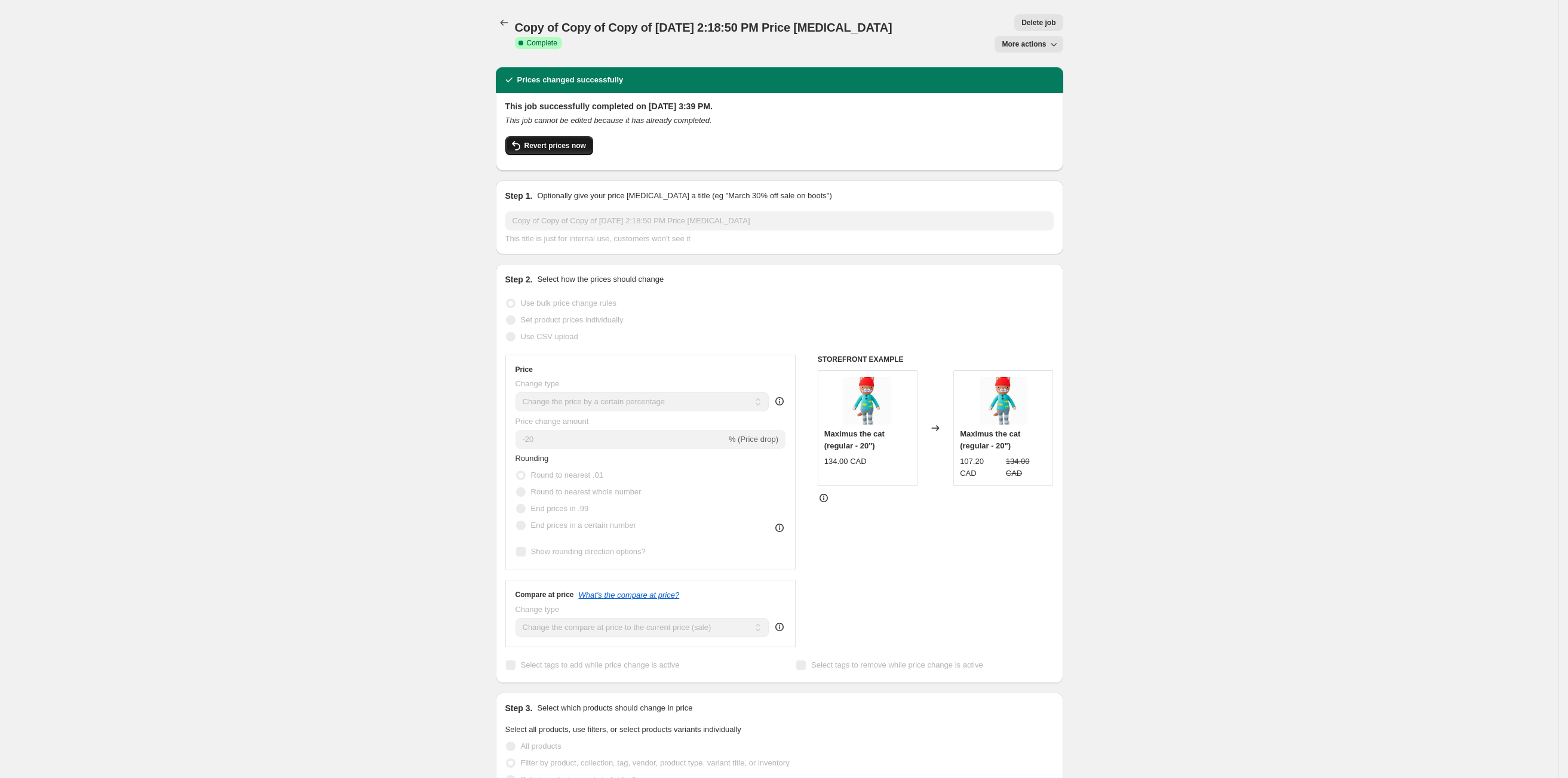
click at [542, 141] on span "Revert prices now" at bounding box center [555, 146] width 62 height 10
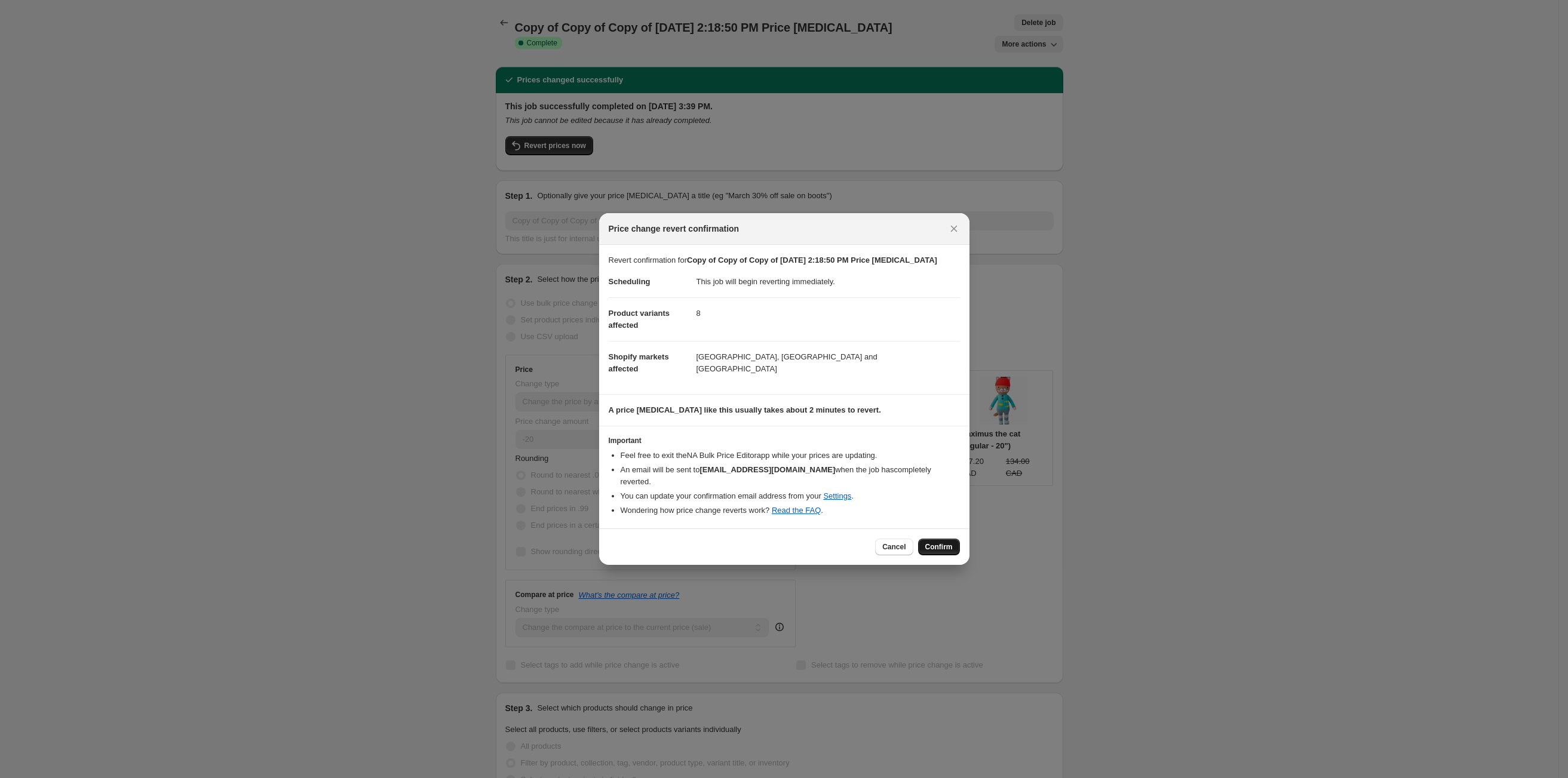
click at [936, 544] on span "Confirm" at bounding box center [939, 547] width 28 height 10
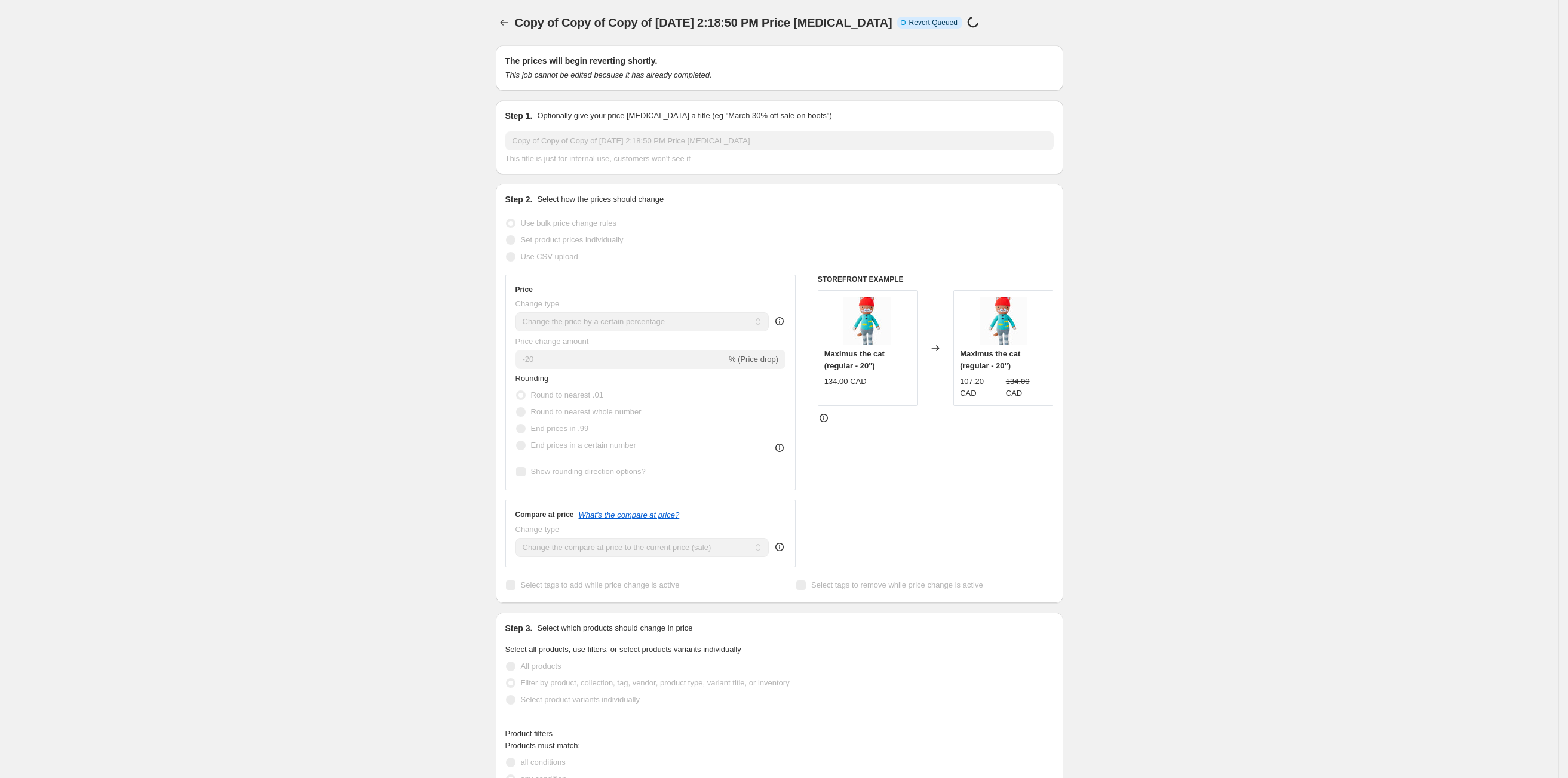
select select "percentage"
select select "tag"
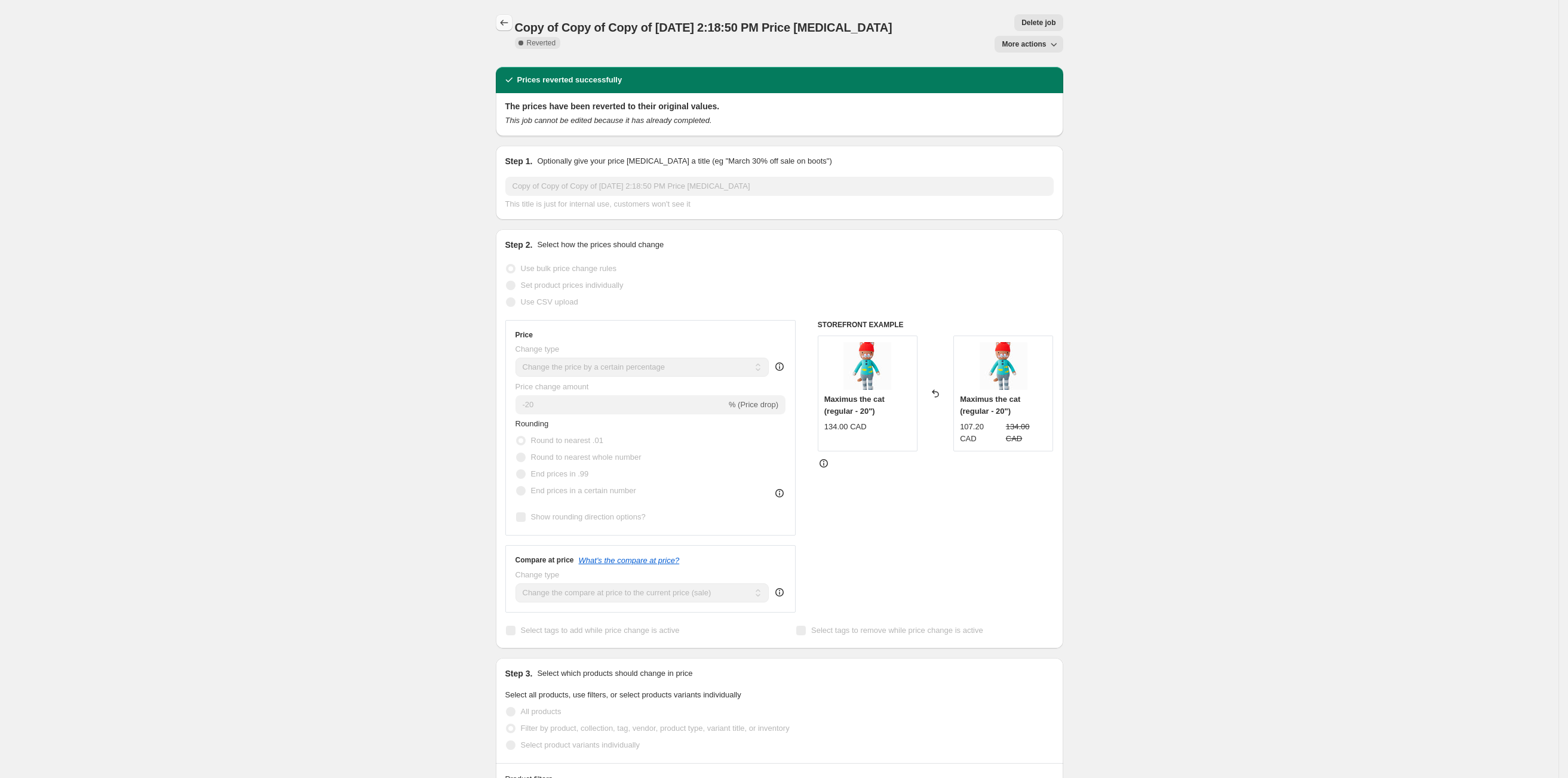
click at [507, 24] on icon "Price change jobs" at bounding box center [504, 22] width 12 height 12
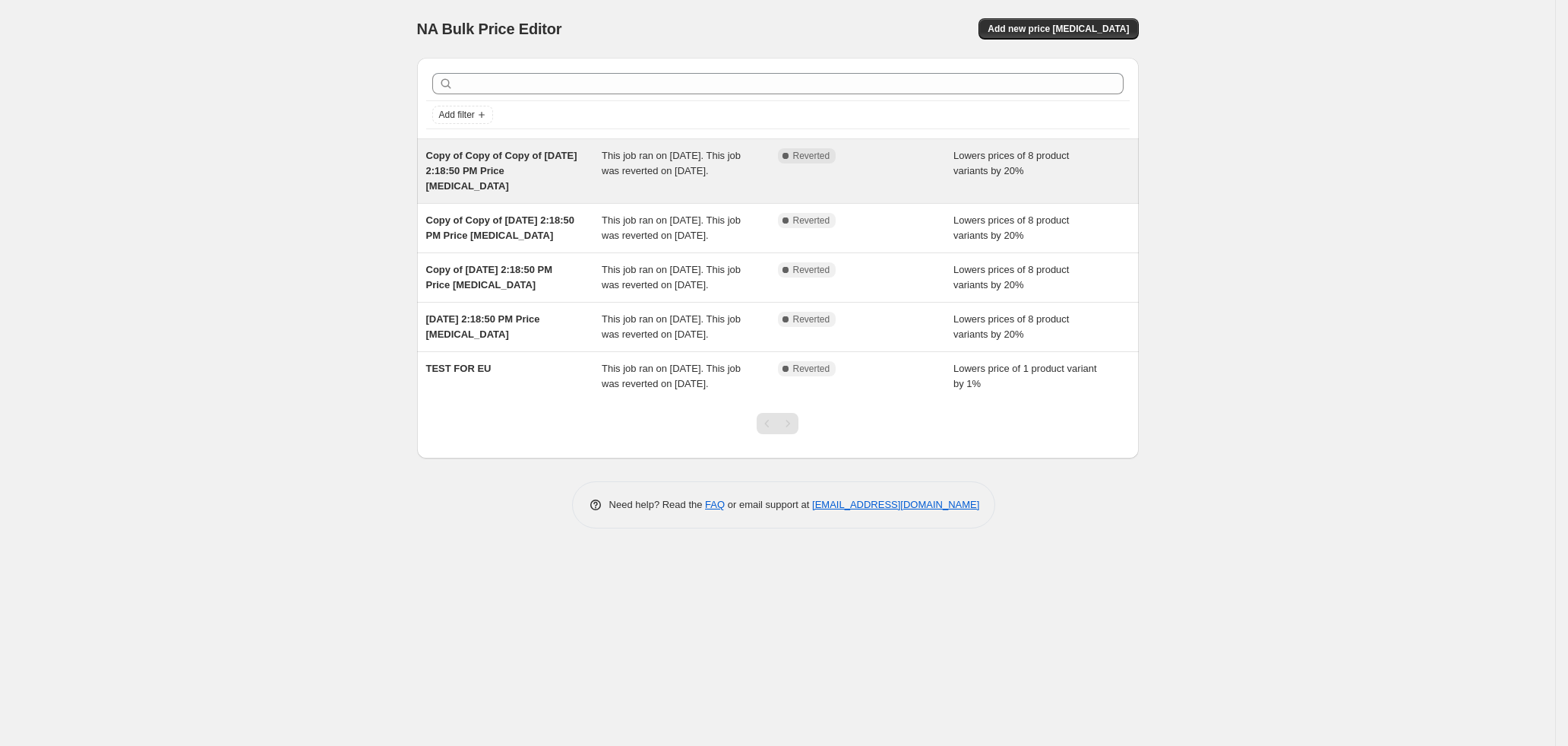
click at [534, 194] on div "Copy of Copy of Copy of [DATE] 2:18:50 PM Price [MEDICAL_DATA]" at bounding box center [514, 171] width 177 height 46
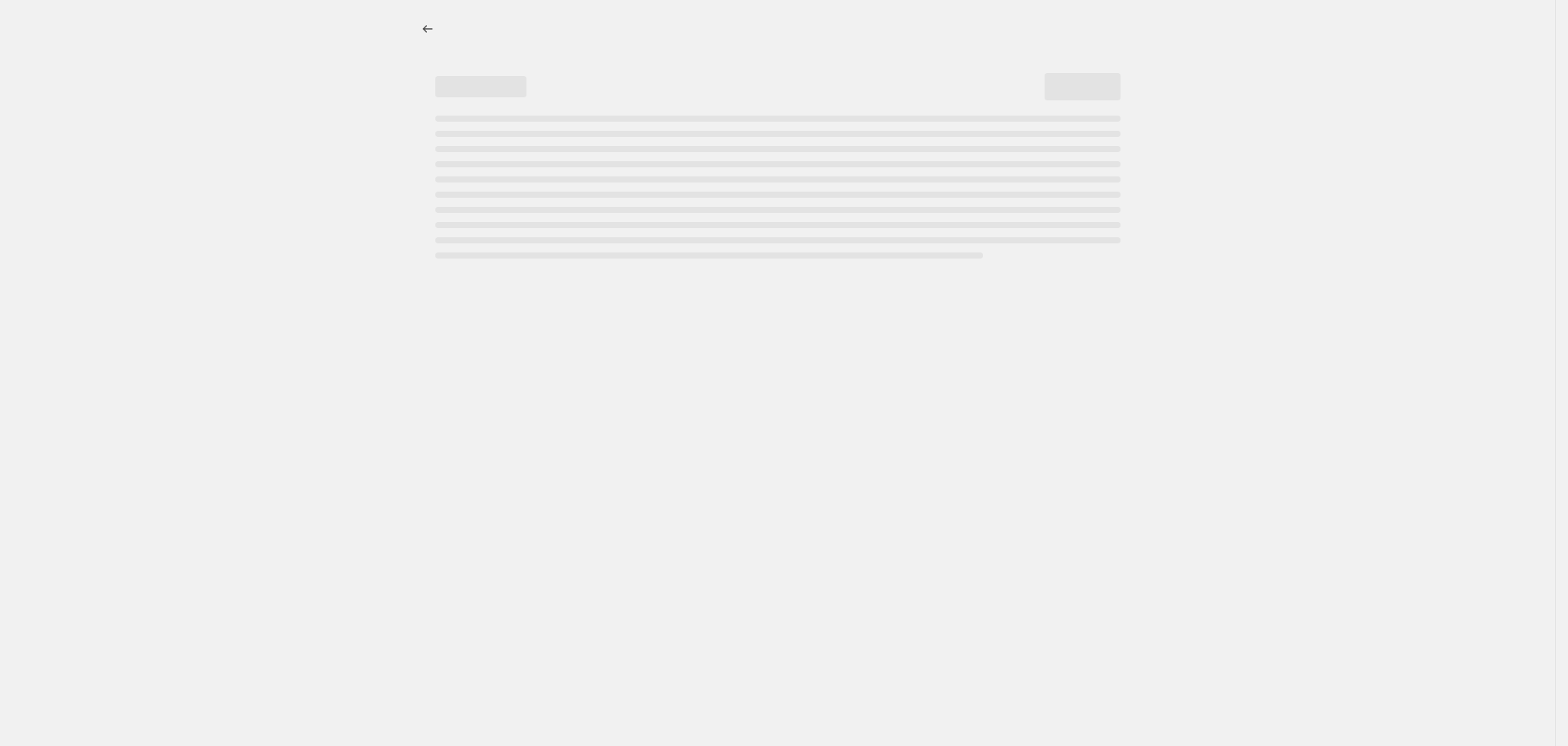
select select "percentage"
select select "tag"
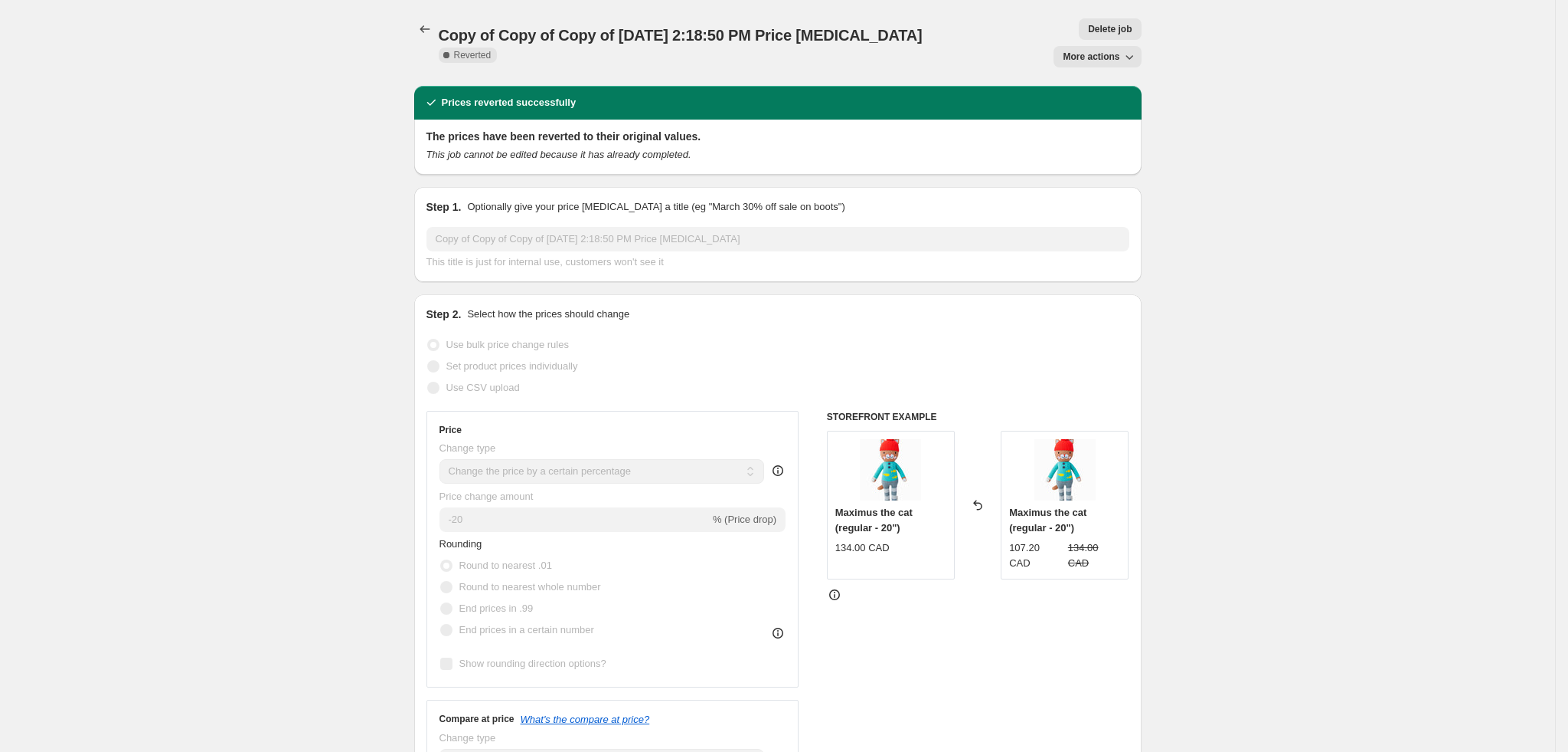
click at [1109, 51] on span "More actions" at bounding box center [1092, 57] width 57 height 12
click at [1112, 54] on span "Copy to new job" at bounding box center [1107, 60] width 71 height 12
select select "percentage"
select select "tag"
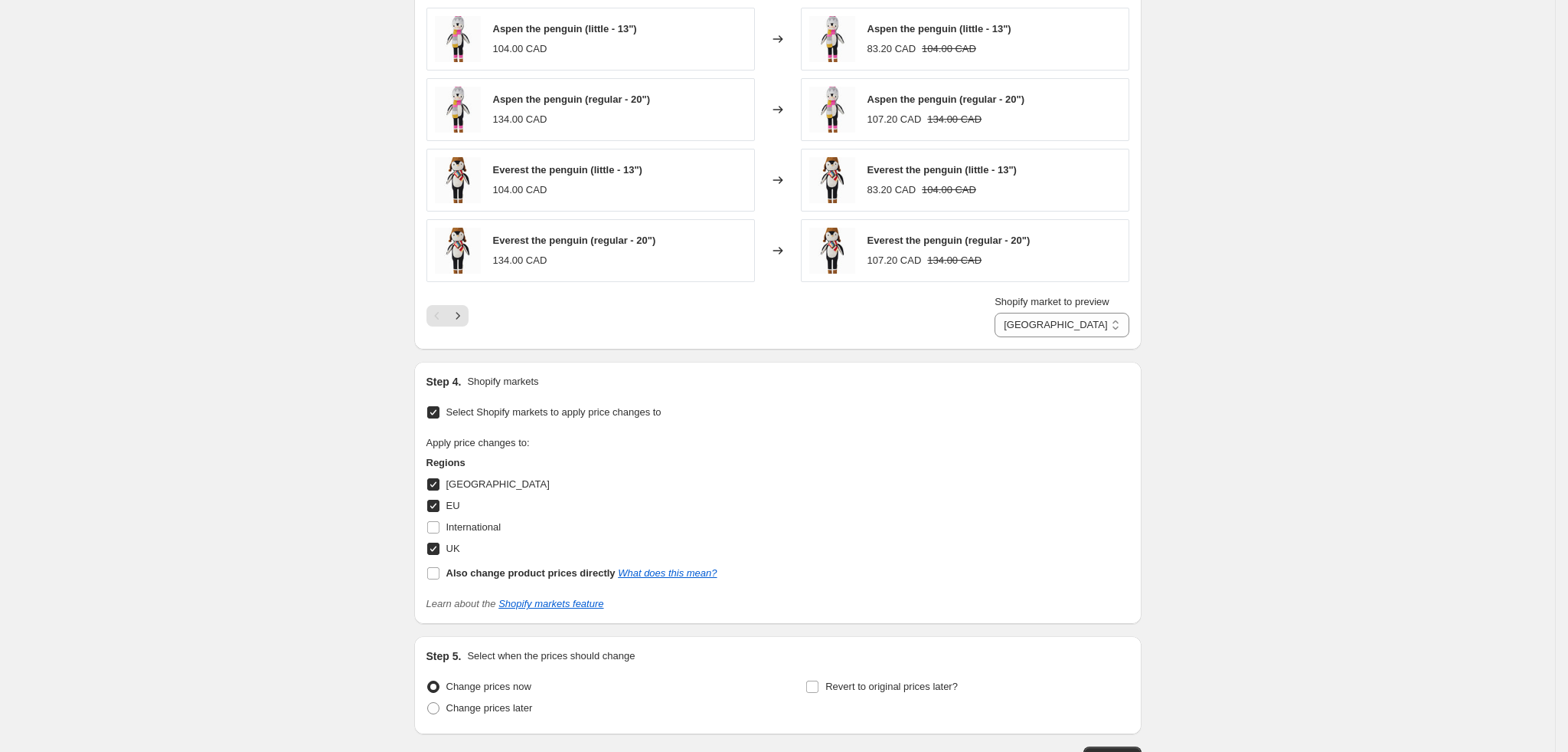
scroll to position [1252, 0]
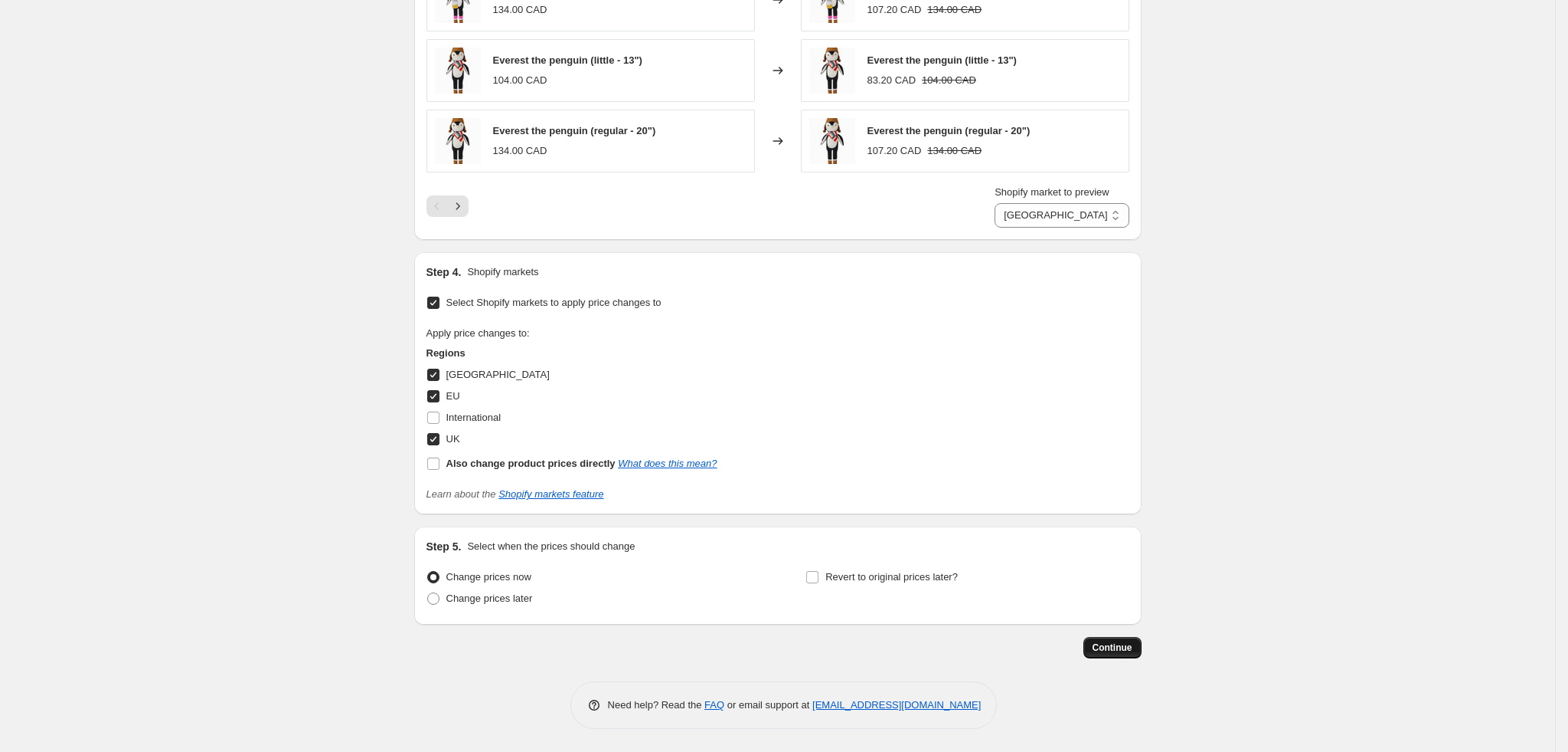
click at [1126, 646] on span "Continue" at bounding box center [1112, 648] width 40 height 12
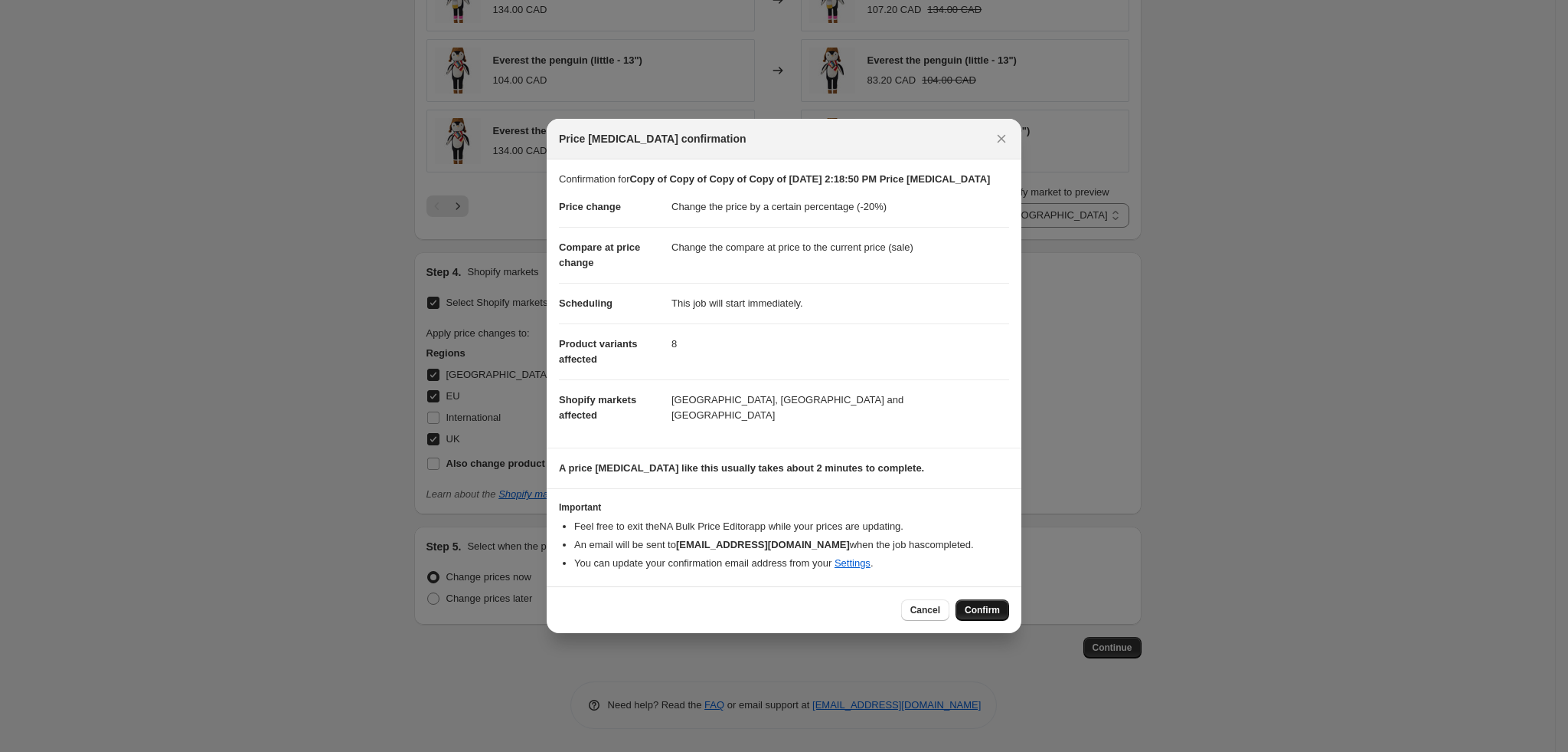
click at [980, 608] on span "Confirm" at bounding box center [982, 610] width 36 height 12
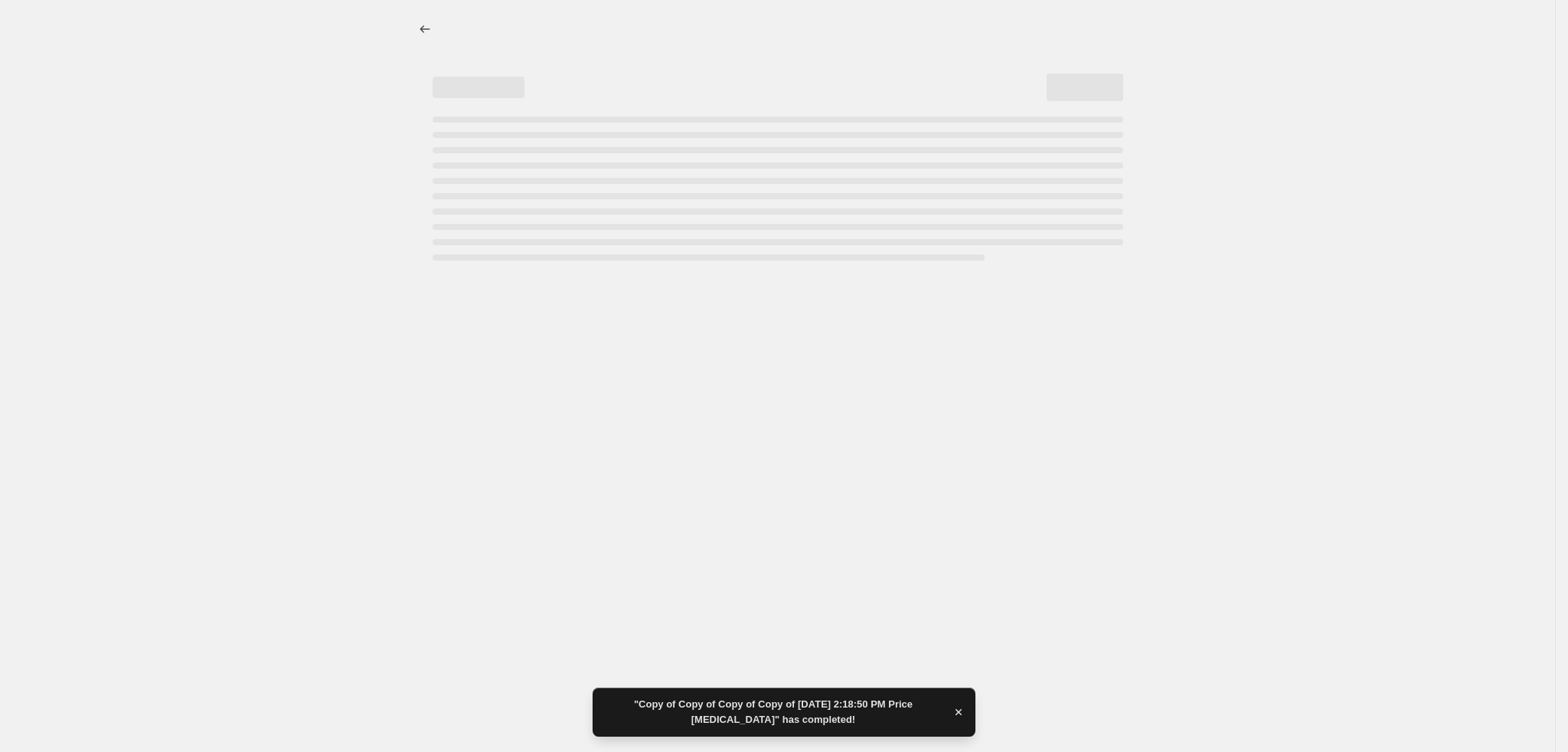
select select "percentage"
select select "tag"
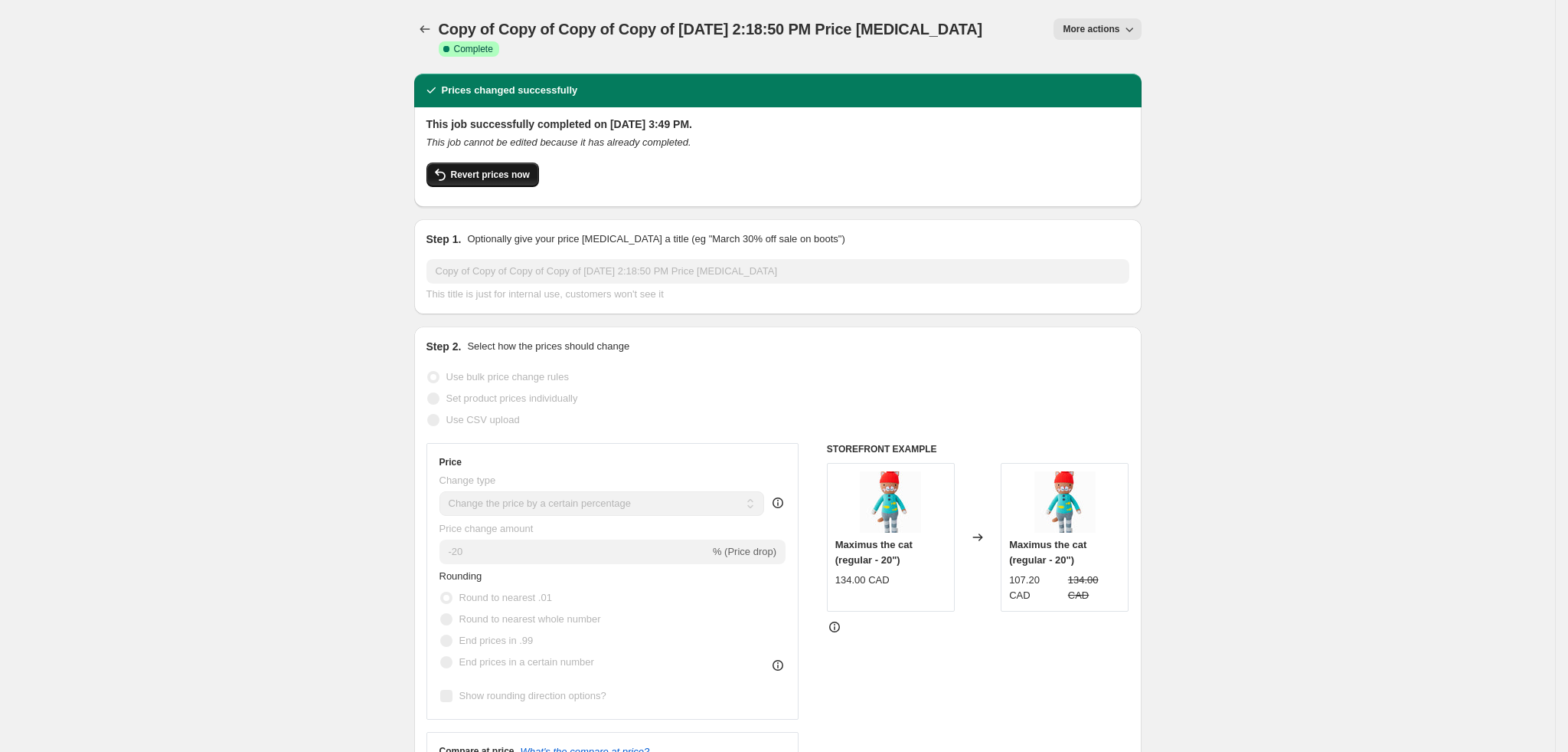
click at [502, 168] on span "Revert prices now" at bounding box center [490, 175] width 79 height 12
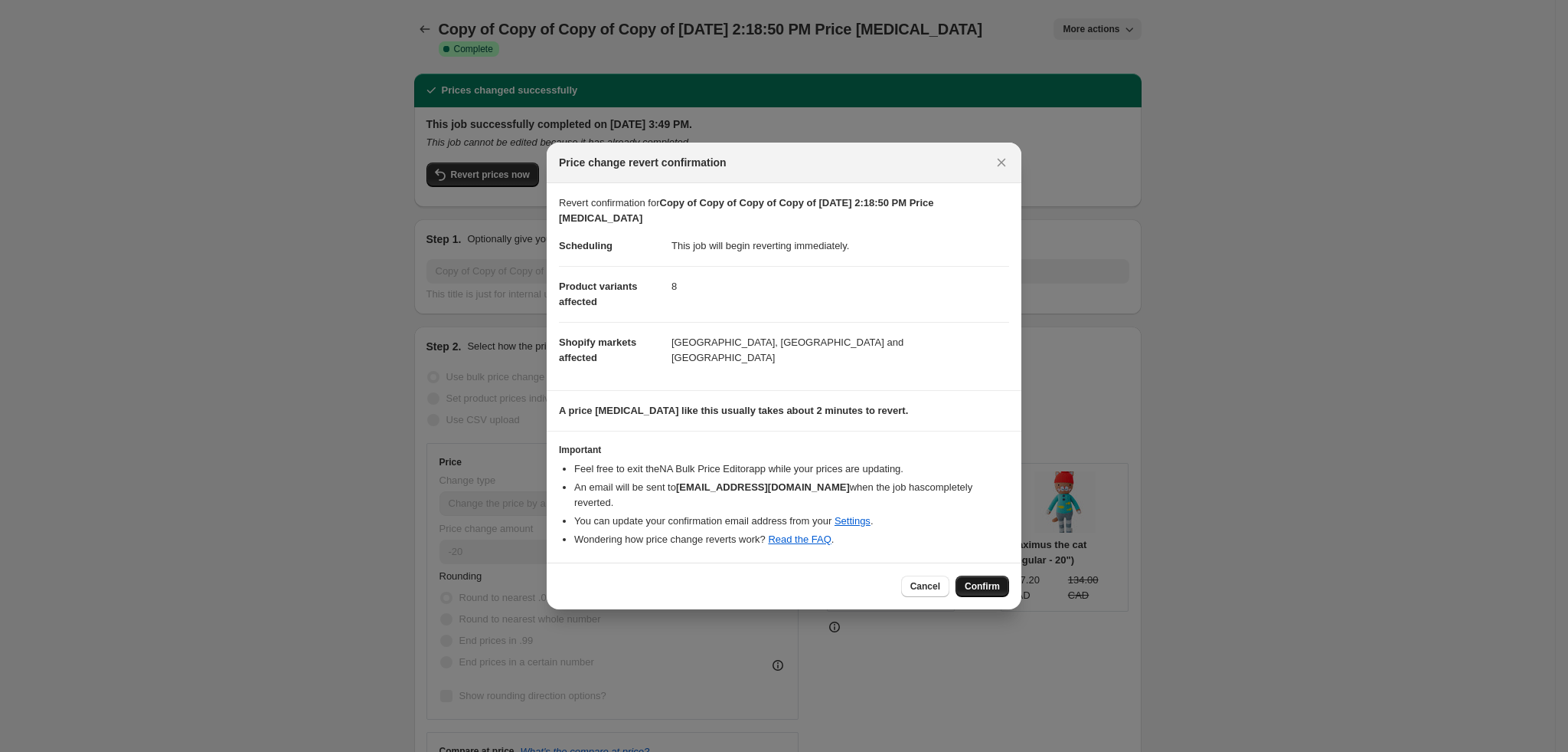
click at [976, 581] on span "Confirm" at bounding box center [982, 586] width 36 height 12
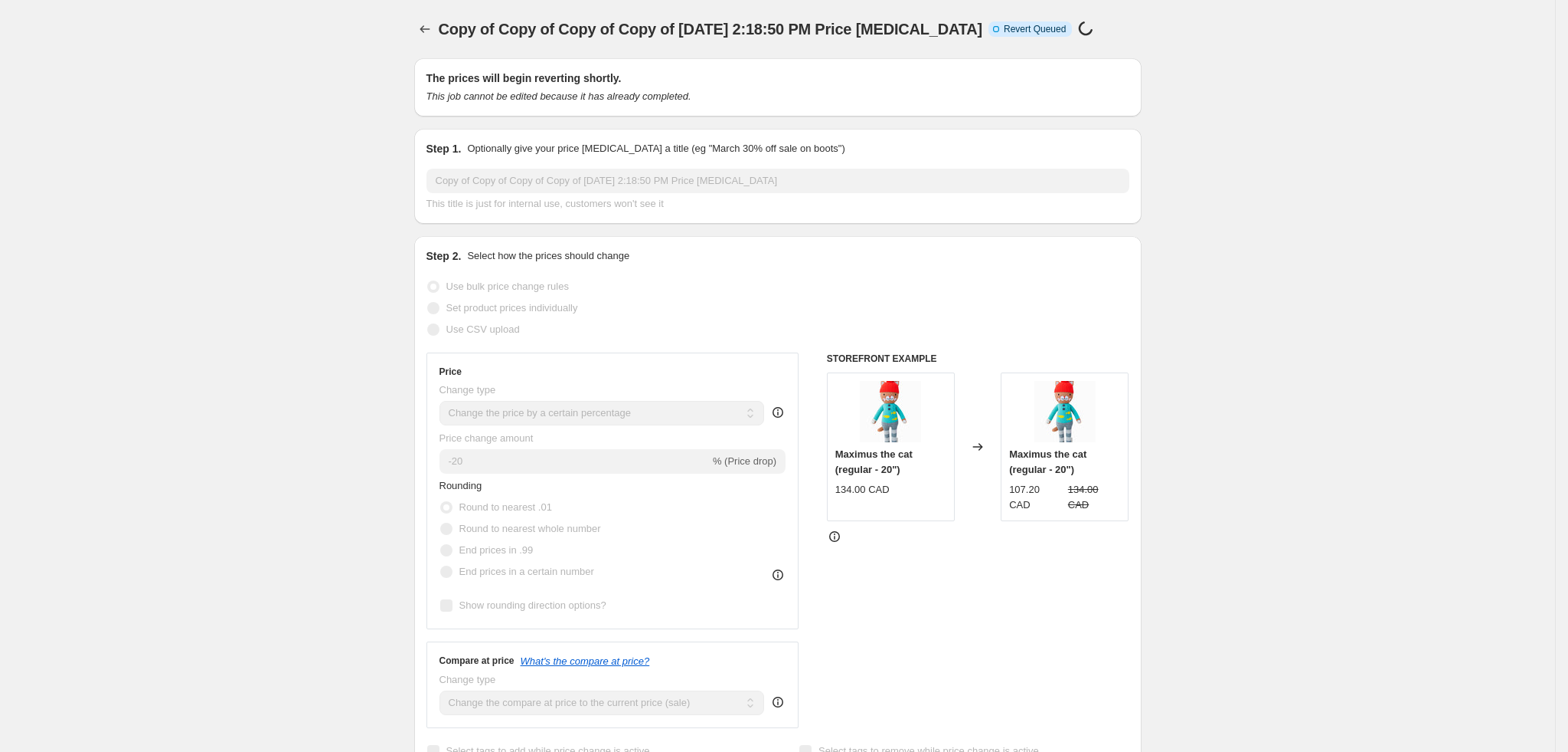
select select "percentage"
select select "tag"
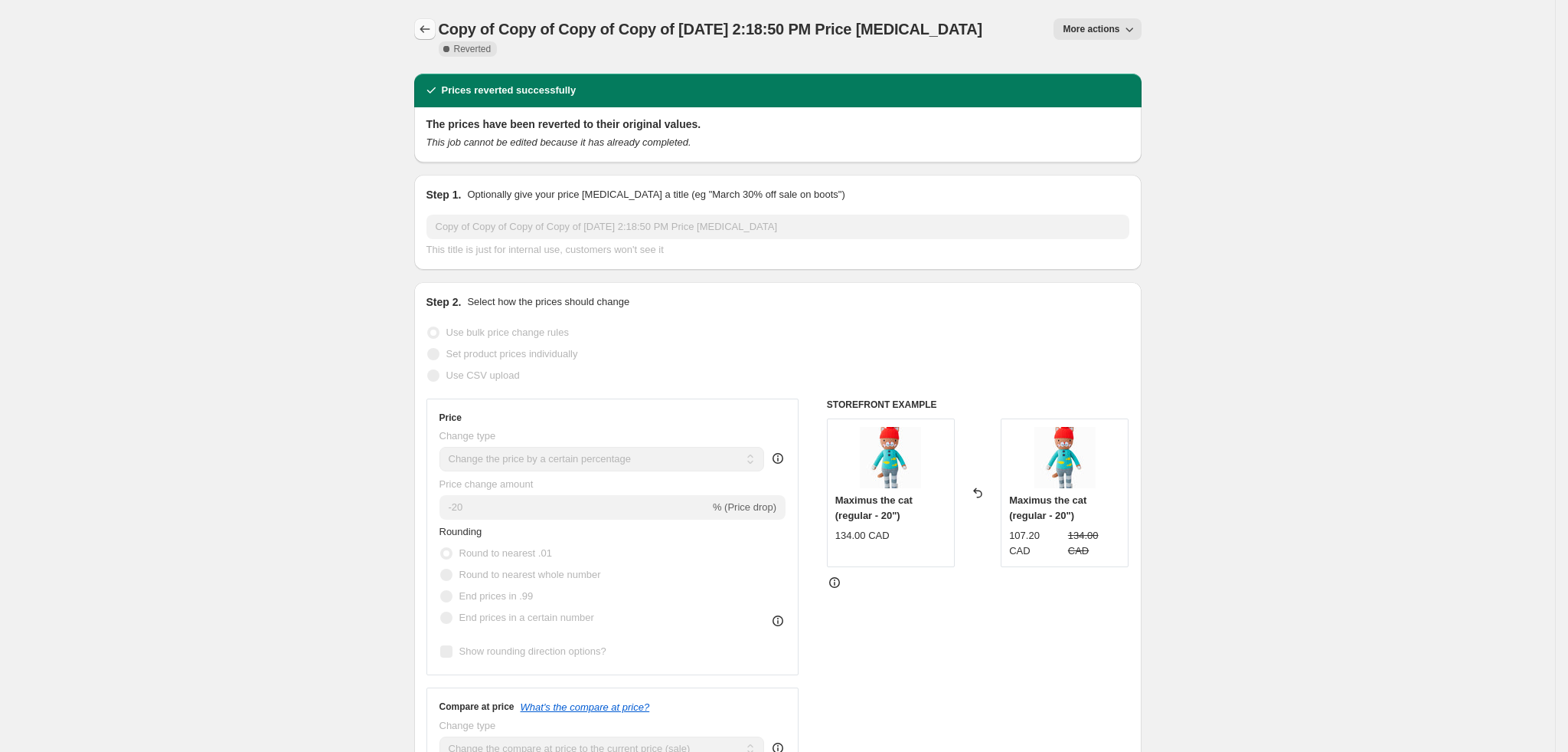
click at [422, 20] on button "Price change jobs" at bounding box center [425, 29] width 21 height 21
